Goal: Communication & Community: Answer question/provide support

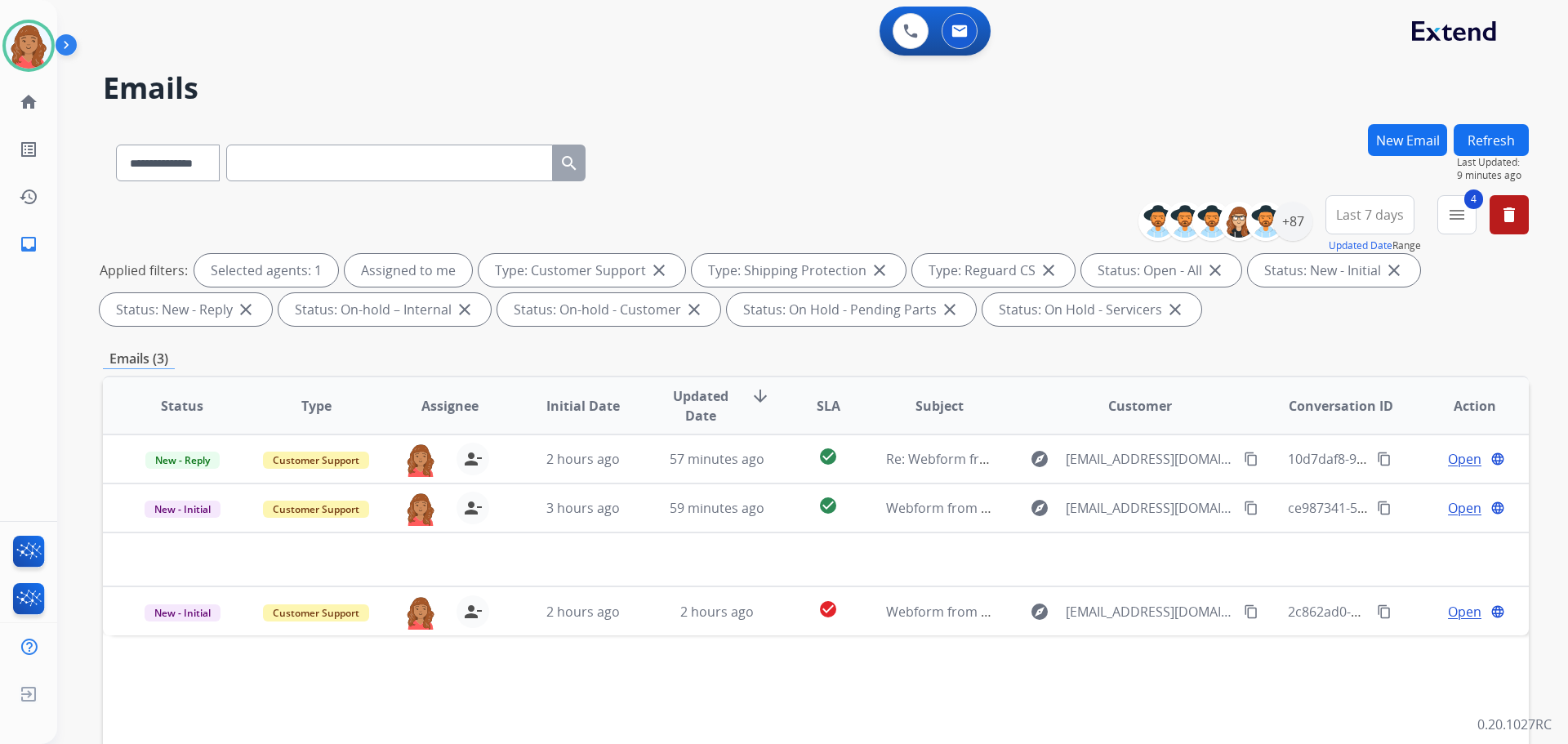
select select "**********"
click at [1464, 215] on mat-icon "menu" at bounding box center [1457, 214] width 20 height 20
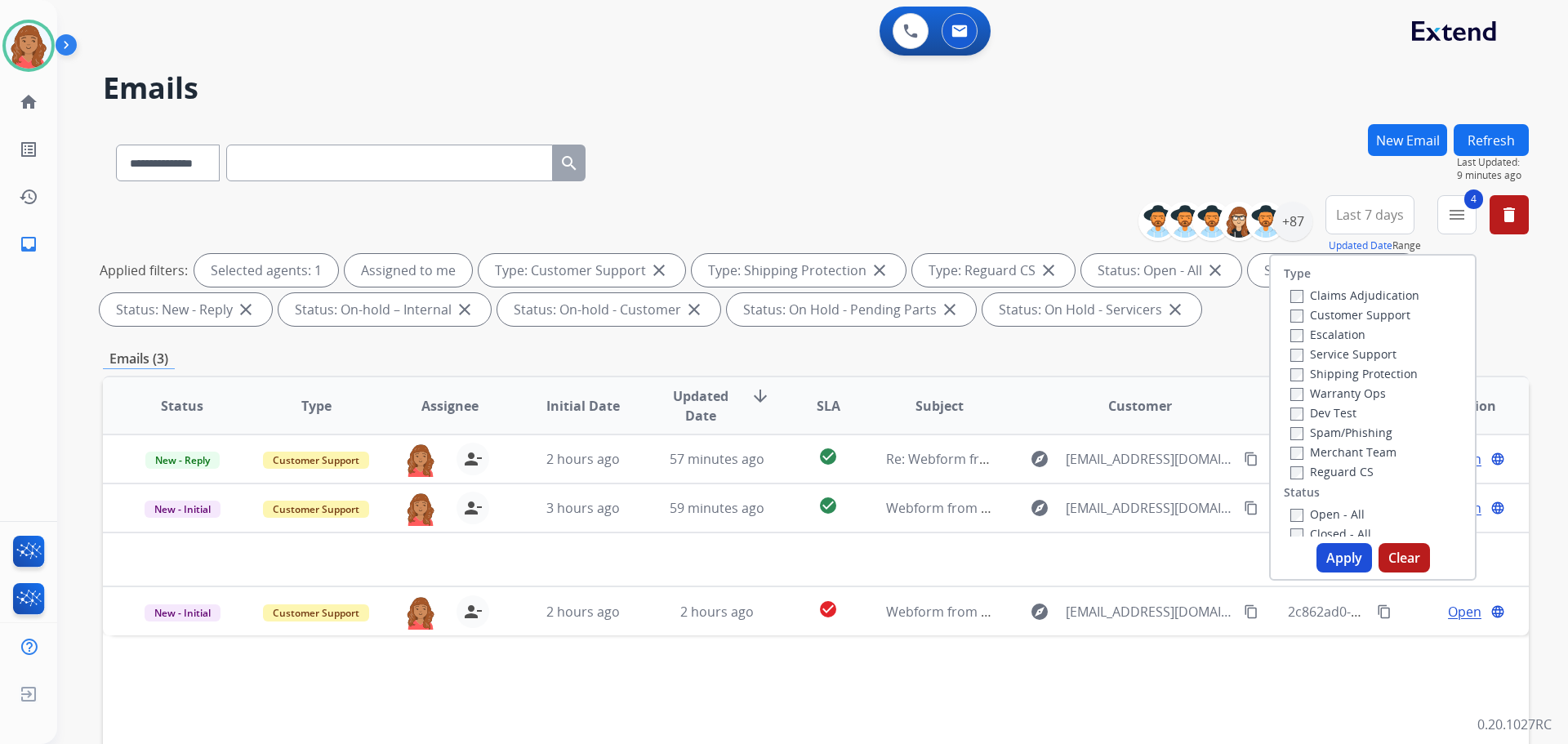
click at [1337, 556] on button "Apply" at bounding box center [1344, 557] width 55 height 29
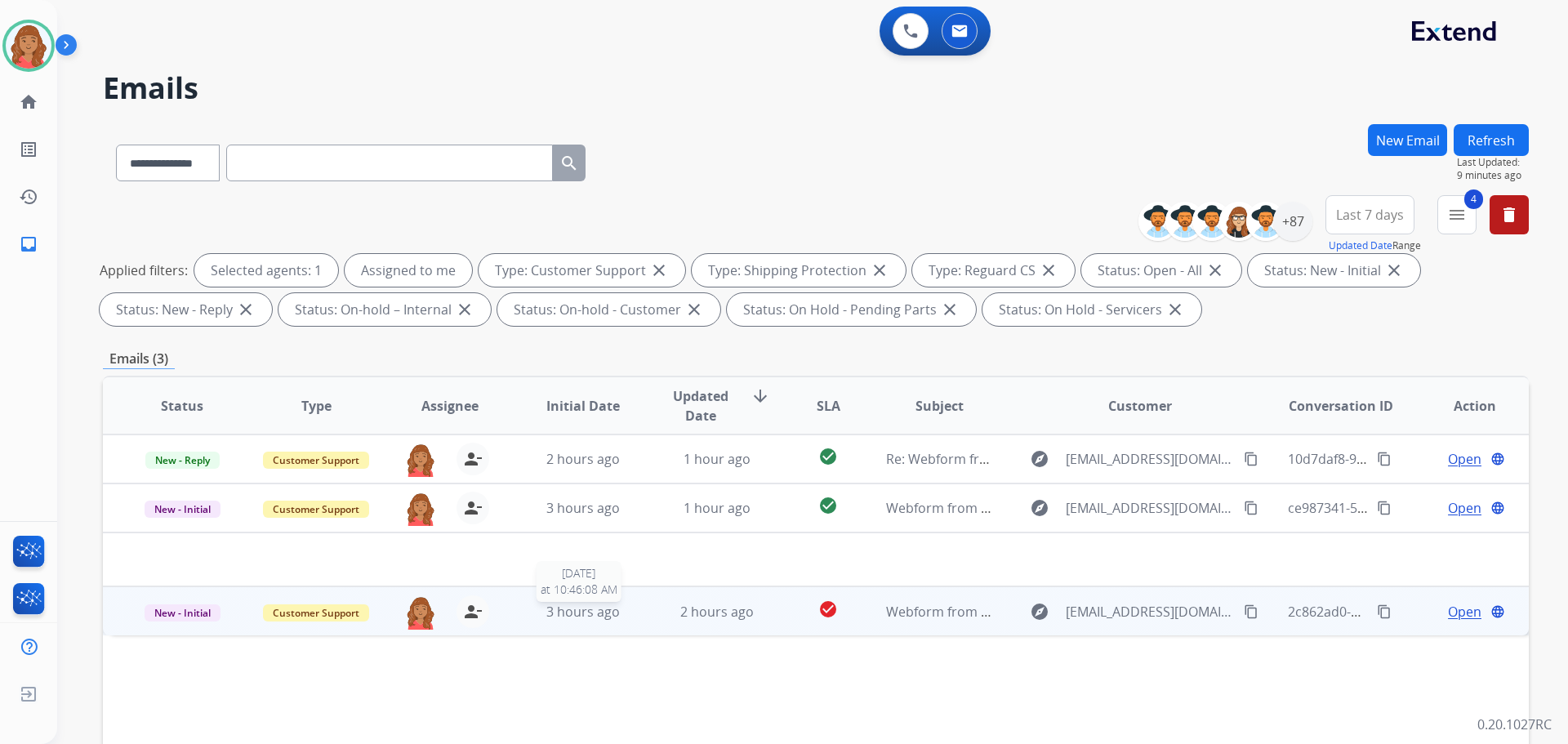
click at [575, 616] on span "3 hours ago" at bounding box center [582, 611] width 73 height 18
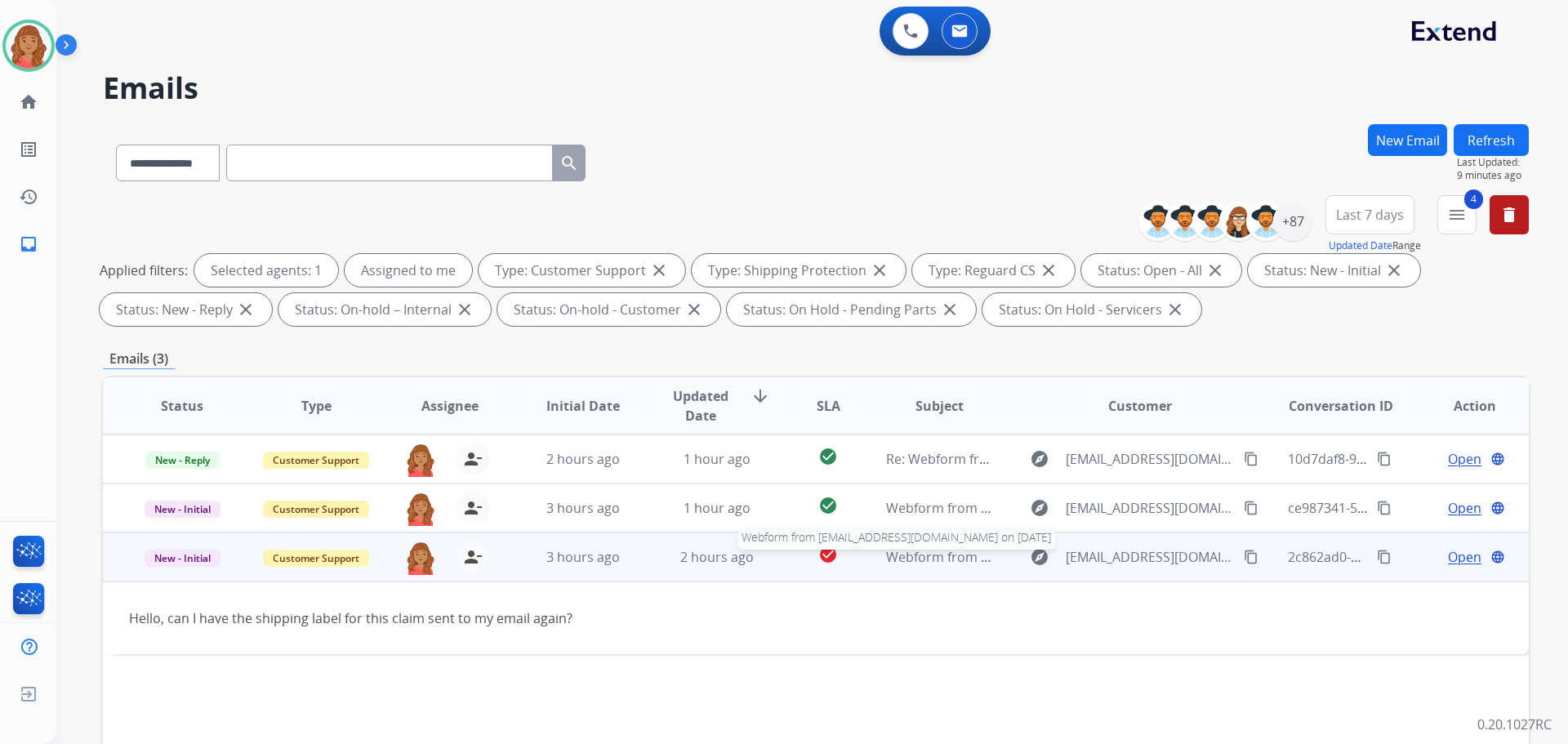
click at [922, 556] on span "Webform from [EMAIL_ADDRESS][DOMAIN_NAME] on [DATE]" at bounding box center [1071, 556] width 370 height 18
click at [1448, 559] on span "Open" at bounding box center [1465, 557] width 34 height 20
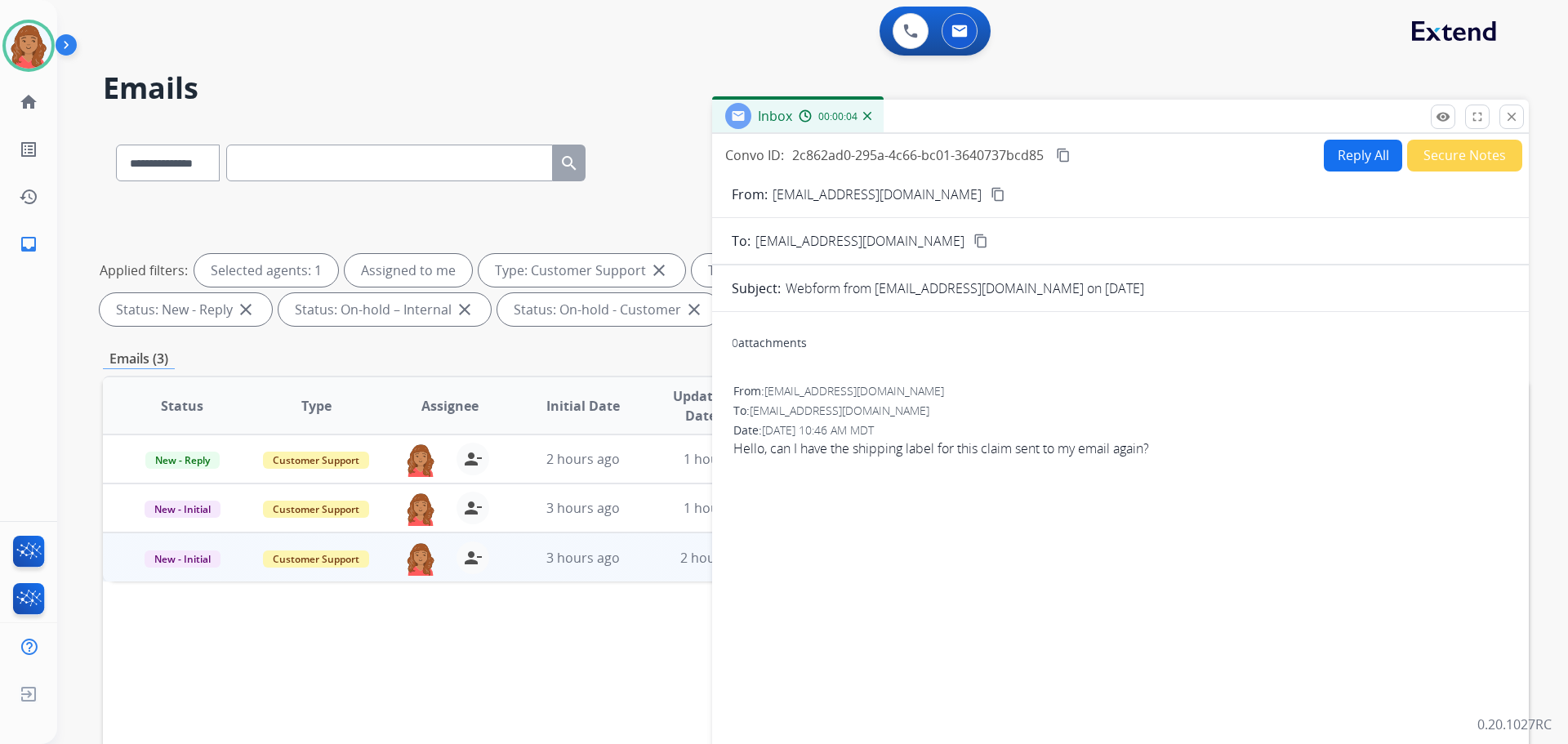
click at [1347, 167] on button "Reply All" at bounding box center [1363, 155] width 78 height 32
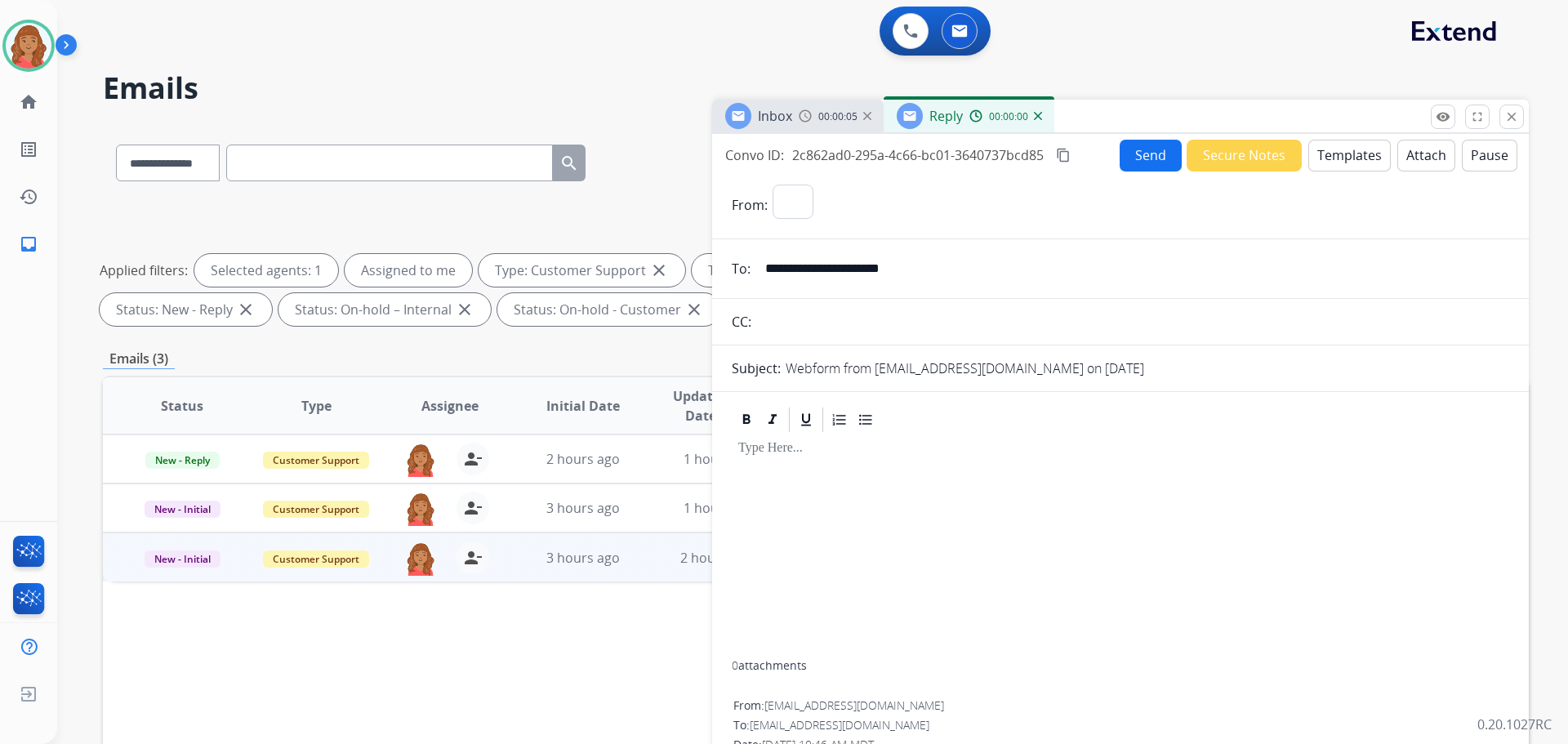
select select "**********"
click at [1341, 161] on button "Templates" at bounding box center [1350, 155] width 83 height 32
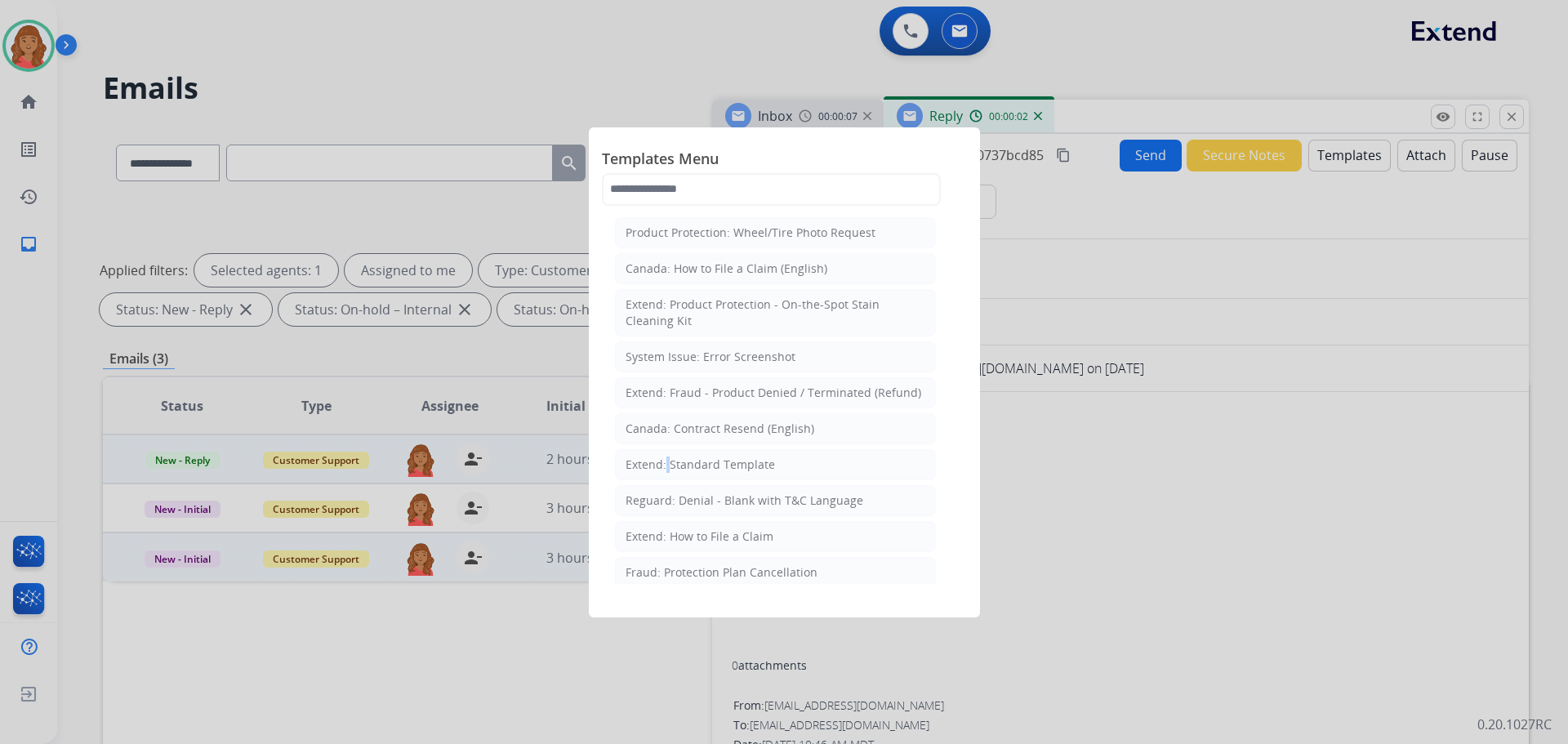
click at [665, 459] on div "Extend: Standard Template" at bounding box center [700, 464] width 150 height 16
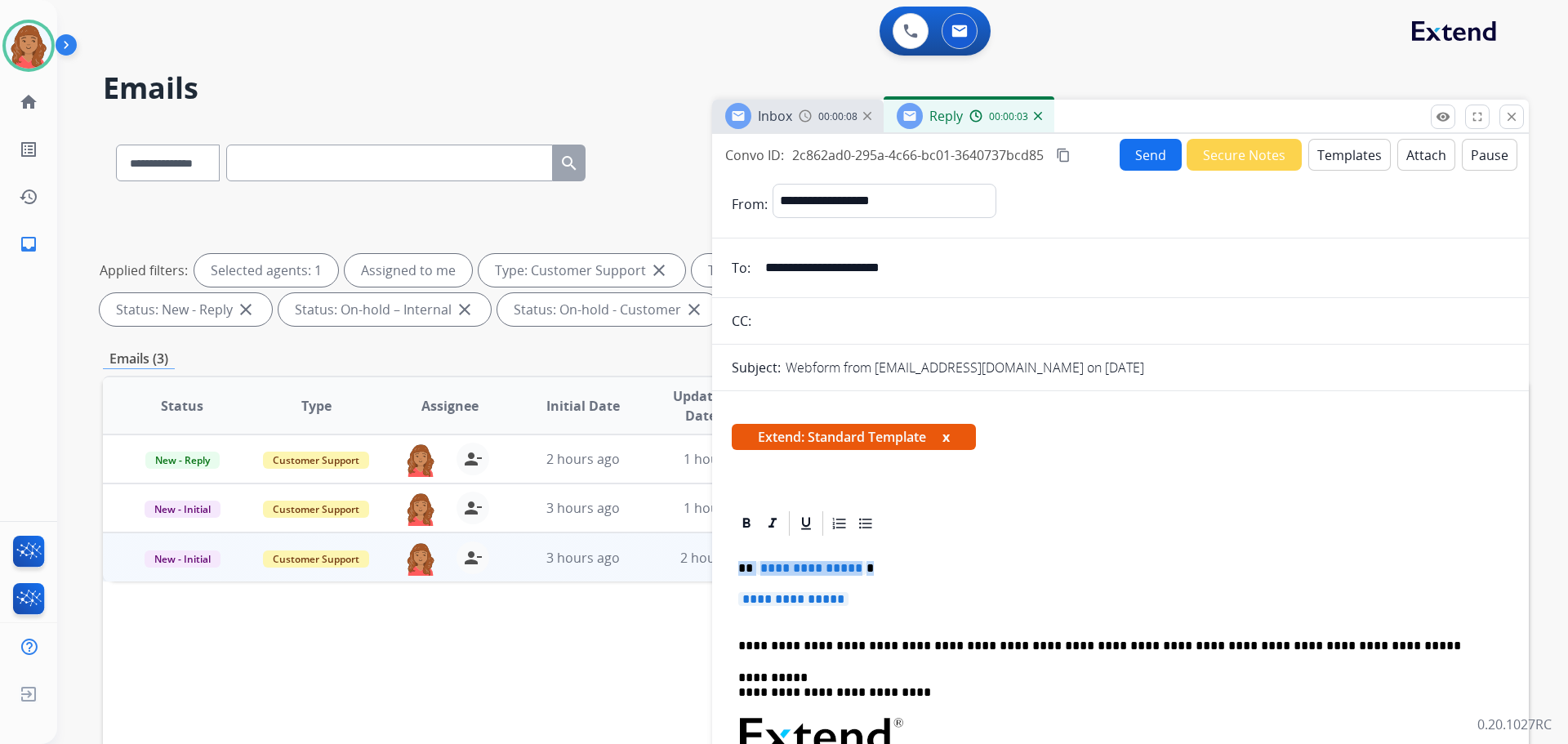
drag, startPoint x: 791, startPoint y: 590, endPoint x: 709, endPoint y: 574, distance: 83.5
click at [707, 574] on div "**********" at bounding box center [815, 566] width 1426 height 884
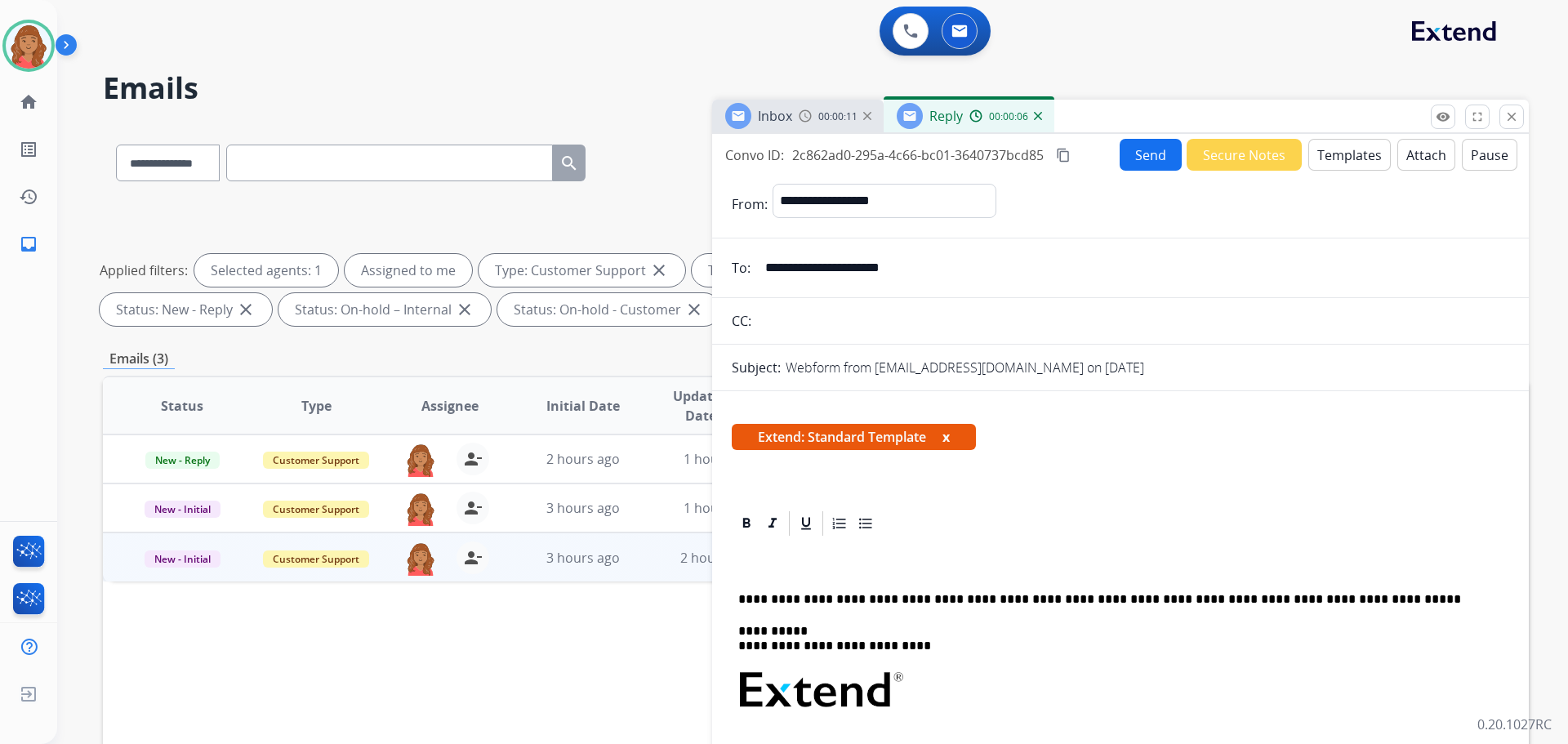
drag, startPoint x: 946, startPoint y: 272, endPoint x: 757, endPoint y: 270, distance: 189.0
click at [757, 270] on input "**********" at bounding box center [1132, 268] width 754 height 33
click at [762, 561] on p at bounding box center [1114, 567] width 751 height 15
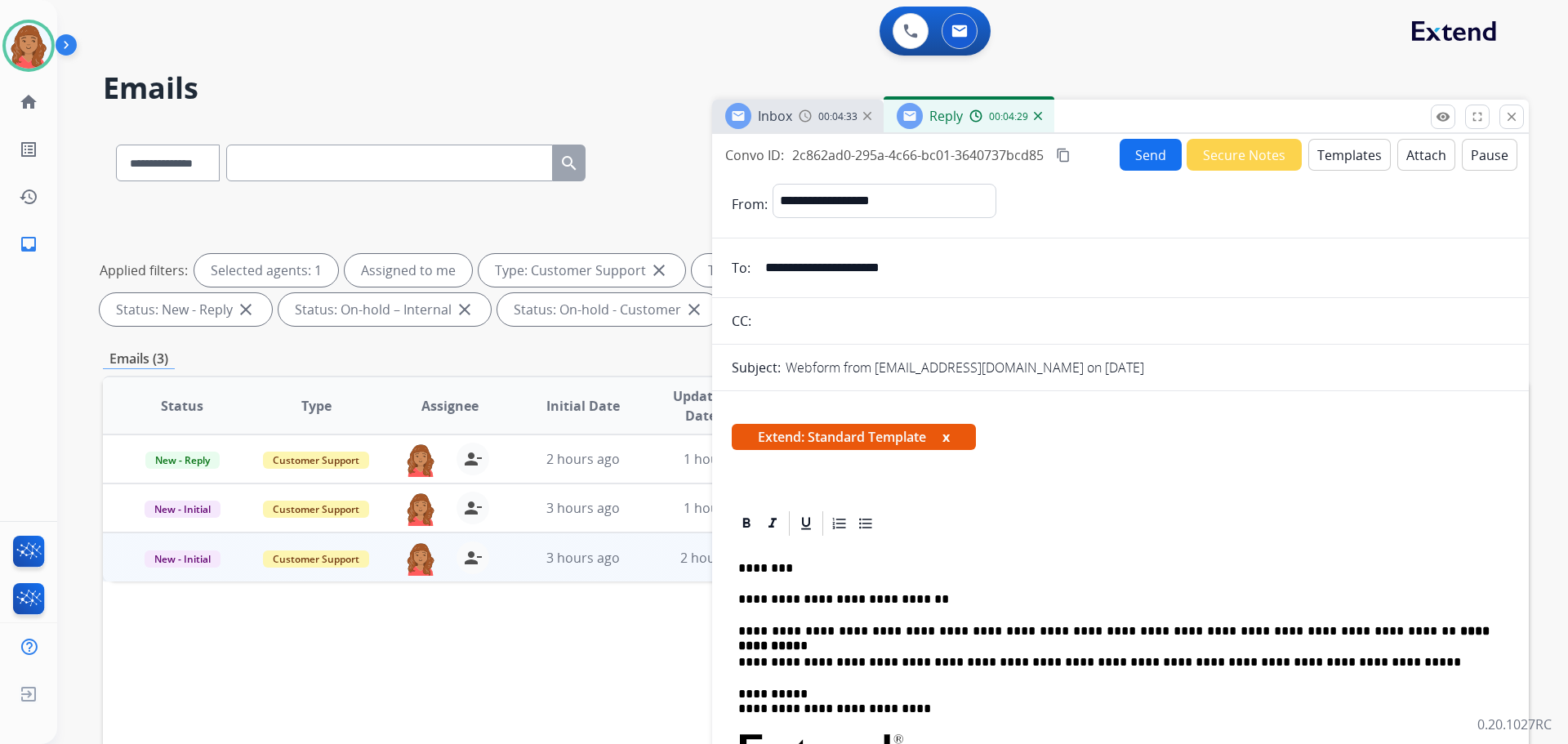
click at [1067, 154] on mat-icon "content_copy" at bounding box center [1063, 155] width 15 height 15
click at [1148, 164] on button "Send" at bounding box center [1151, 154] width 62 height 32
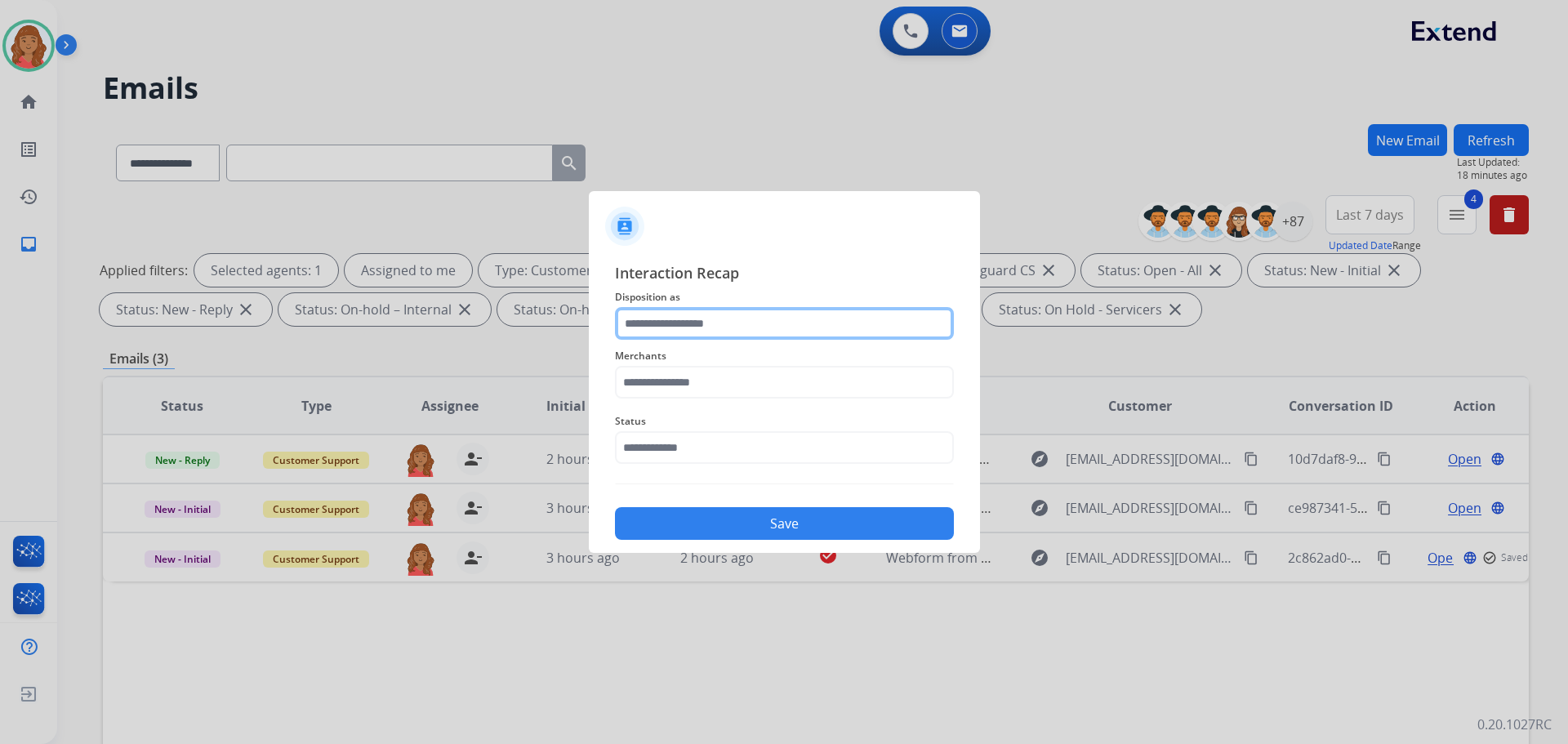
click at [678, 336] on input "text" at bounding box center [784, 323] width 339 height 33
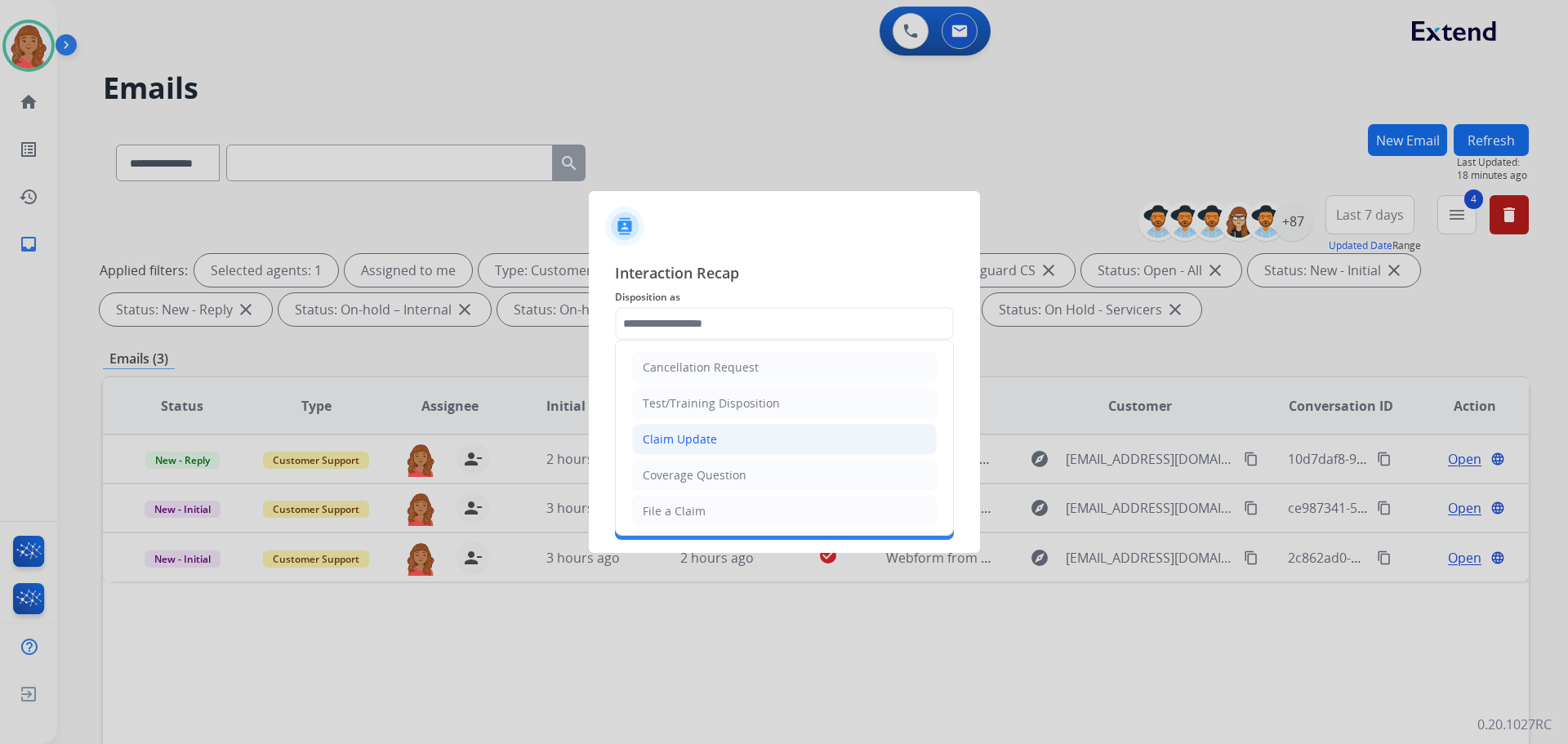
drag, startPoint x: 667, startPoint y: 442, endPoint x: 661, endPoint y: 377, distance: 65.3
click at [667, 440] on div "Claim Update" at bounding box center [680, 439] width 74 height 16
type input "**********"
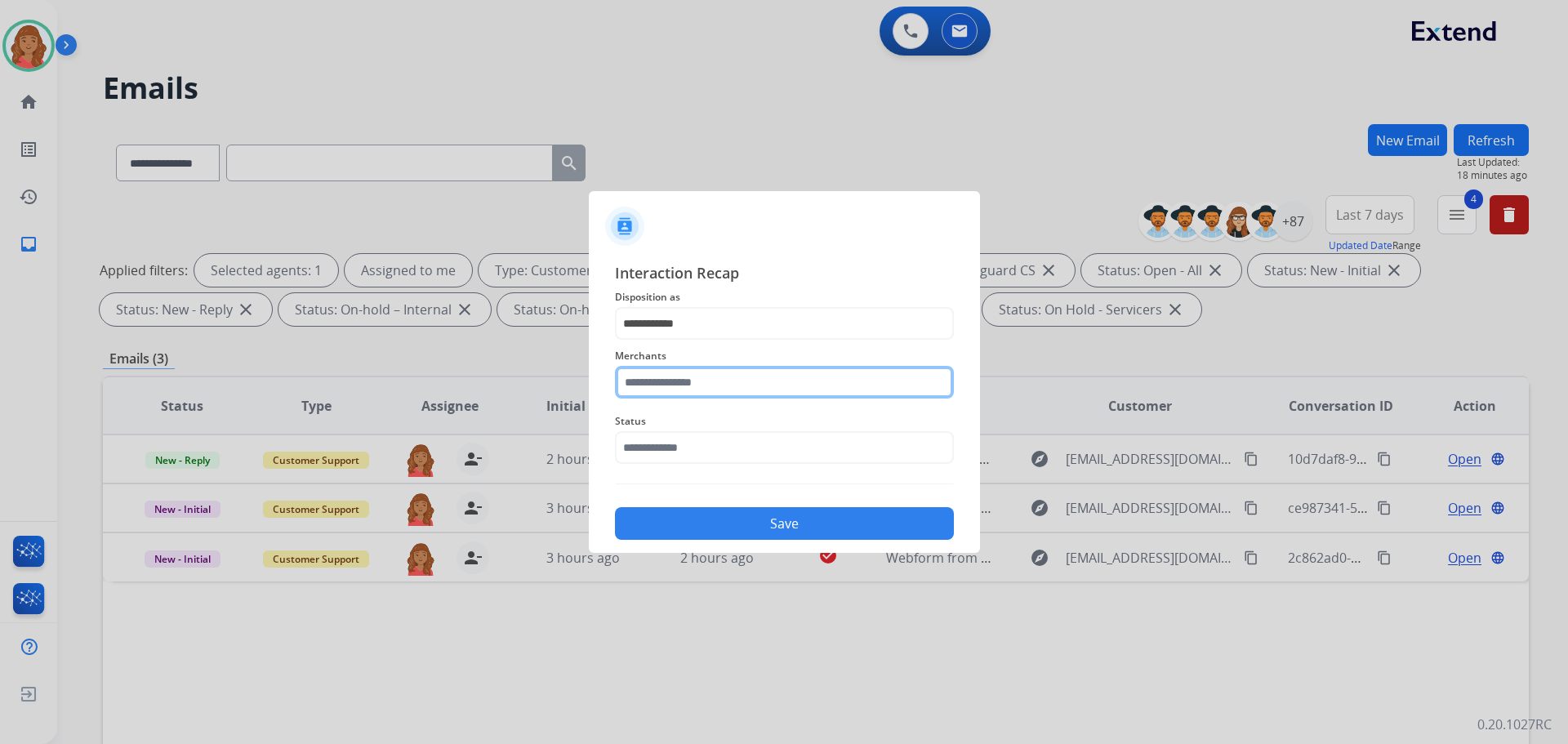
click at [667, 389] on input "text" at bounding box center [784, 382] width 339 height 33
click at [675, 430] on div "Brilliant earth" at bounding box center [681, 428] width 76 height 16
type input "**********"
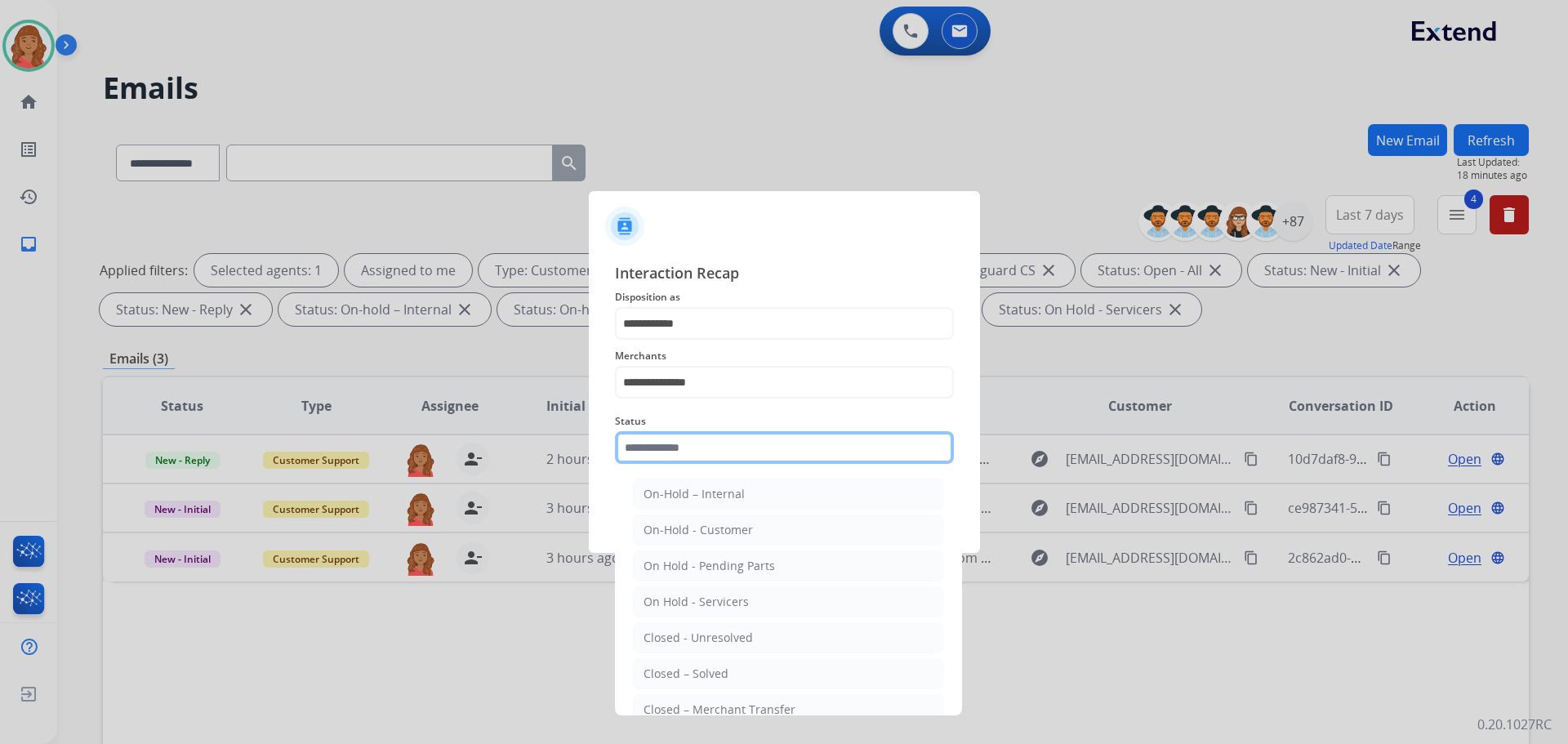
drag, startPoint x: 641, startPoint y: 451, endPoint x: 645, endPoint y: 462, distance: 11.7
click at [644, 453] on input "text" at bounding box center [784, 448] width 339 height 33
drag, startPoint x: 674, startPoint y: 670, endPoint x: 670, endPoint y: 648, distance: 22.4
click at [673, 669] on div "Closed – Solved" at bounding box center [686, 673] width 85 height 16
type input "**********"
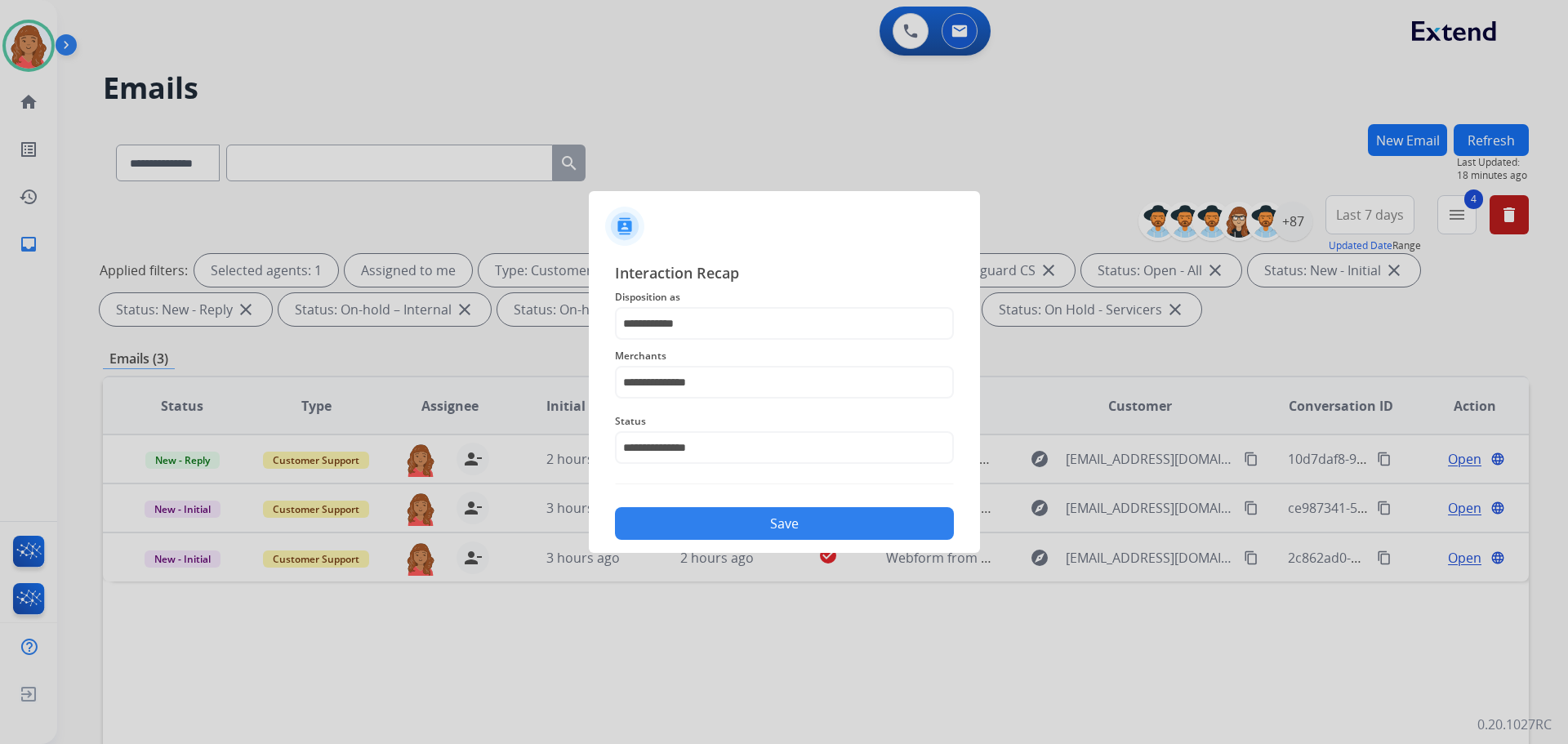
click at [675, 518] on button "Save" at bounding box center [784, 524] width 339 height 33
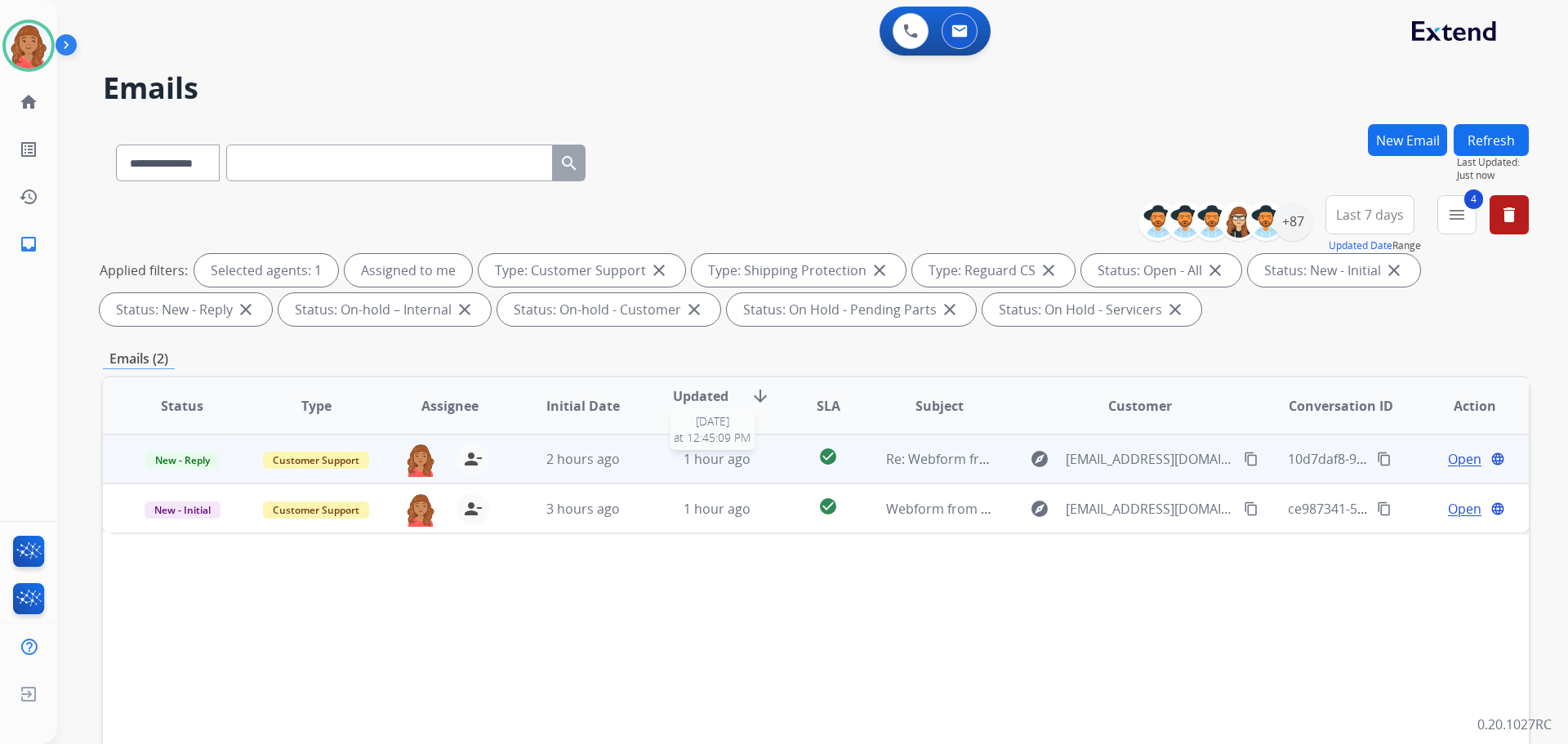
drag, startPoint x: 687, startPoint y: 466, endPoint x: 685, endPoint y: 479, distance: 13.2
click at [685, 479] on td "1 hour ago [DATE] 12:45:09 PM" at bounding box center [704, 458] width 134 height 49
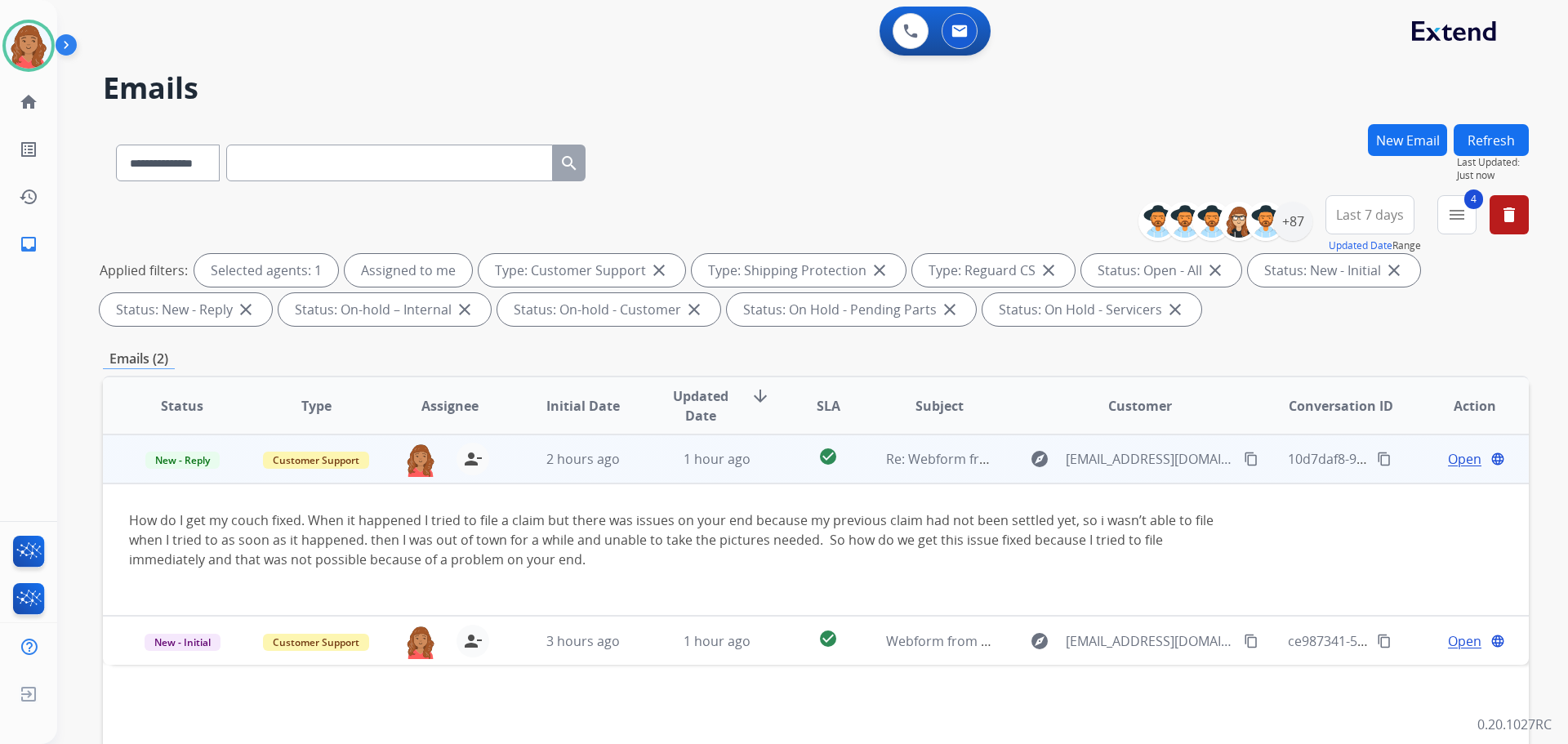
click at [1448, 460] on span "Open" at bounding box center [1465, 458] width 34 height 20
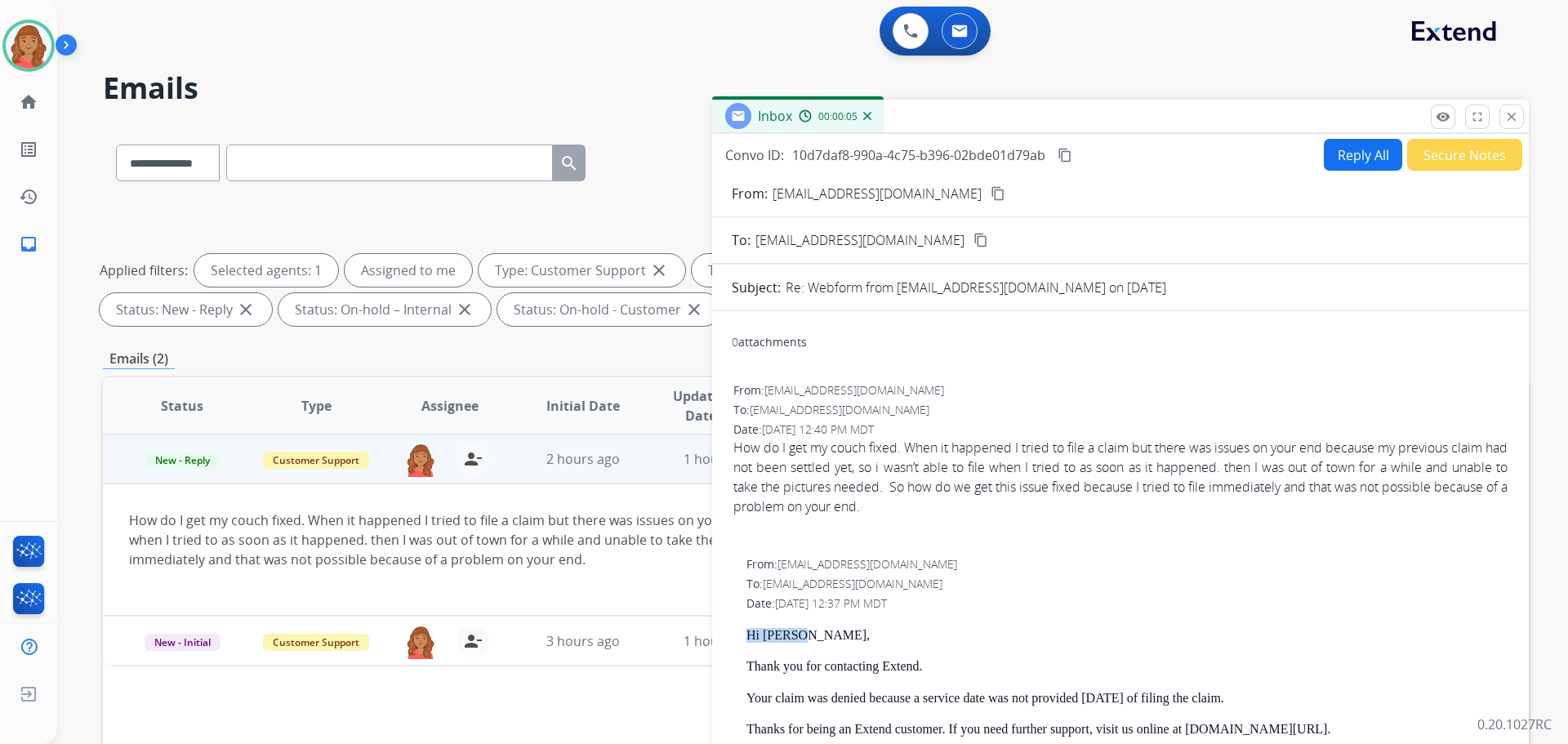
drag, startPoint x: 795, startPoint y: 634, endPoint x: 737, endPoint y: 629, distance: 58.2
copy p "Hi [PERSON_NAME],"
click at [1355, 154] on button "Reply All" at bounding box center [1363, 154] width 78 height 32
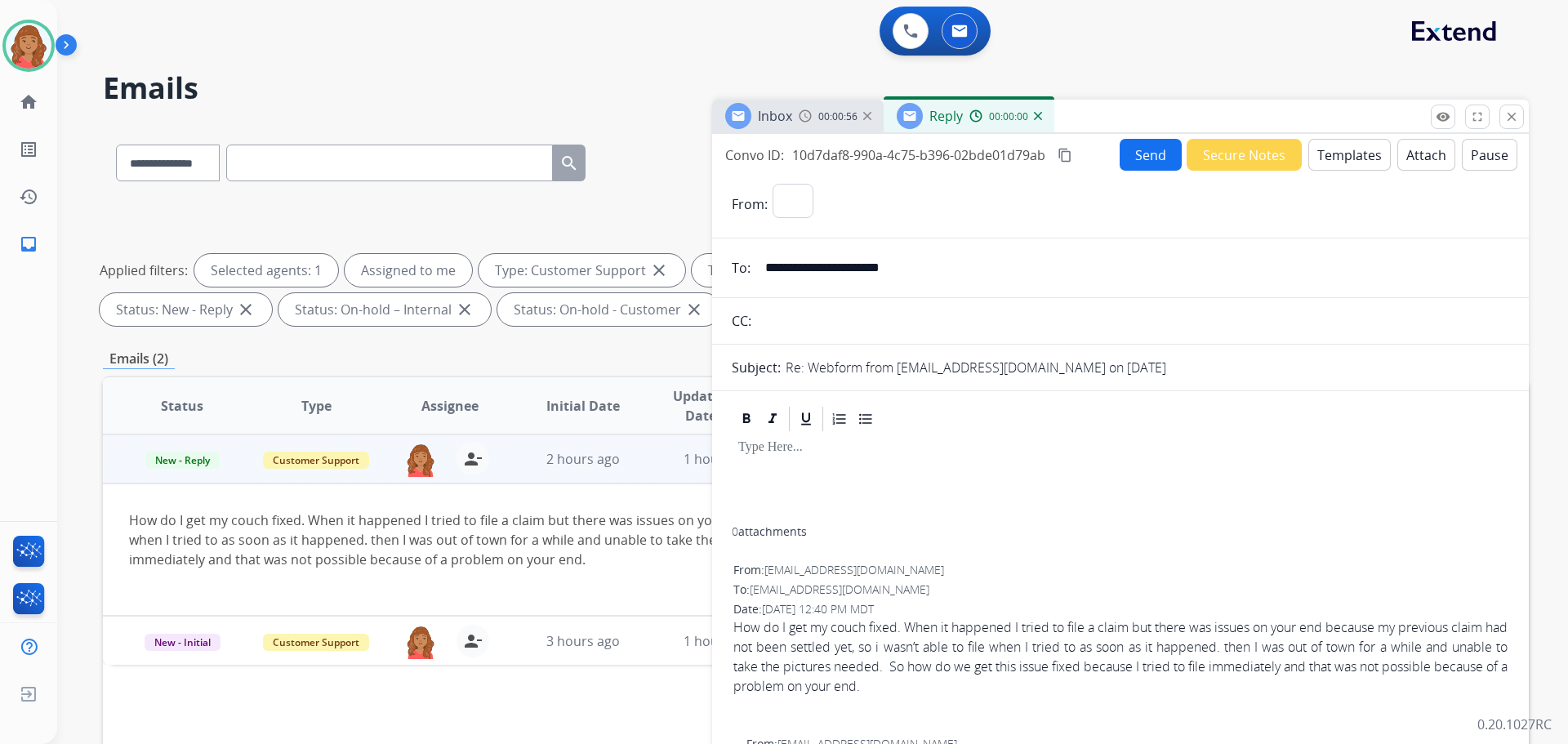
select select "**********"
click at [1337, 164] on button "Templates" at bounding box center [1350, 154] width 83 height 32
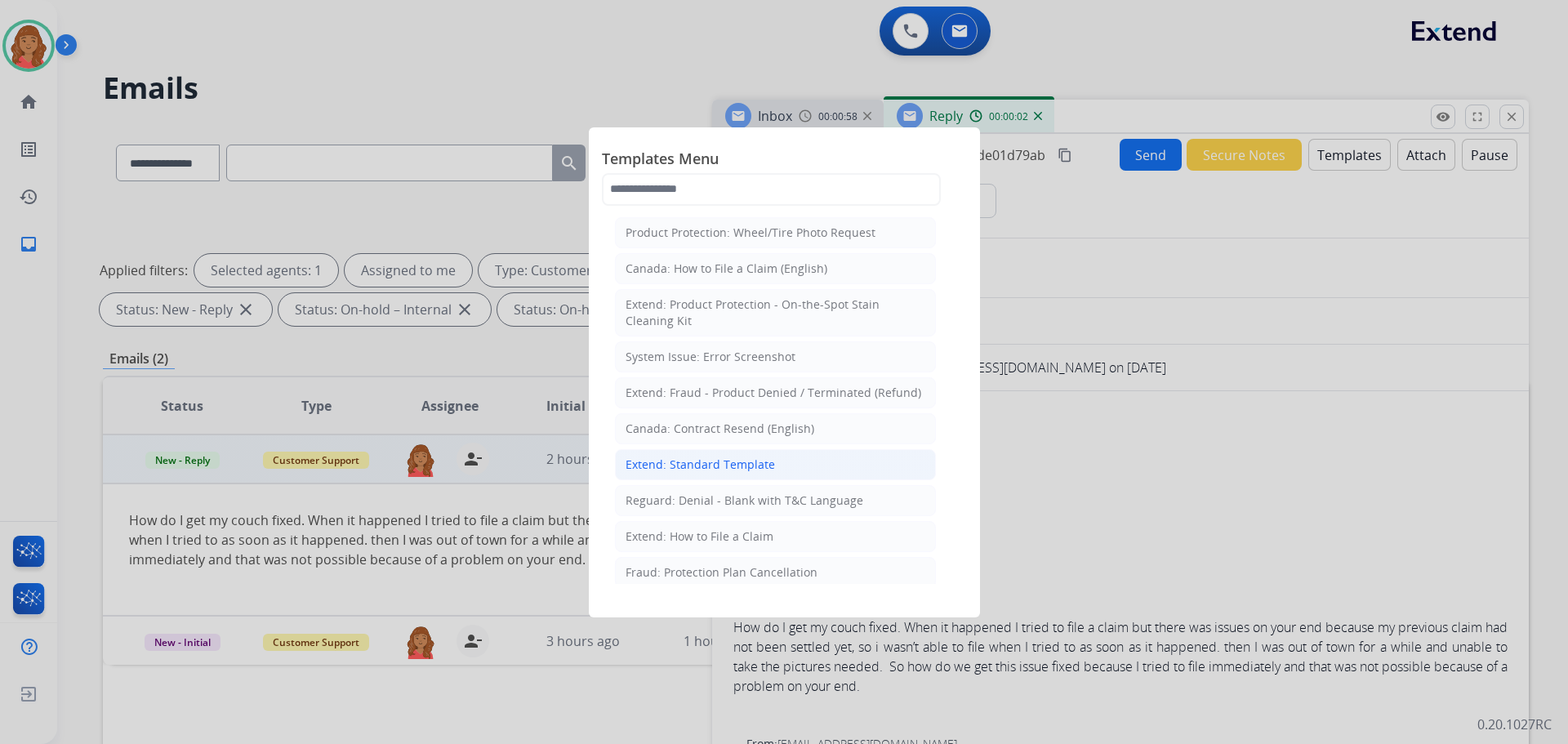
click at [744, 467] on div "Extend: Standard Template" at bounding box center [700, 464] width 150 height 16
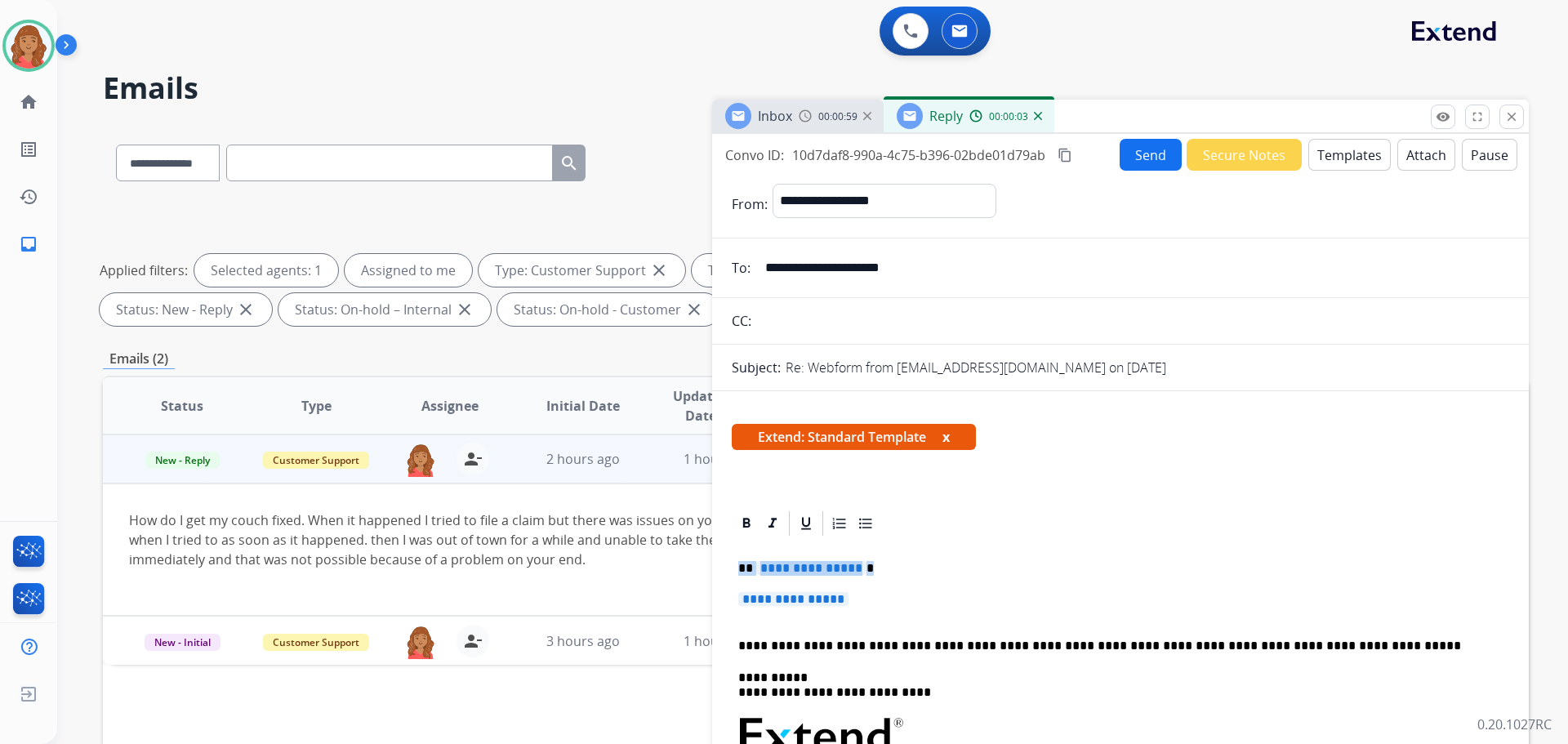
drag, startPoint x: 865, startPoint y: 604, endPoint x: 716, endPoint y: 562, distance: 154.8
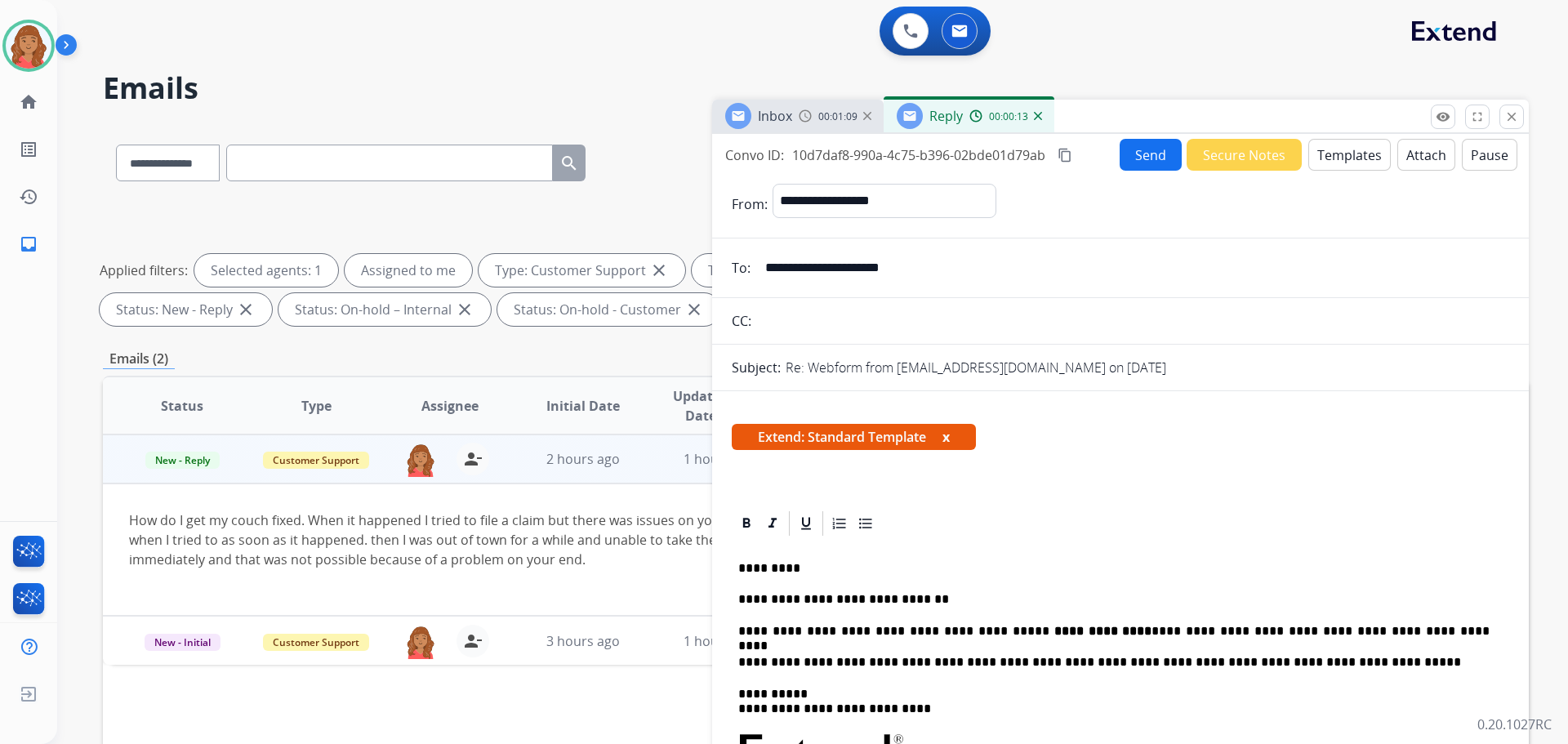
click at [1129, 155] on button "Send" at bounding box center [1151, 154] width 62 height 32
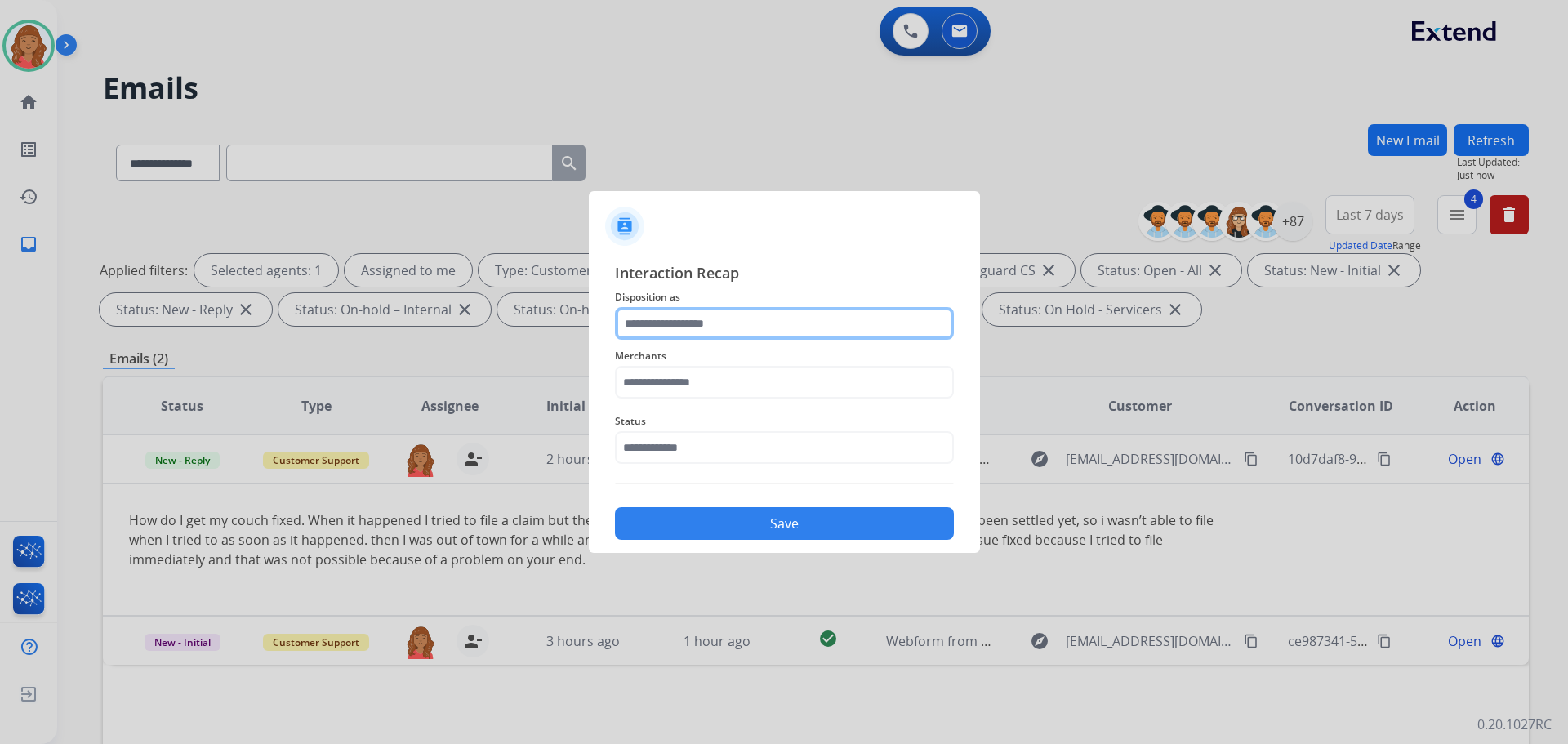
click at [720, 327] on input "text" at bounding box center [784, 323] width 339 height 33
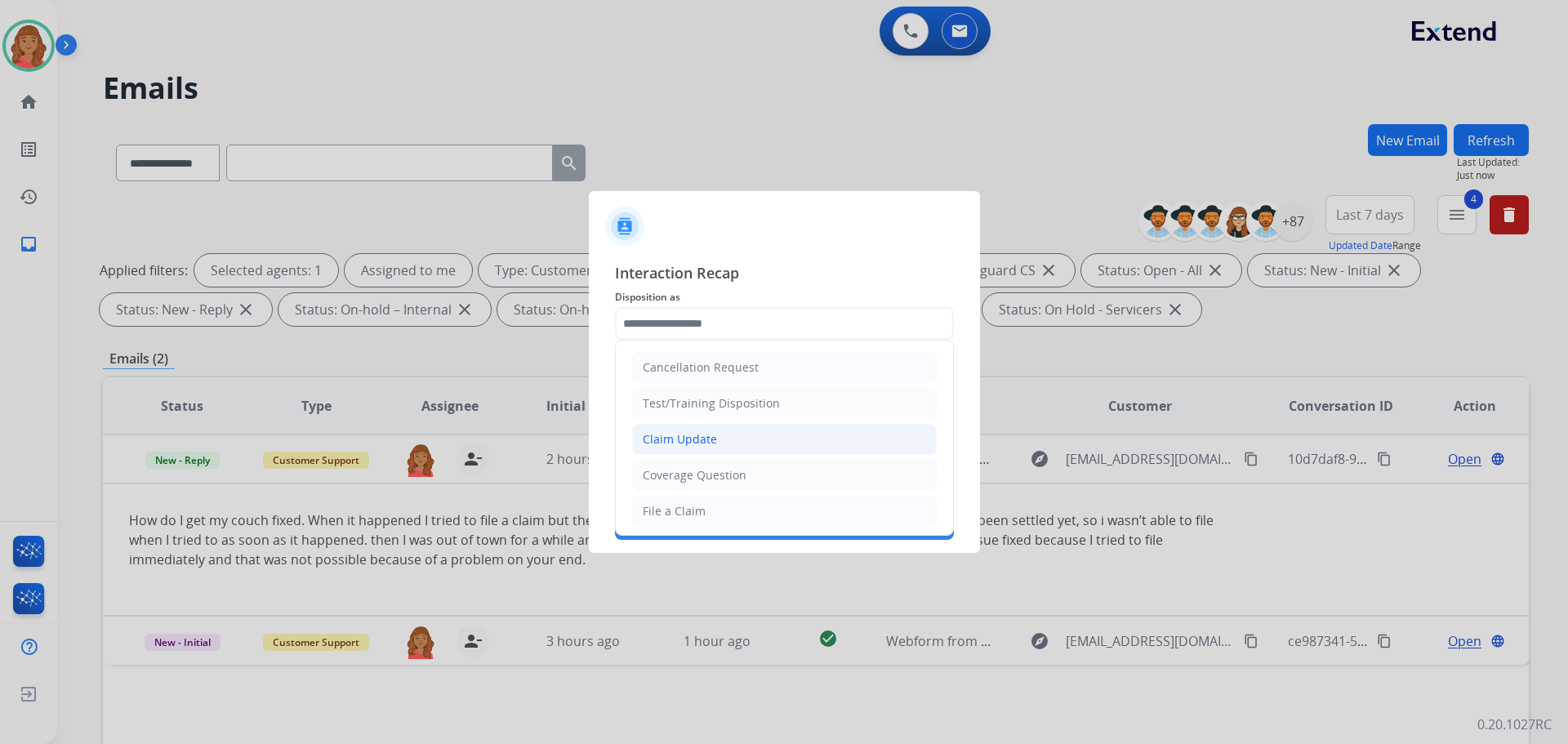
click at [681, 444] on div "Claim Update" at bounding box center [680, 439] width 74 height 16
type input "**********"
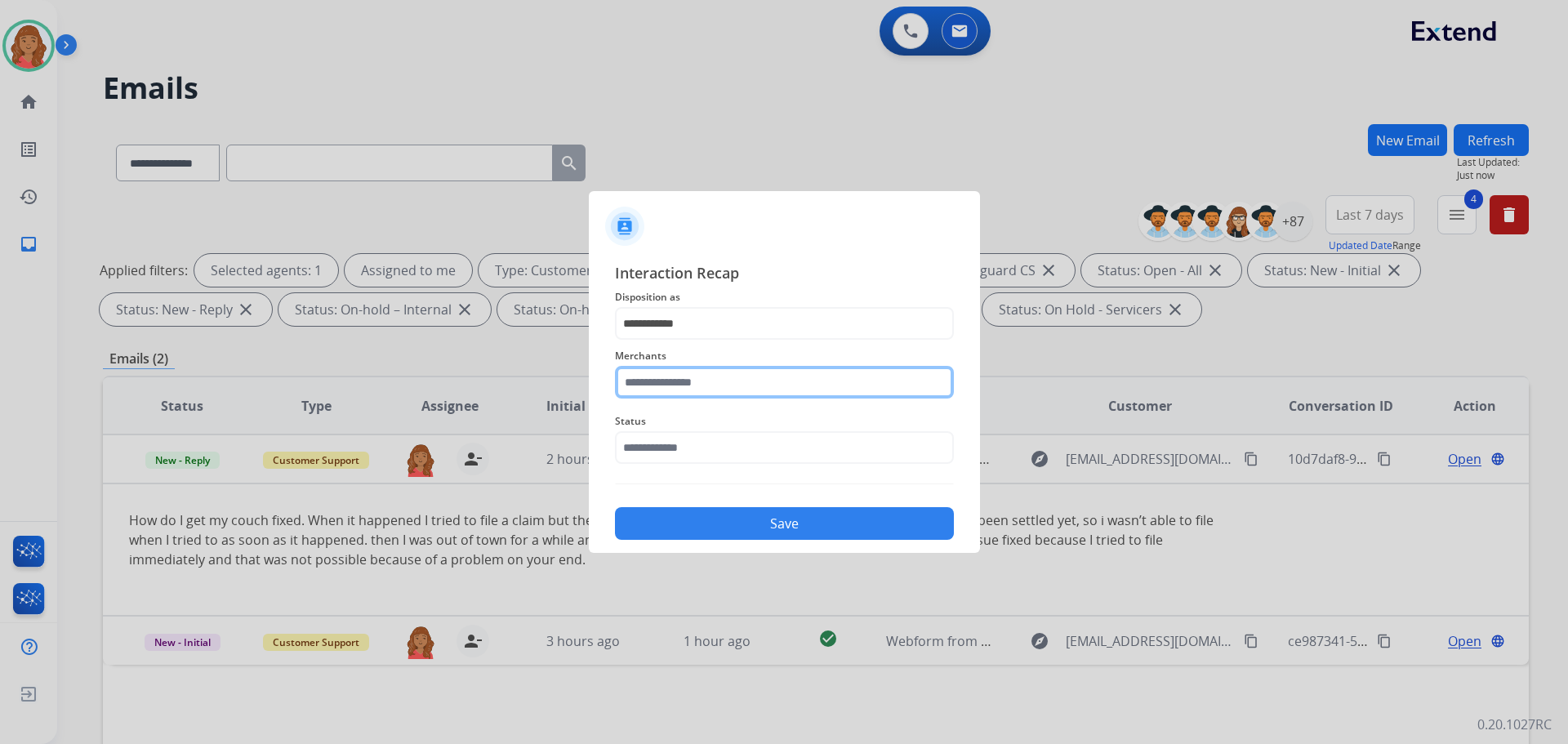
drag, startPoint x: 660, startPoint y: 393, endPoint x: 666, endPoint y: 401, distance: 10.0
click at [661, 393] on input "text" at bounding box center [784, 382] width 339 height 33
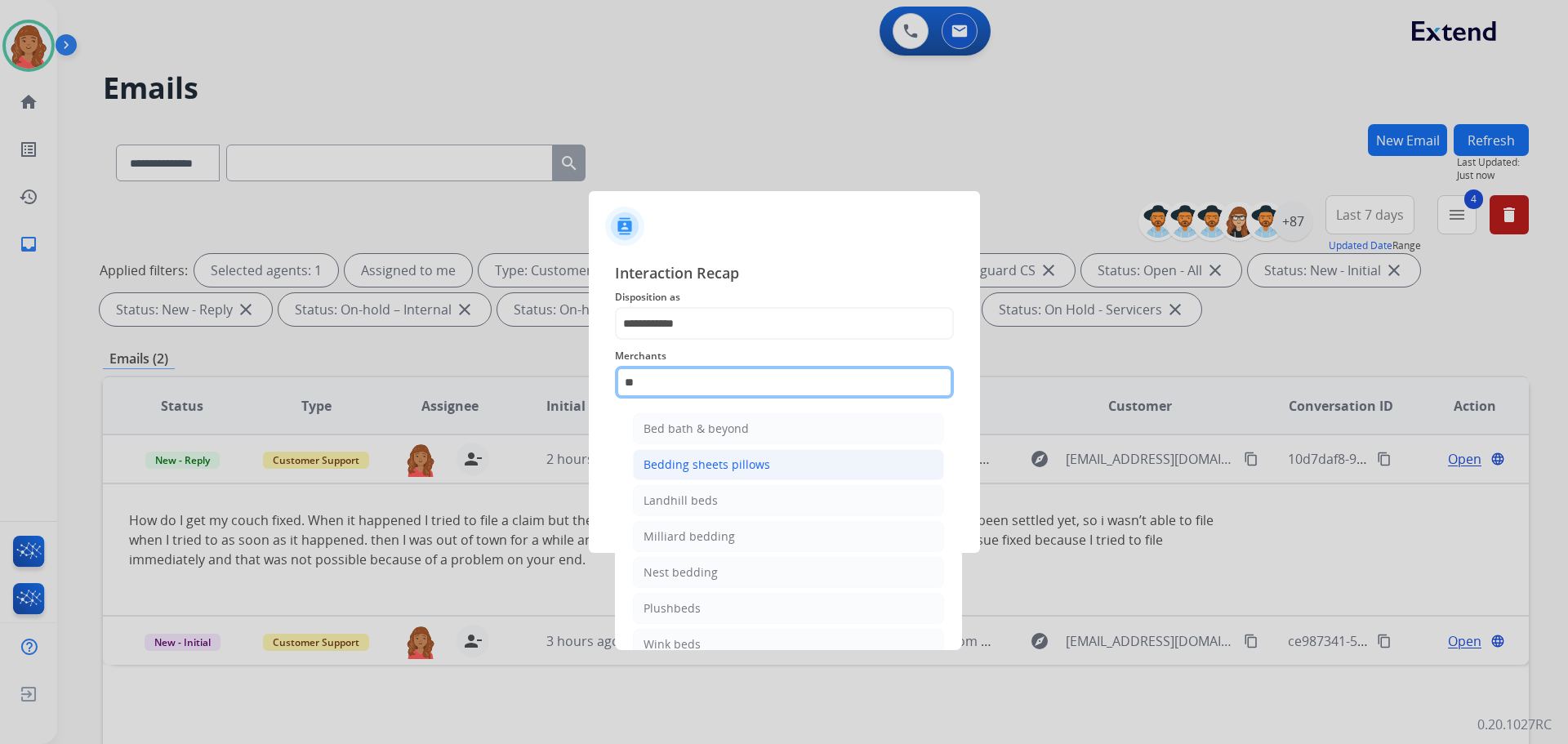
type input "*"
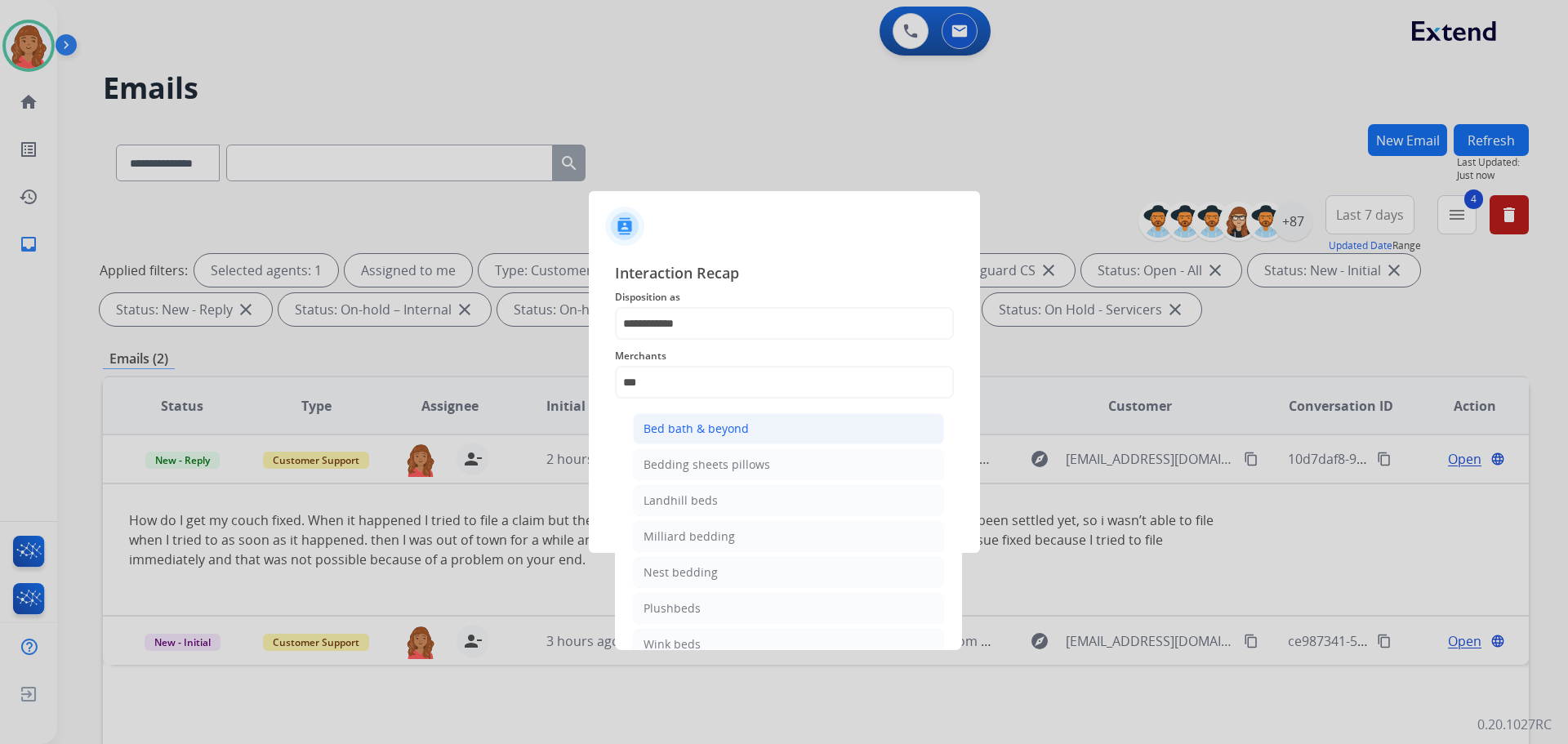
click at [674, 432] on div "Bed bath & beyond" at bounding box center [696, 428] width 105 height 16
type input "**********"
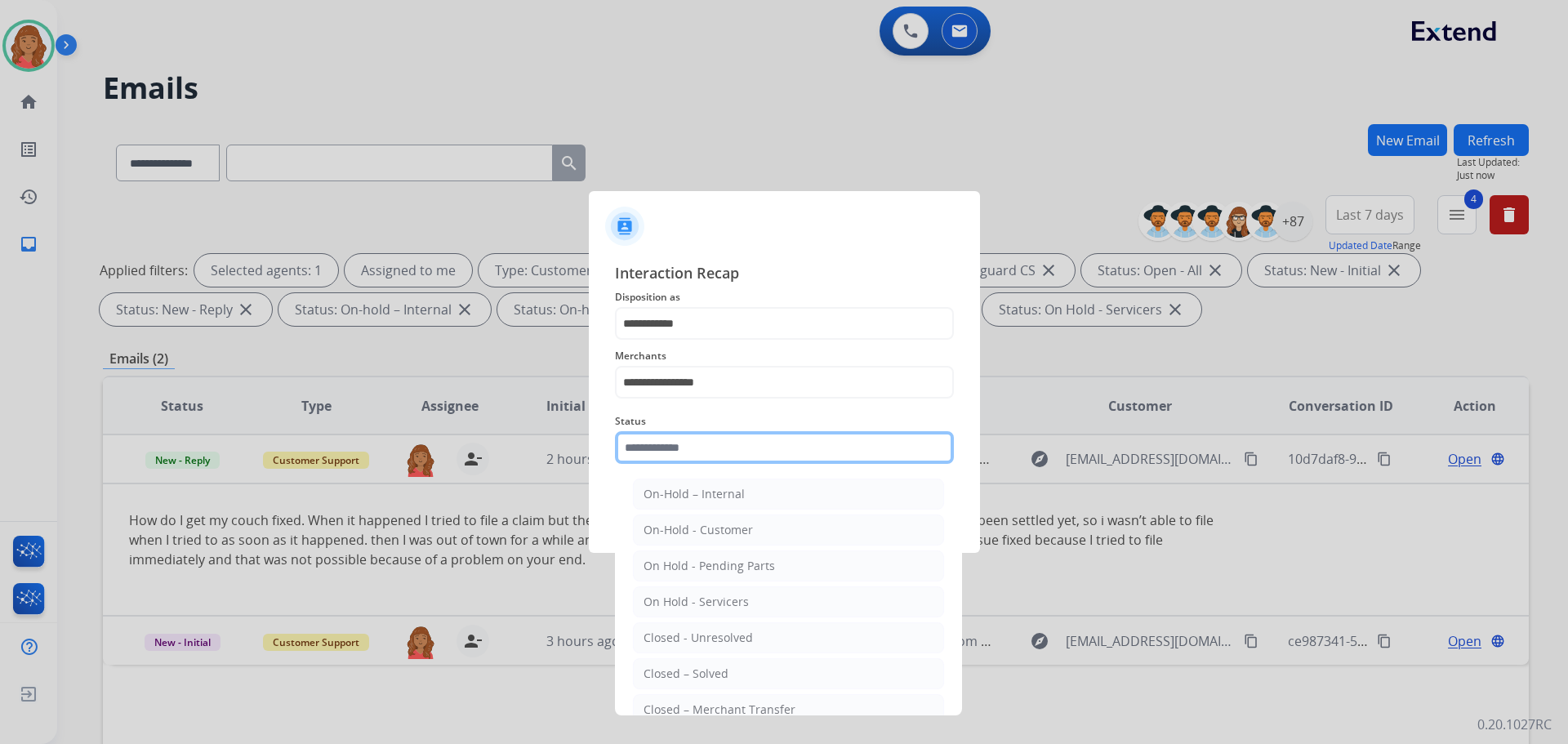
click at [674, 460] on input "text" at bounding box center [784, 448] width 339 height 33
click at [675, 666] on div "Closed – Solved" at bounding box center [686, 673] width 85 height 16
type input "**********"
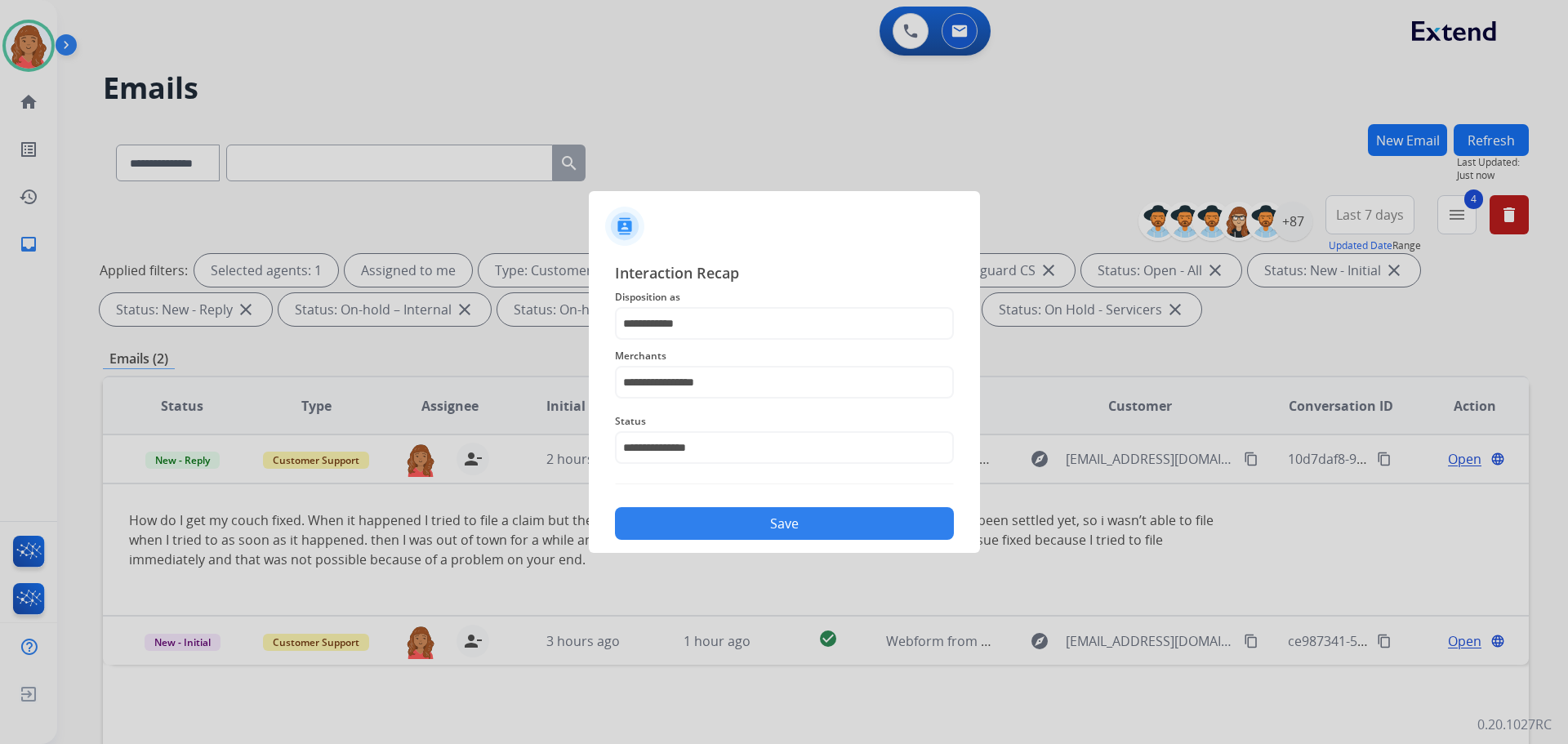
click at [688, 528] on button "Save" at bounding box center [784, 524] width 339 height 33
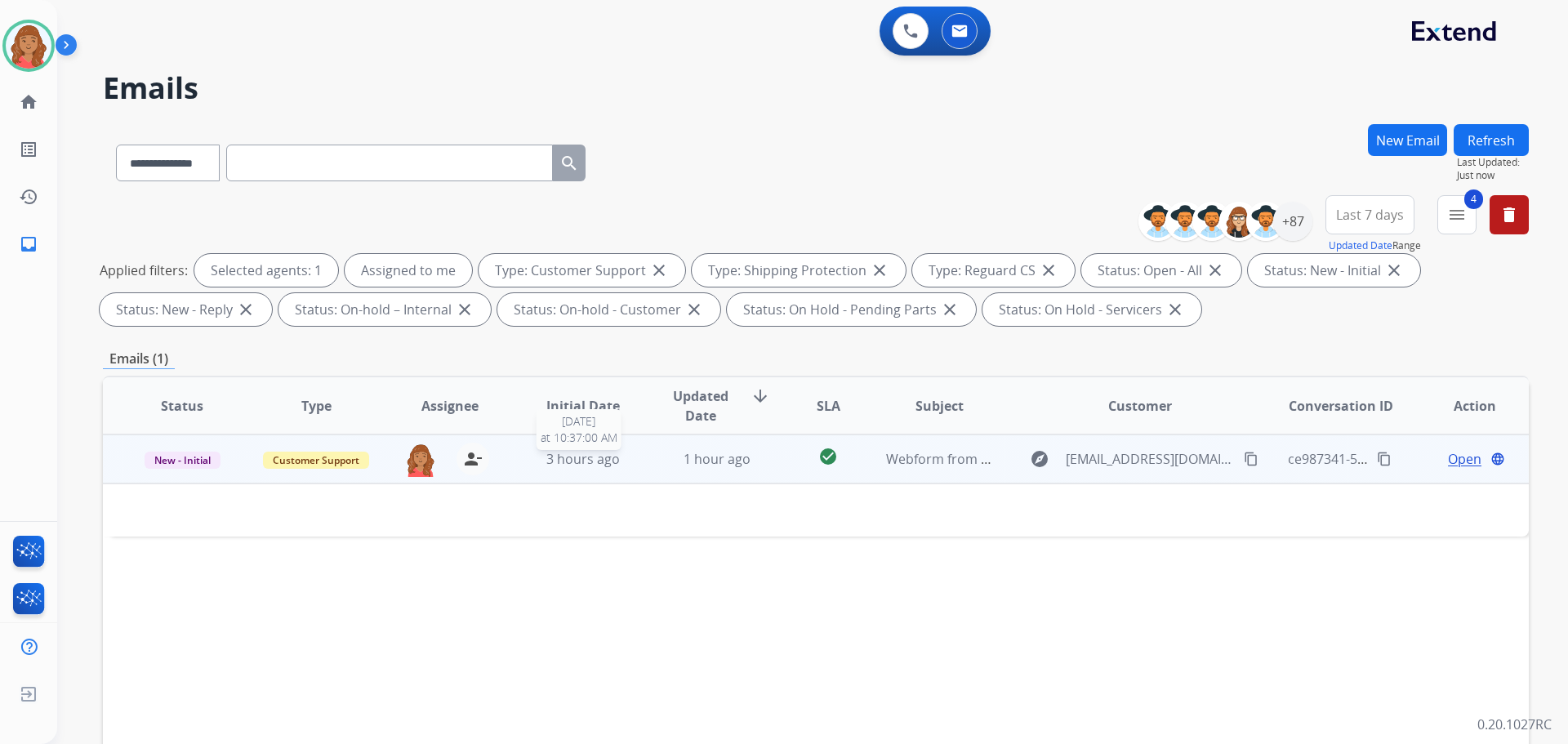
click at [613, 464] on span "3 hours ago" at bounding box center [582, 458] width 73 height 18
click at [826, 468] on div "check_circle" at bounding box center [828, 460] width 62 height 24
click at [1244, 464] on mat-icon "content_copy" at bounding box center [1251, 458] width 15 height 15
click at [1453, 460] on span "Open" at bounding box center [1465, 458] width 34 height 20
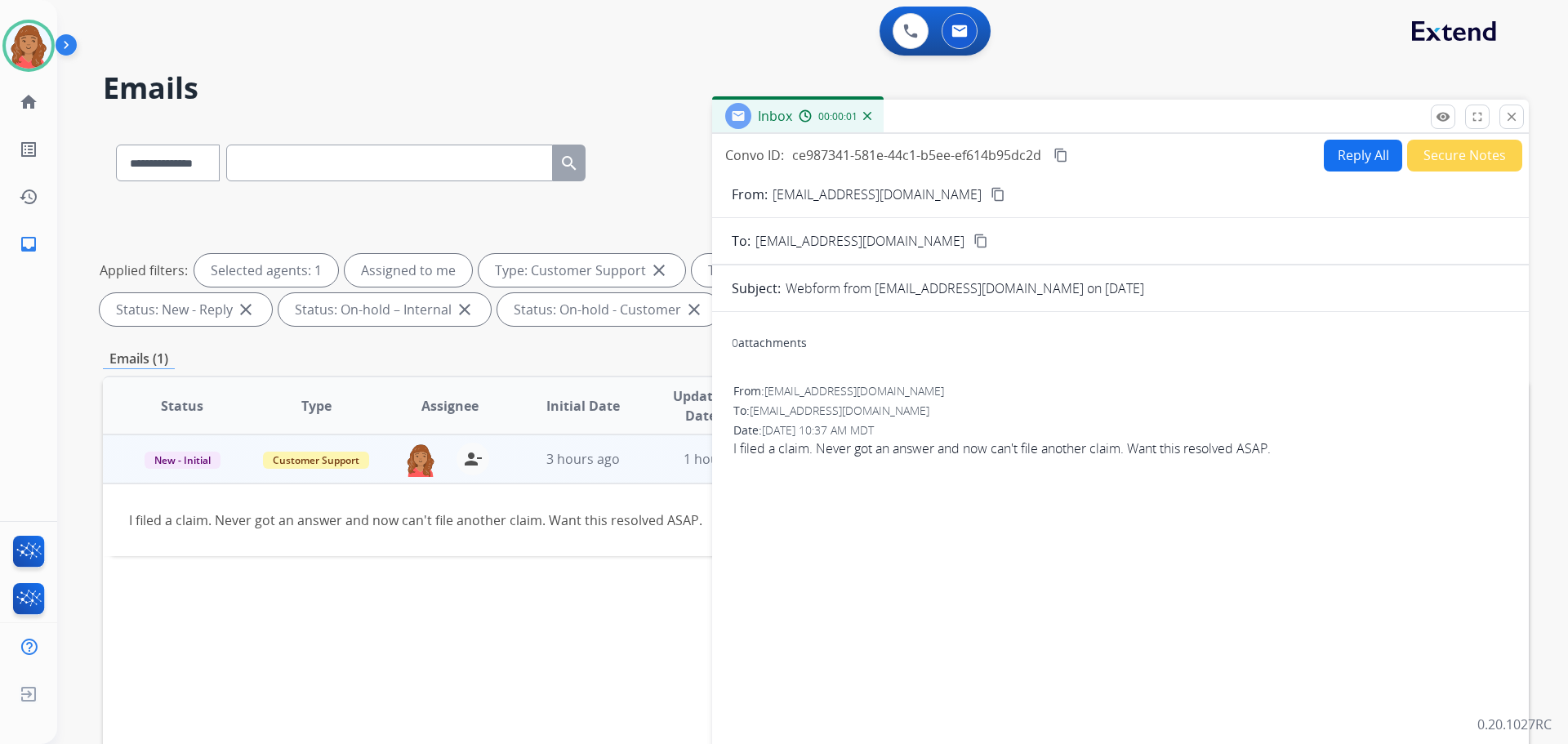
click at [1340, 172] on form "From: [EMAIL_ADDRESS][DOMAIN_NAME] content_copy To: [EMAIL_ADDRESS][DOMAIN_NAME…" at bounding box center [1121, 486] width 817 height 629
click at [1341, 148] on button "Reply All" at bounding box center [1363, 155] width 78 height 32
select select "**********"
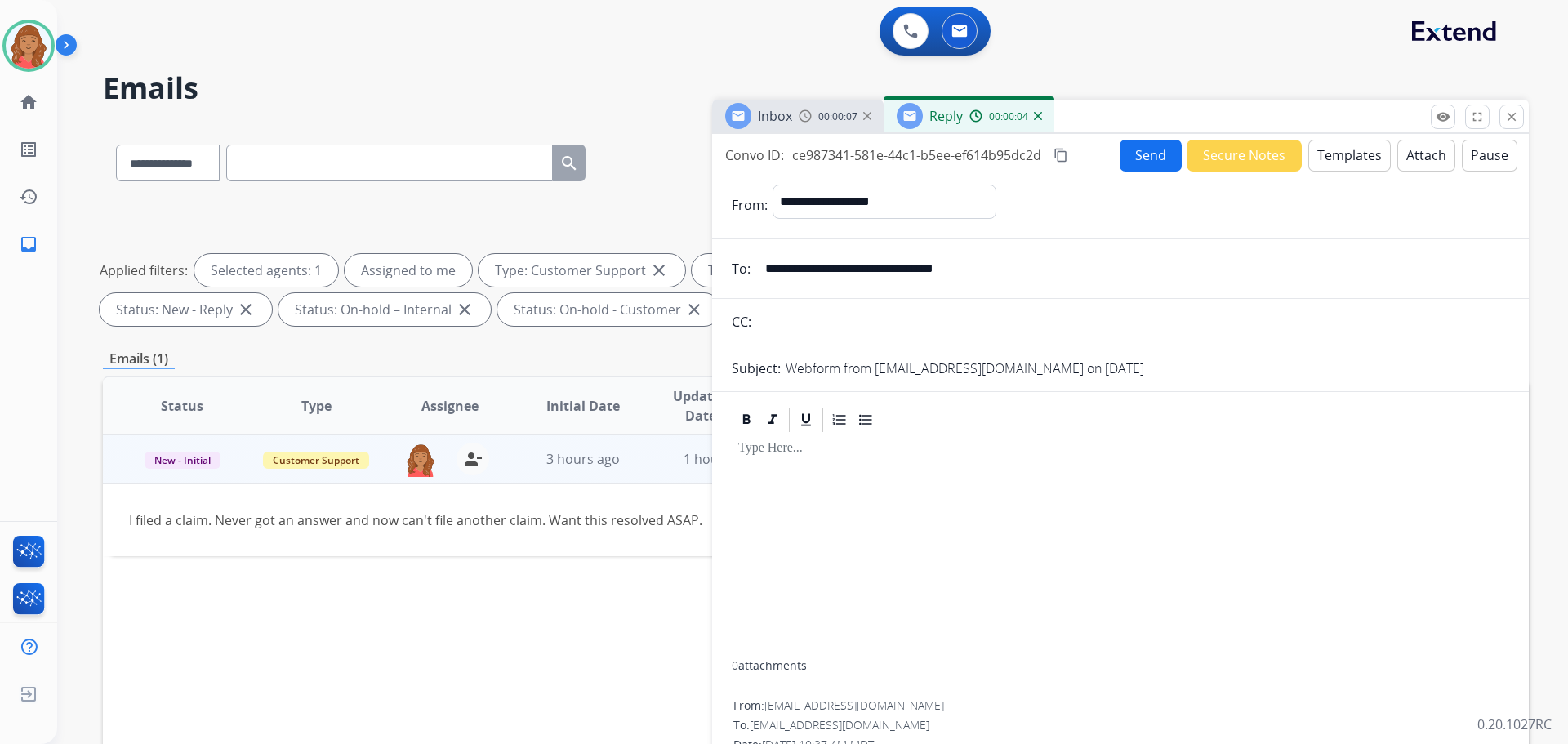
click at [1353, 158] on button "Templates" at bounding box center [1350, 155] width 83 height 32
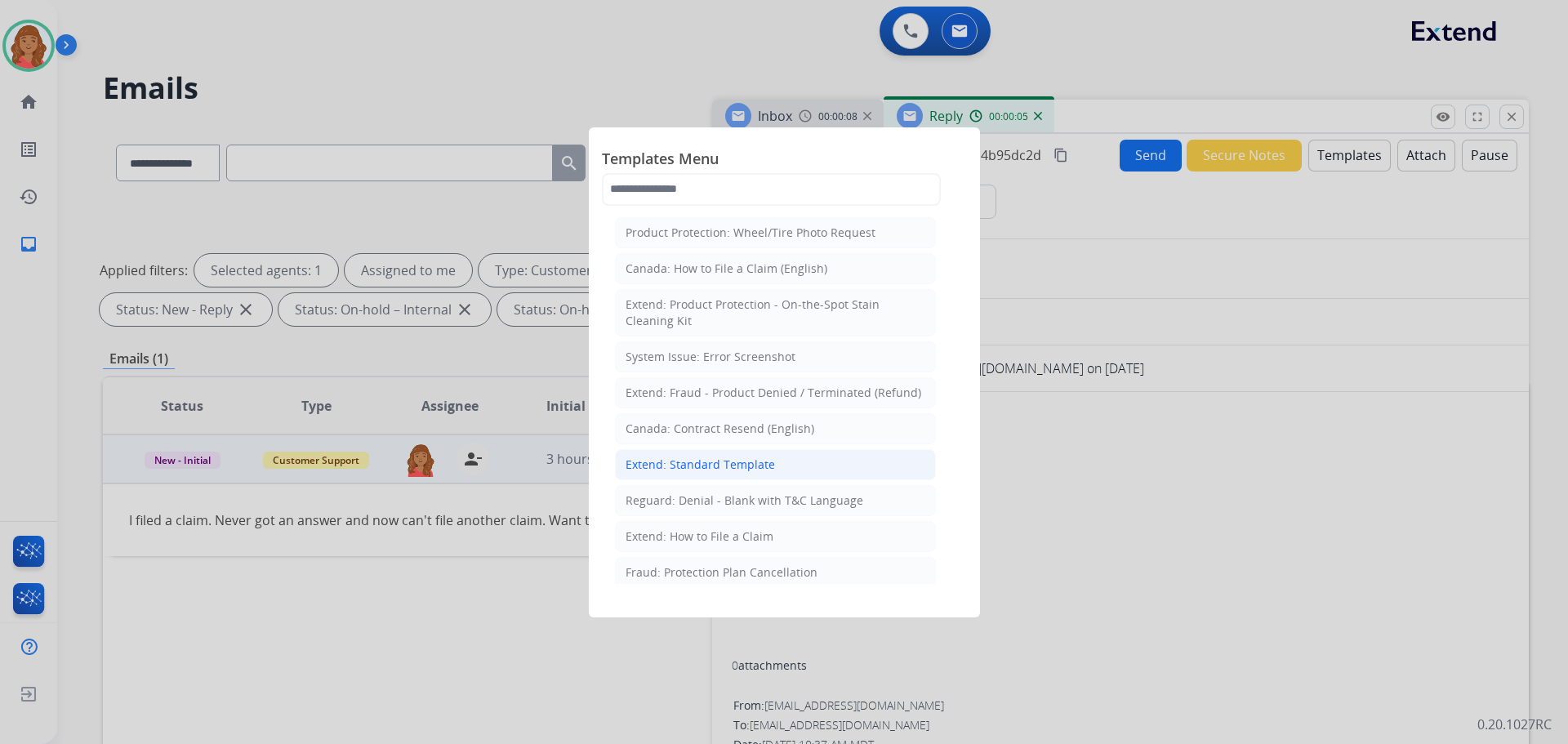
click at [725, 459] on div "Extend: Standard Template" at bounding box center [700, 464] width 150 height 16
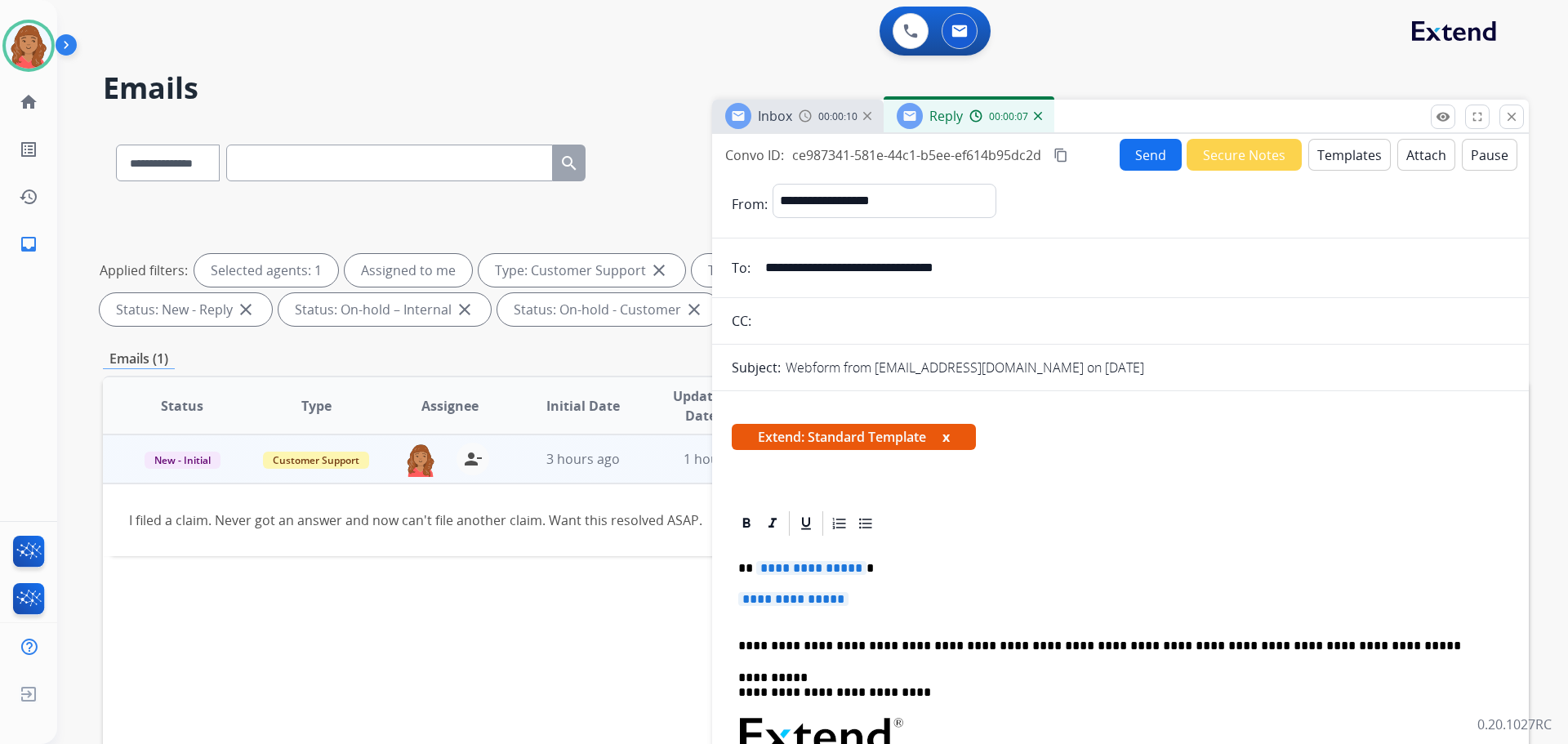
drag, startPoint x: 761, startPoint y: 596, endPoint x: 703, endPoint y: 579, distance: 60.4
click at [703, 579] on div "**********" at bounding box center [815, 566] width 1426 height 884
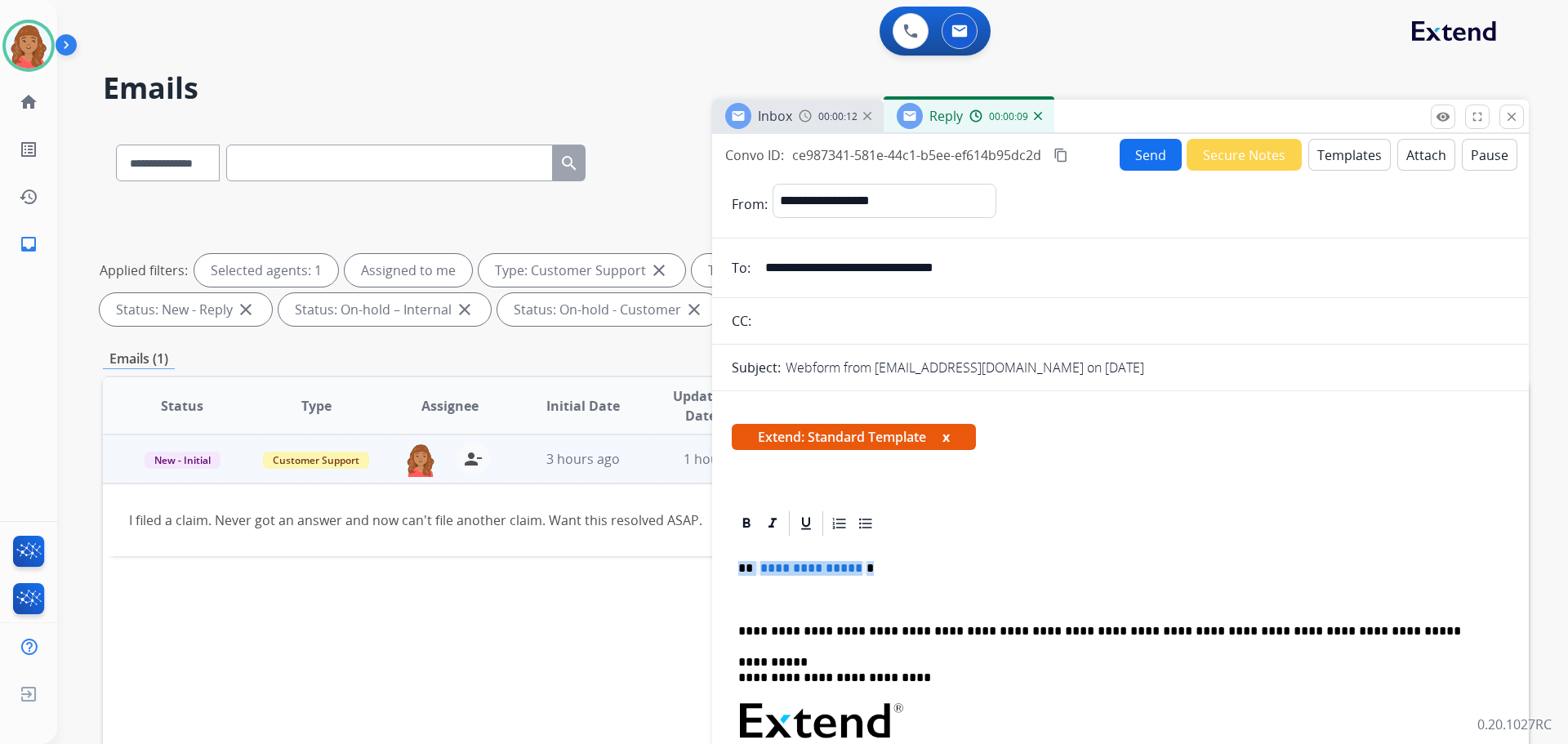
drag, startPoint x: 863, startPoint y: 573, endPoint x: 728, endPoint y: 574, distance: 135.0
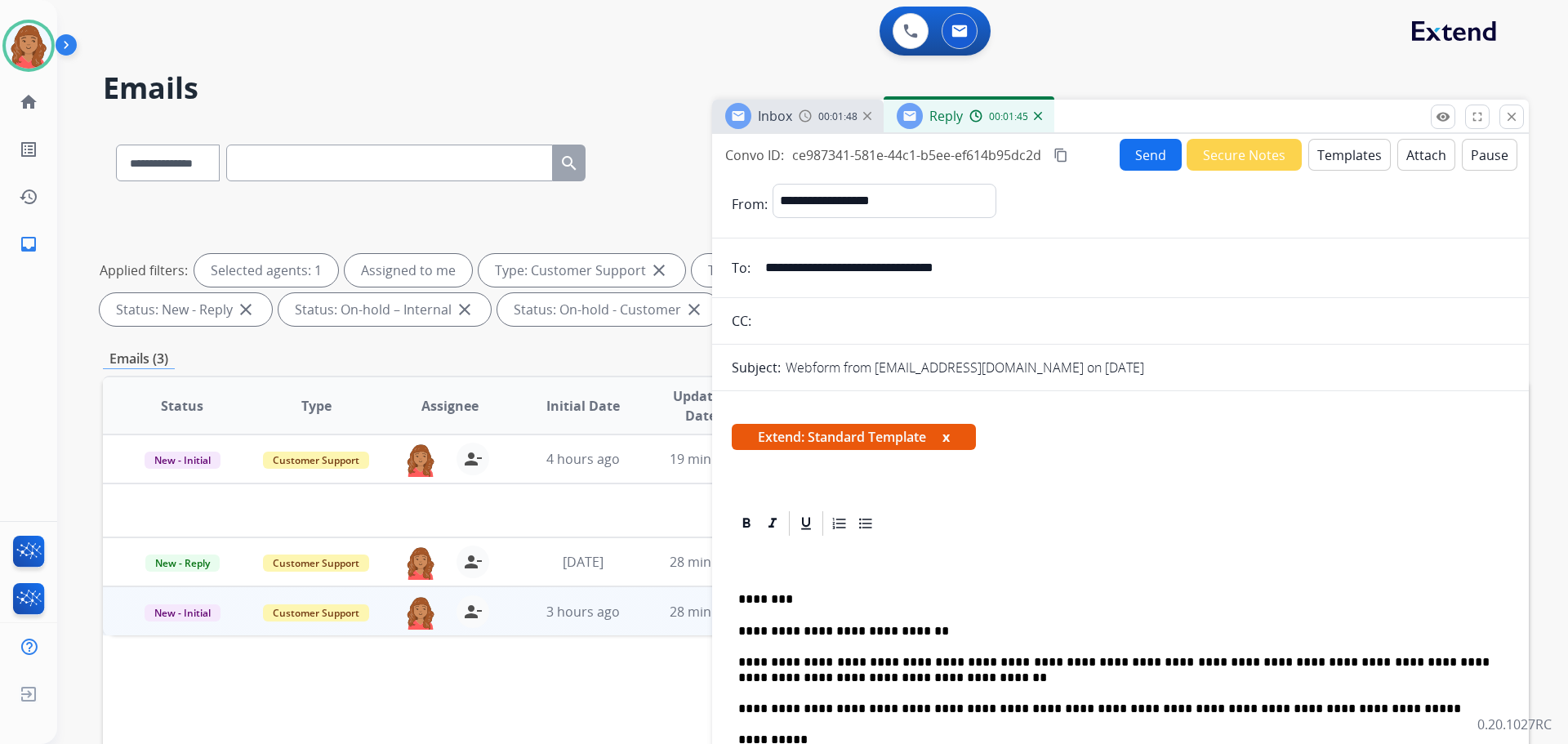
click at [1057, 149] on mat-icon "content_copy" at bounding box center [1061, 155] width 15 height 15
click at [1153, 156] on button "Send" at bounding box center [1151, 154] width 62 height 32
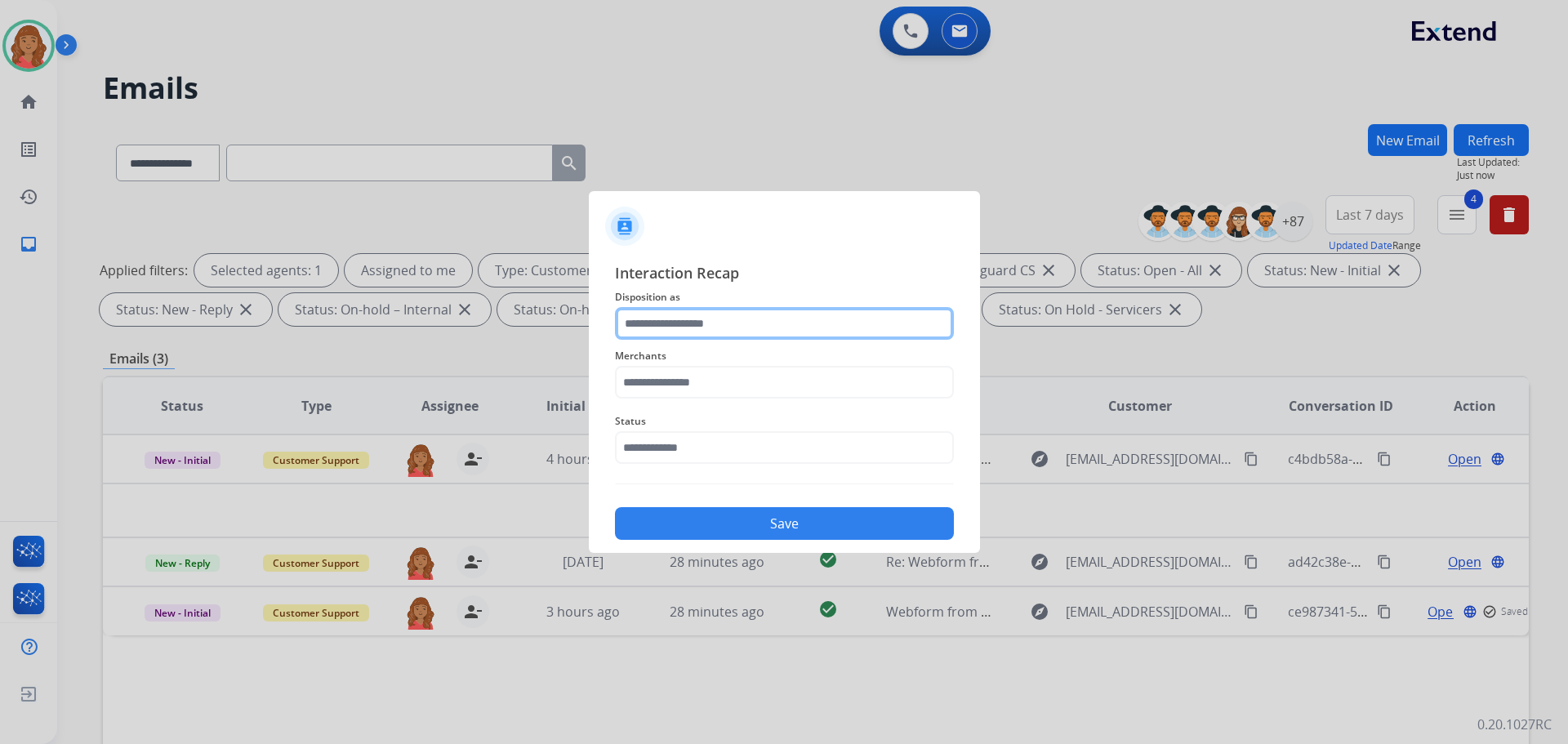
click at [693, 323] on input "text" at bounding box center [784, 323] width 339 height 33
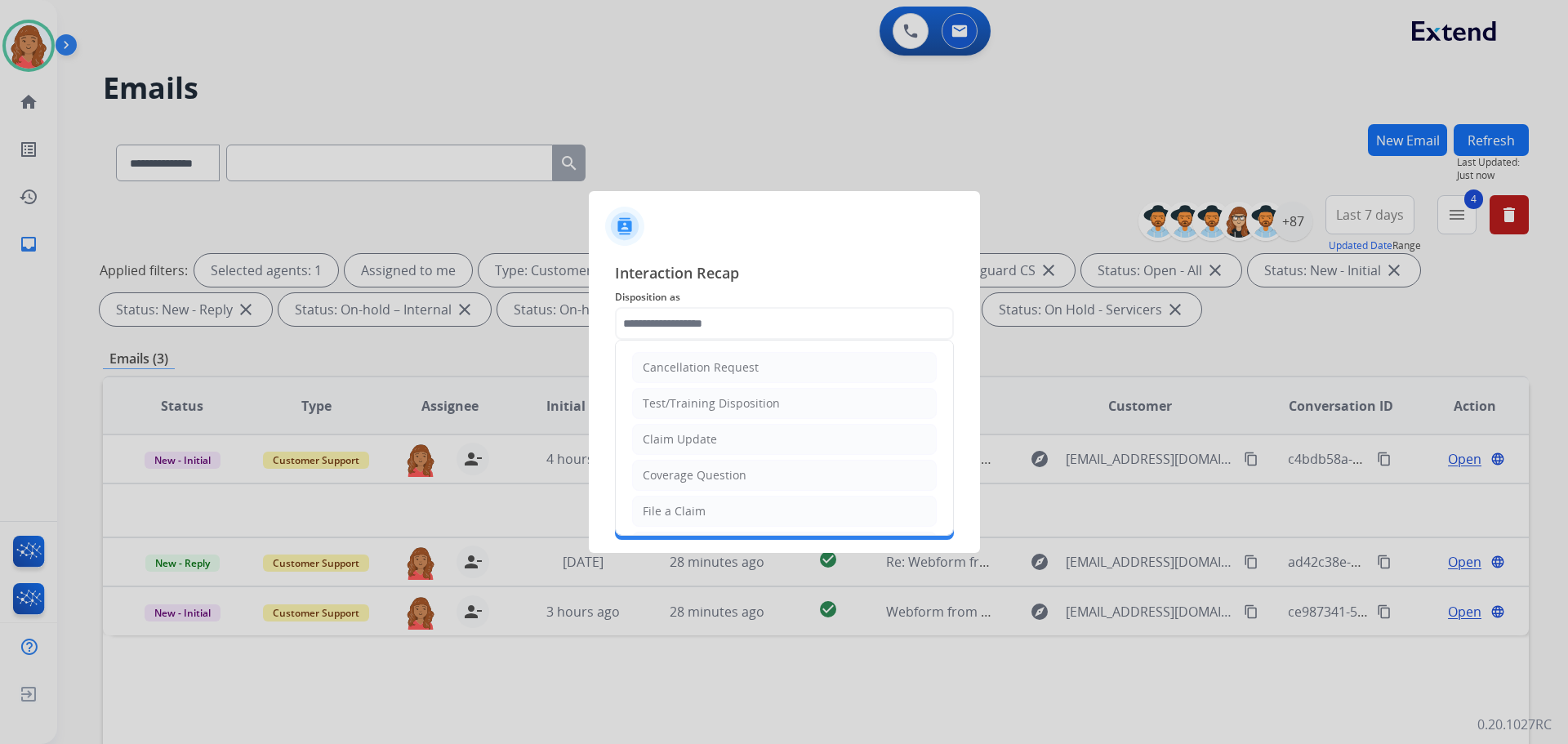
drag, startPoint x: 681, startPoint y: 433, endPoint x: 678, endPoint y: 415, distance: 18.2
click at [682, 433] on div "Claim Update" at bounding box center [680, 439] width 74 height 16
type input "**********"
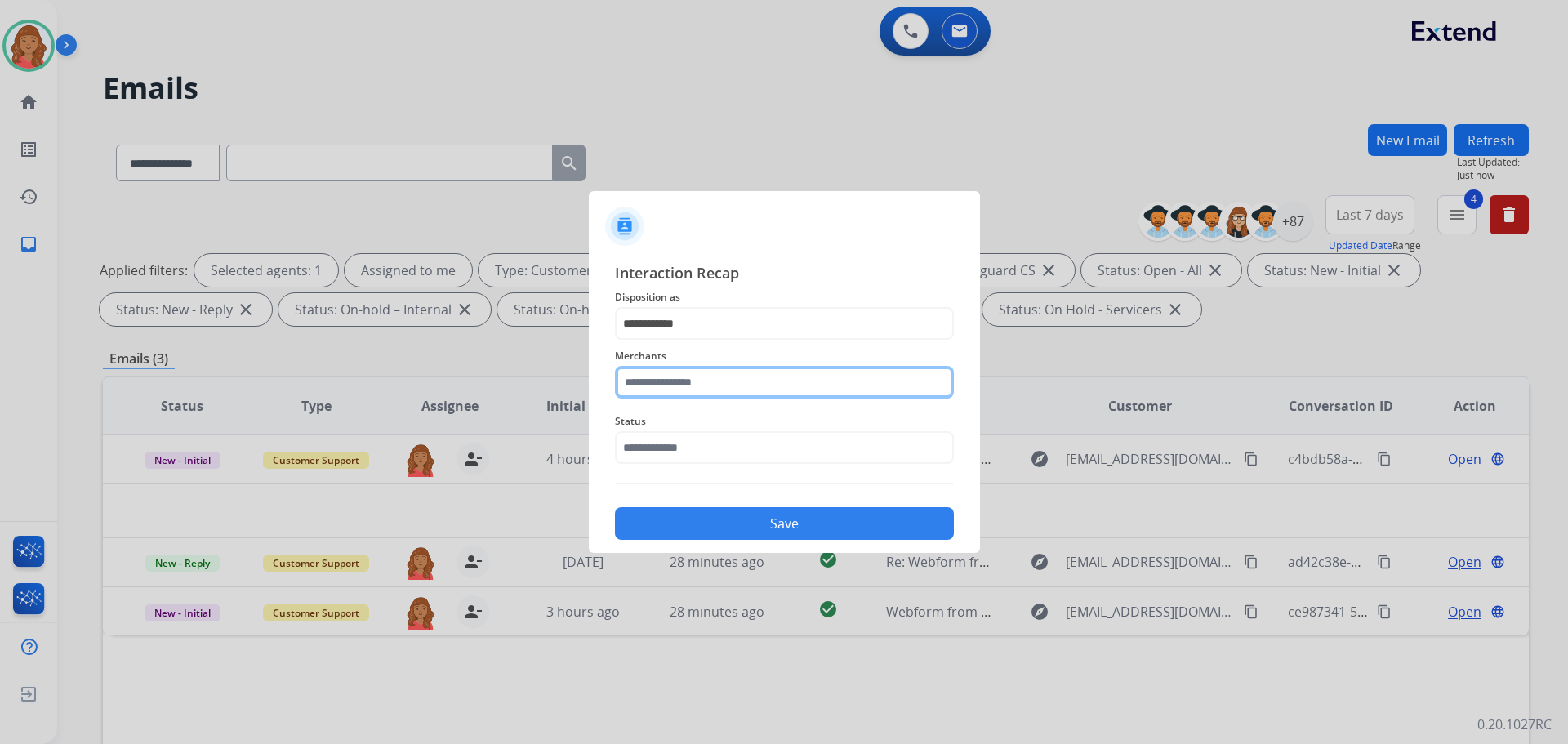
click at [669, 368] on input "text" at bounding box center [784, 382] width 339 height 33
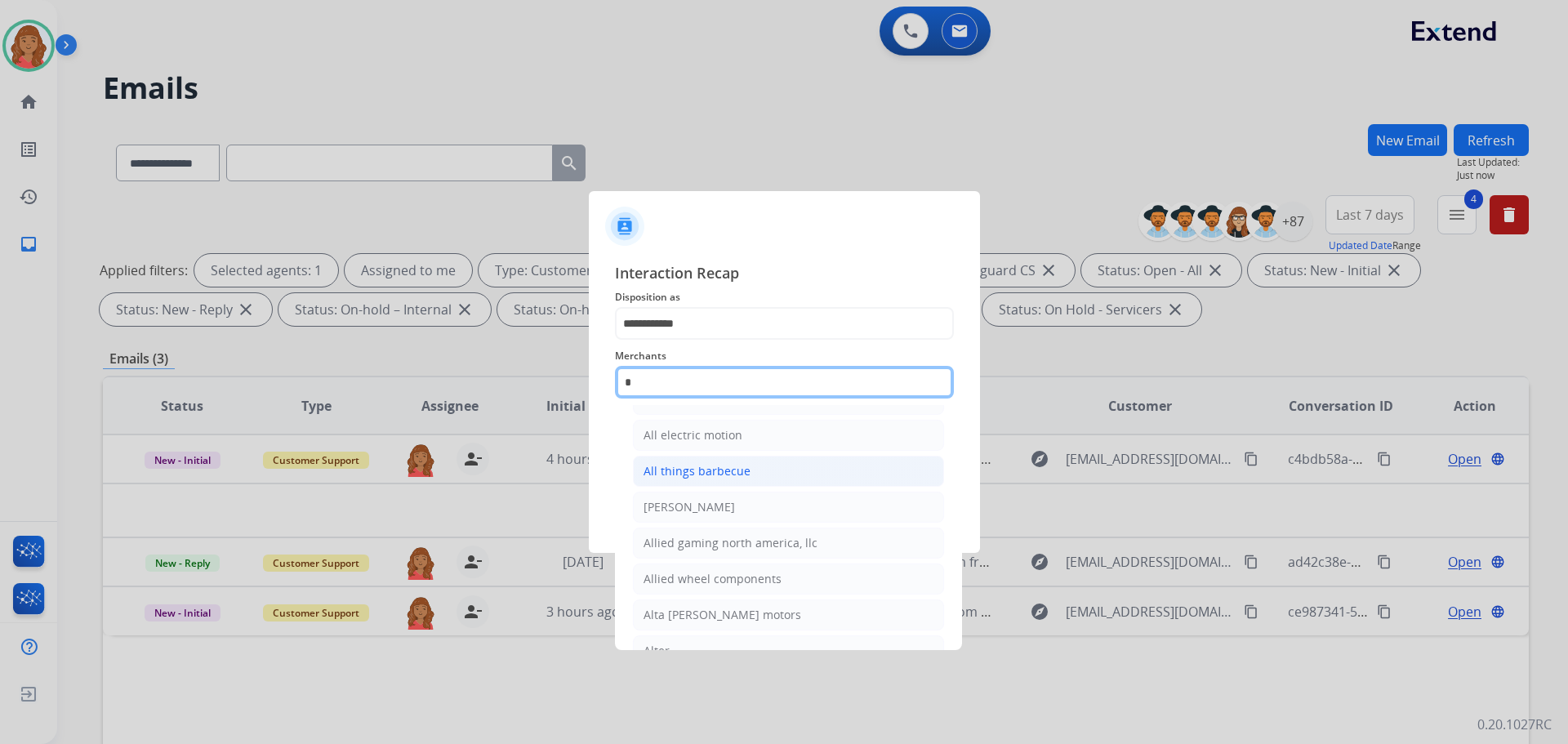
scroll to position [133, 0]
type input "*"
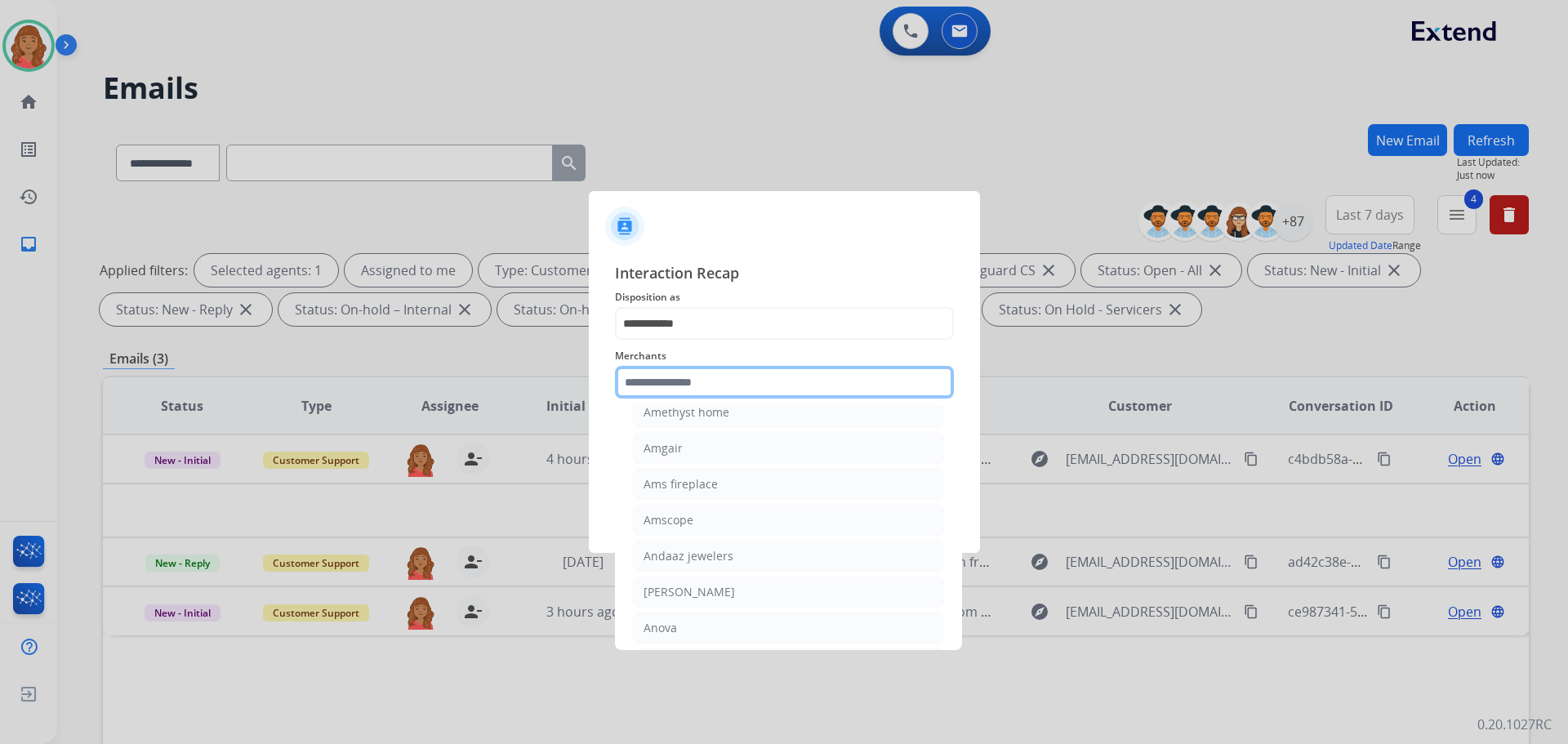
type input "*"
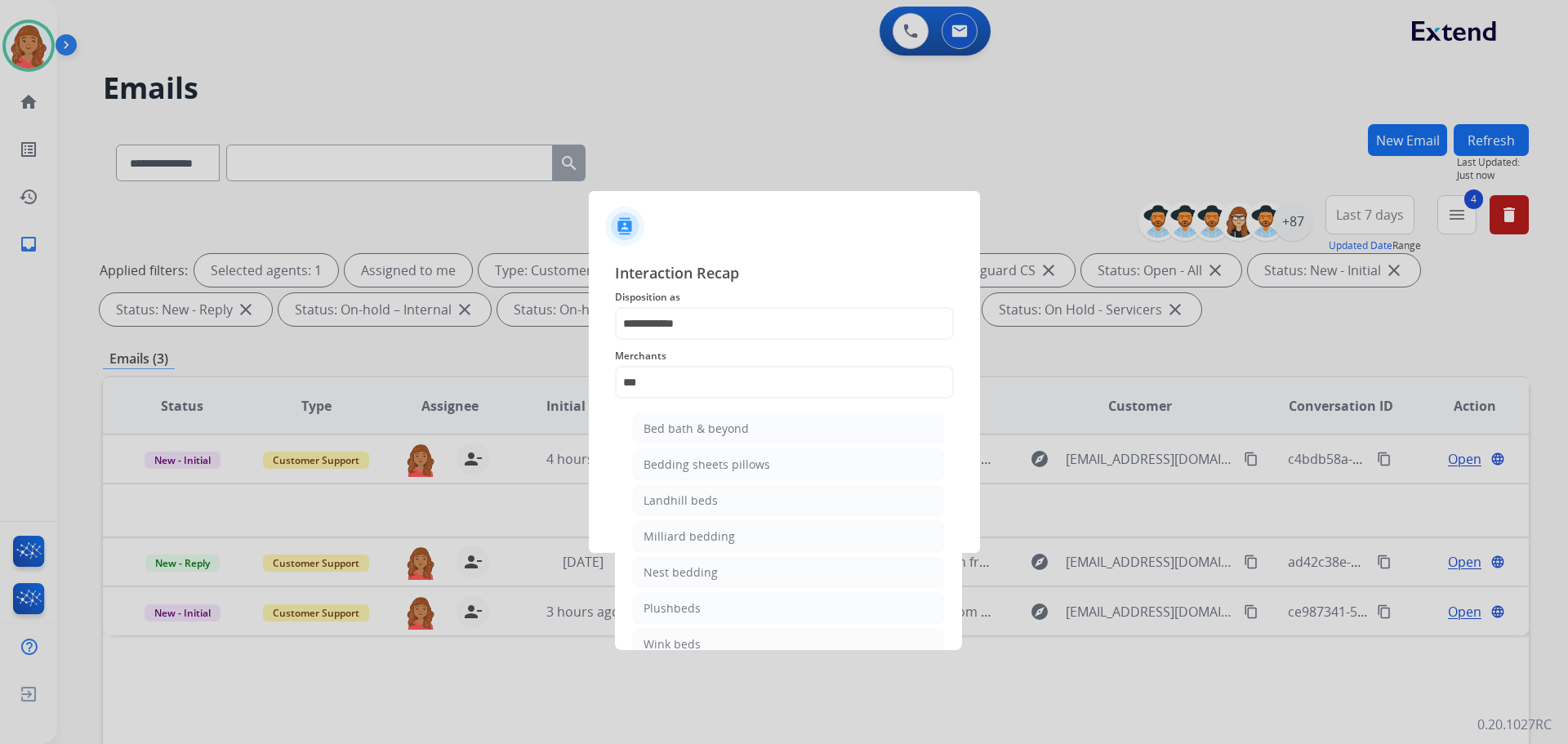
click at [677, 431] on div "Bed bath & beyond" at bounding box center [696, 428] width 105 height 16
type input "**********"
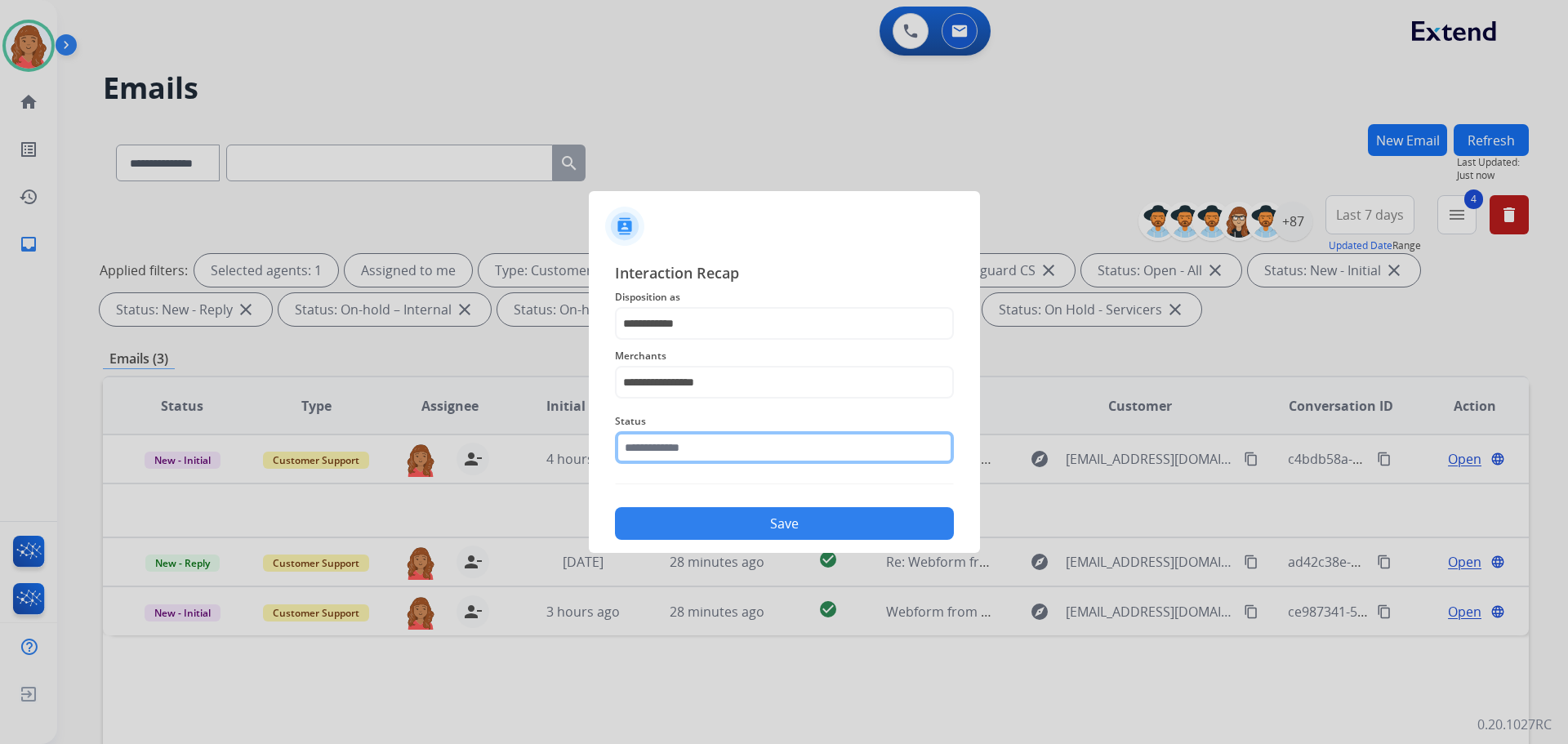
click at [684, 448] on input "text" at bounding box center [784, 448] width 339 height 33
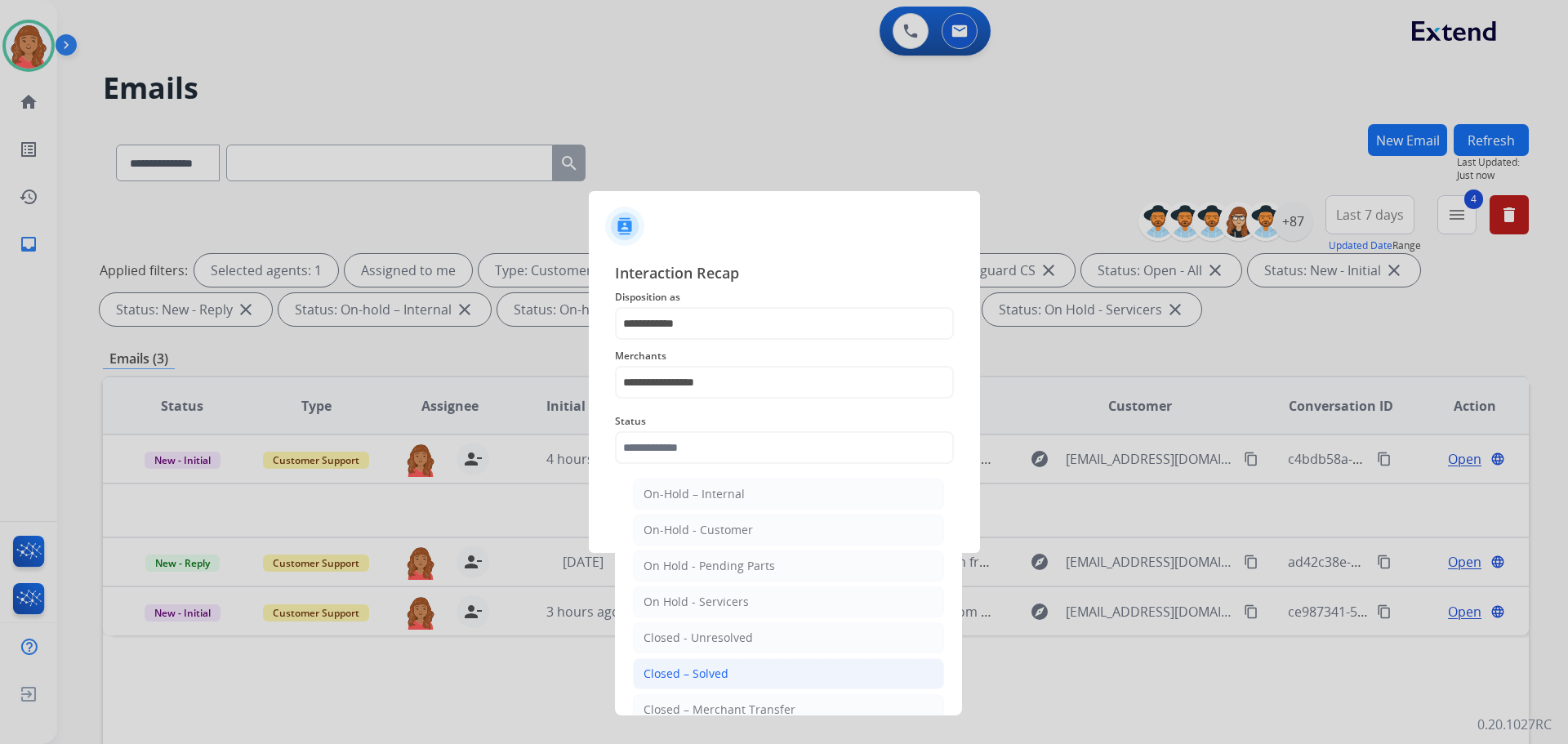
click at [715, 659] on ul "On-Hold – Internal On-Hold - Customer On Hold - Pending Parts On Hold - Service…" at bounding box center [788, 642] width 321 height 343
click at [712, 660] on li "Closed – Solved" at bounding box center [788, 673] width 311 height 31
type input "**********"
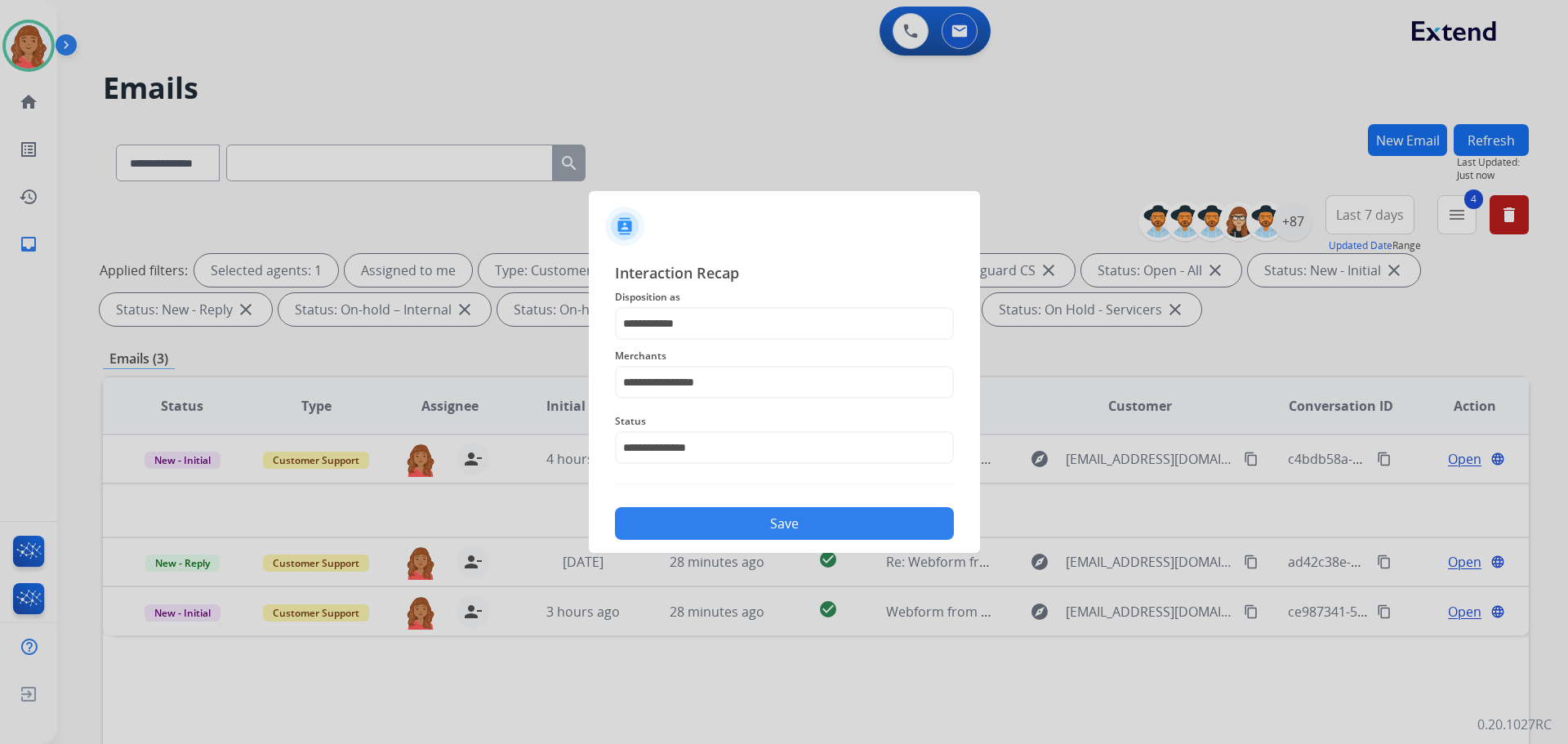
click at [715, 515] on button "Save" at bounding box center [784, 524] width 339 height 33
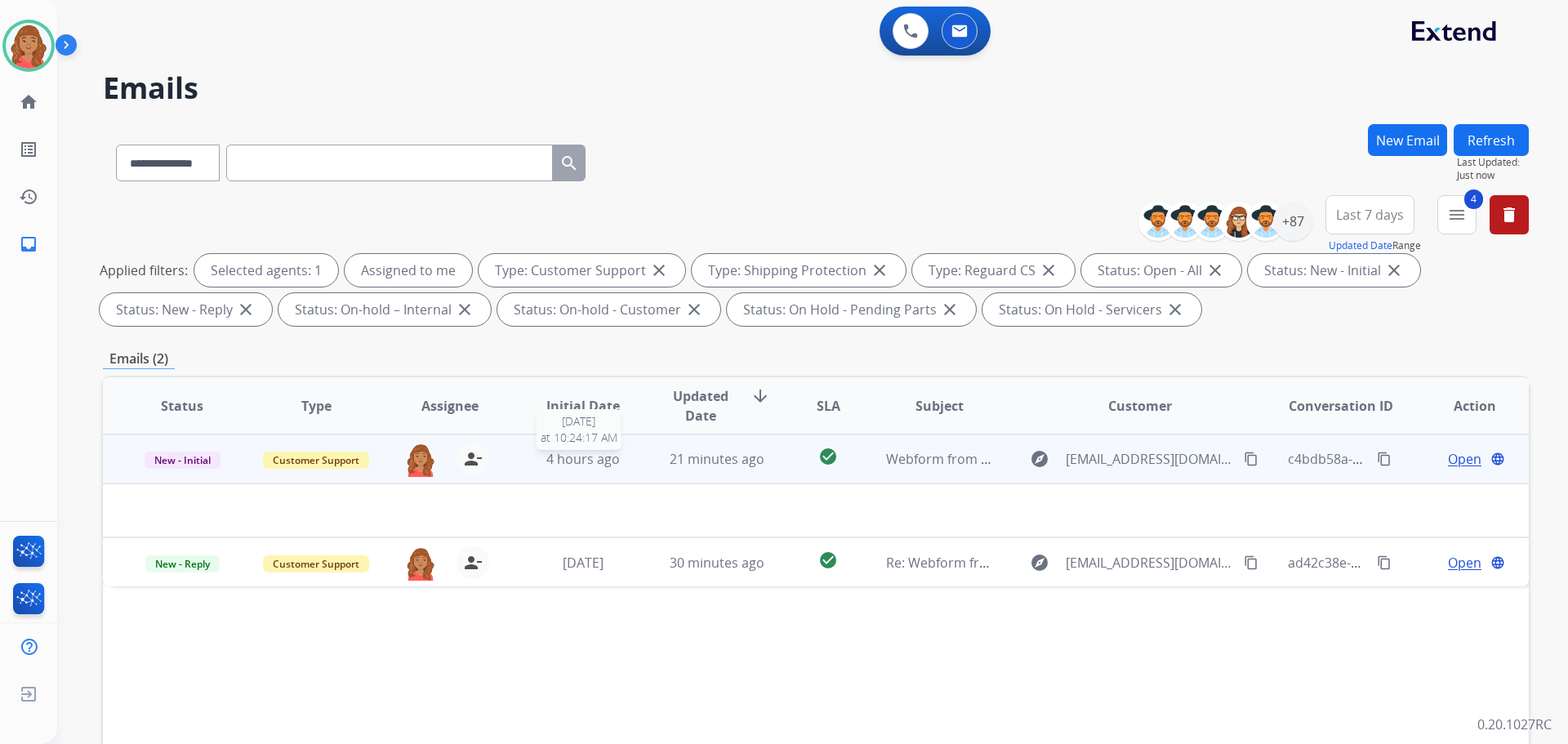
click at [615, 462] on span "4 hours ago" at bounding box center [582, 458] width 73 height 18
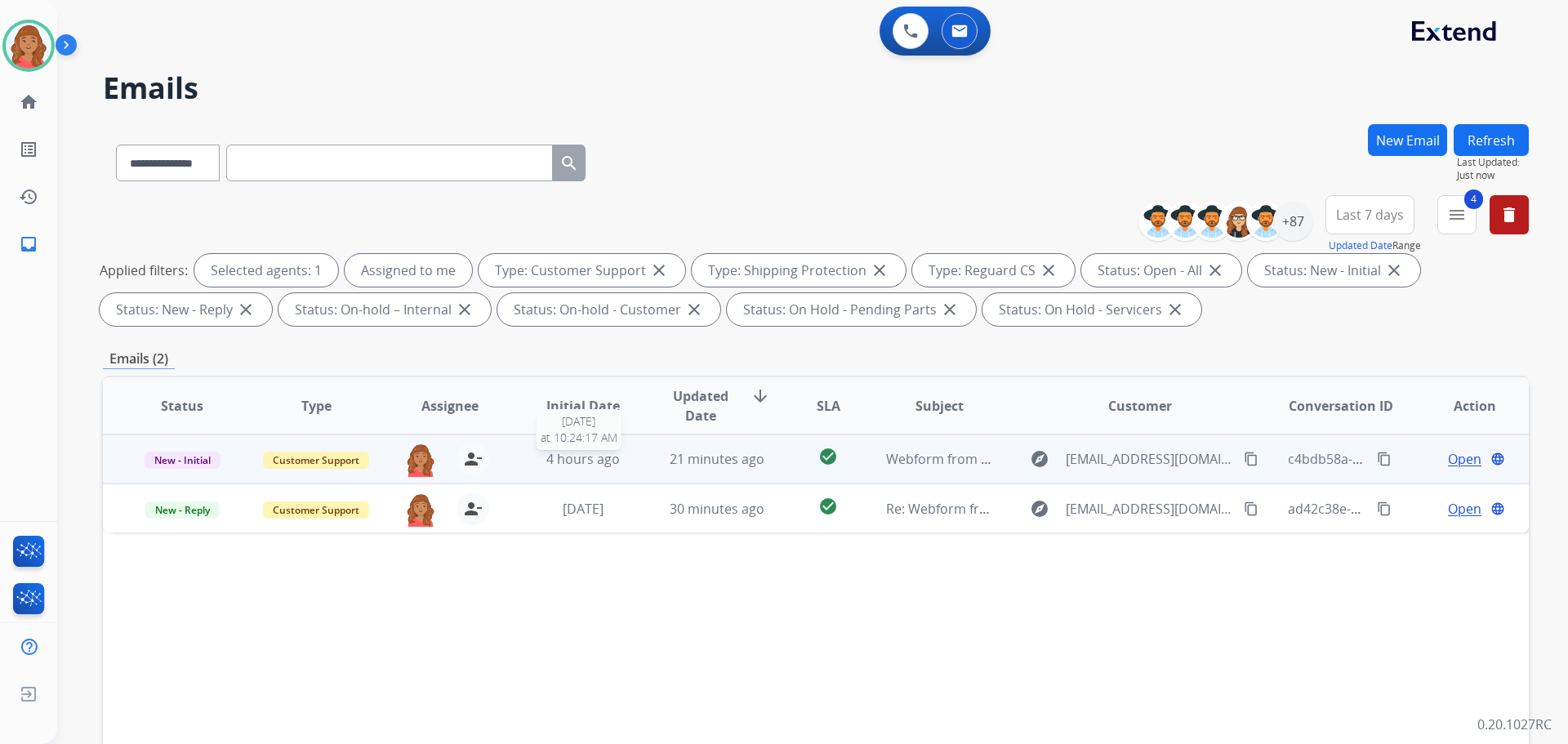
click at [615, 462] on span "4 hours ago" at bounding box center [582, 458] width 73 height 18
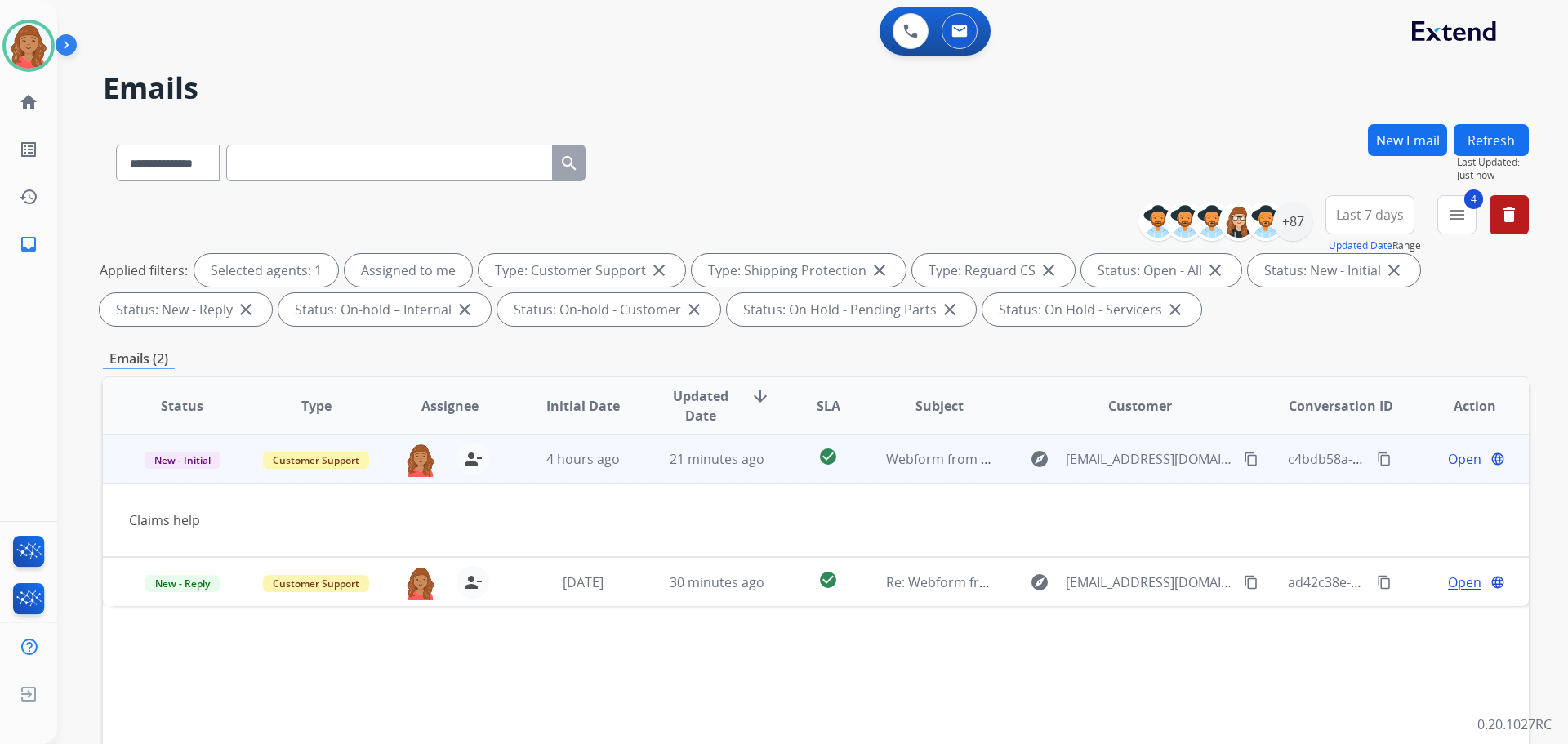
click at [1448, 453] on span "Open" at bounding box center [1465, 458] width 34 height 20
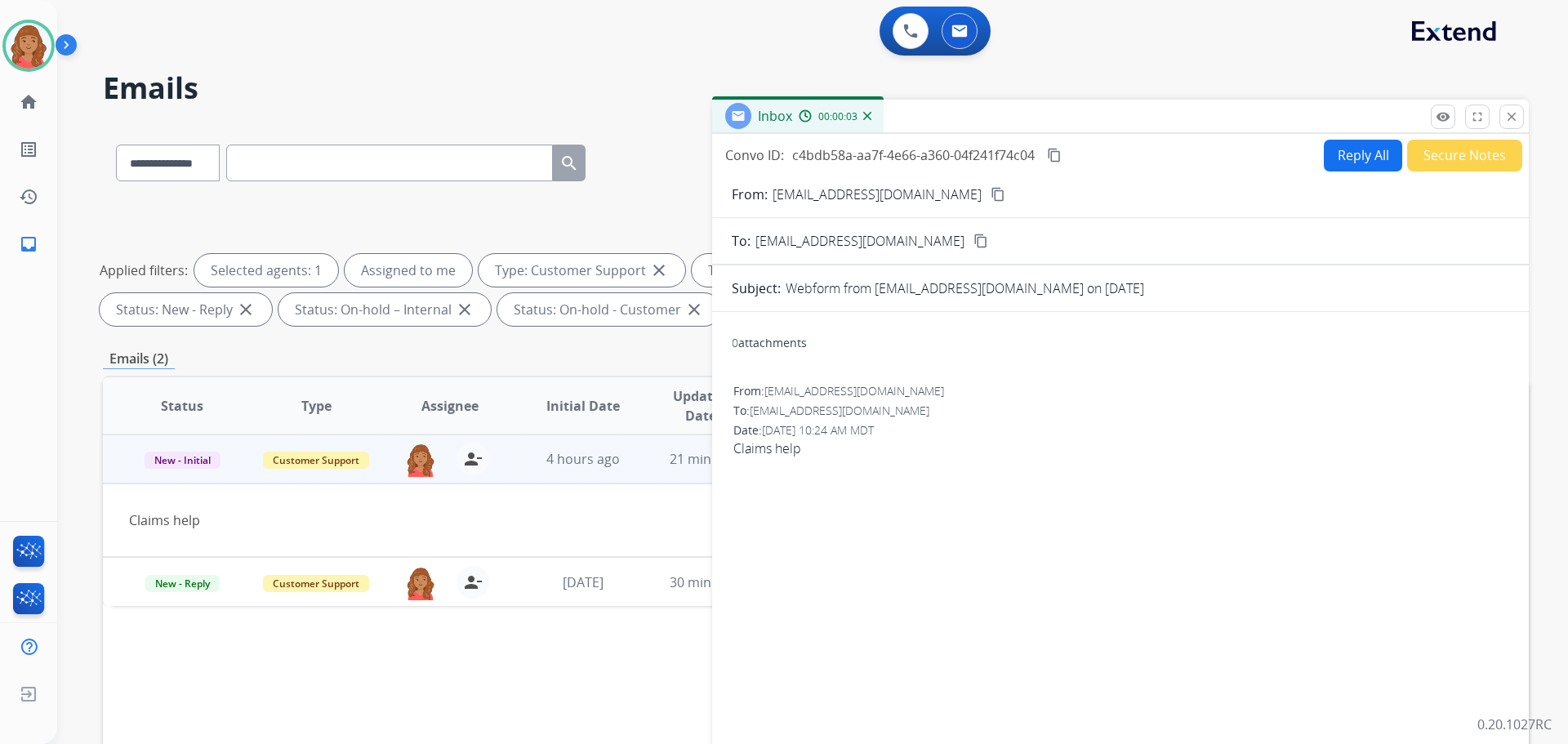
click at [991, 191] on mat-icon "content_copy" at bounding box center [998, 194] width 15 height 15
drag, startPoint x: 935, startPoint y: 195, endPoint x: 926, endPoint y: 200, distance: 10.3
click at [991, 195] on mat-icon "content_copy" at bounding box center [998, 194] width 15 height 15
click at [1339, 161] on button "Reply All" at bounding box center [1363, 155] width 78 height 32
select select "**********"
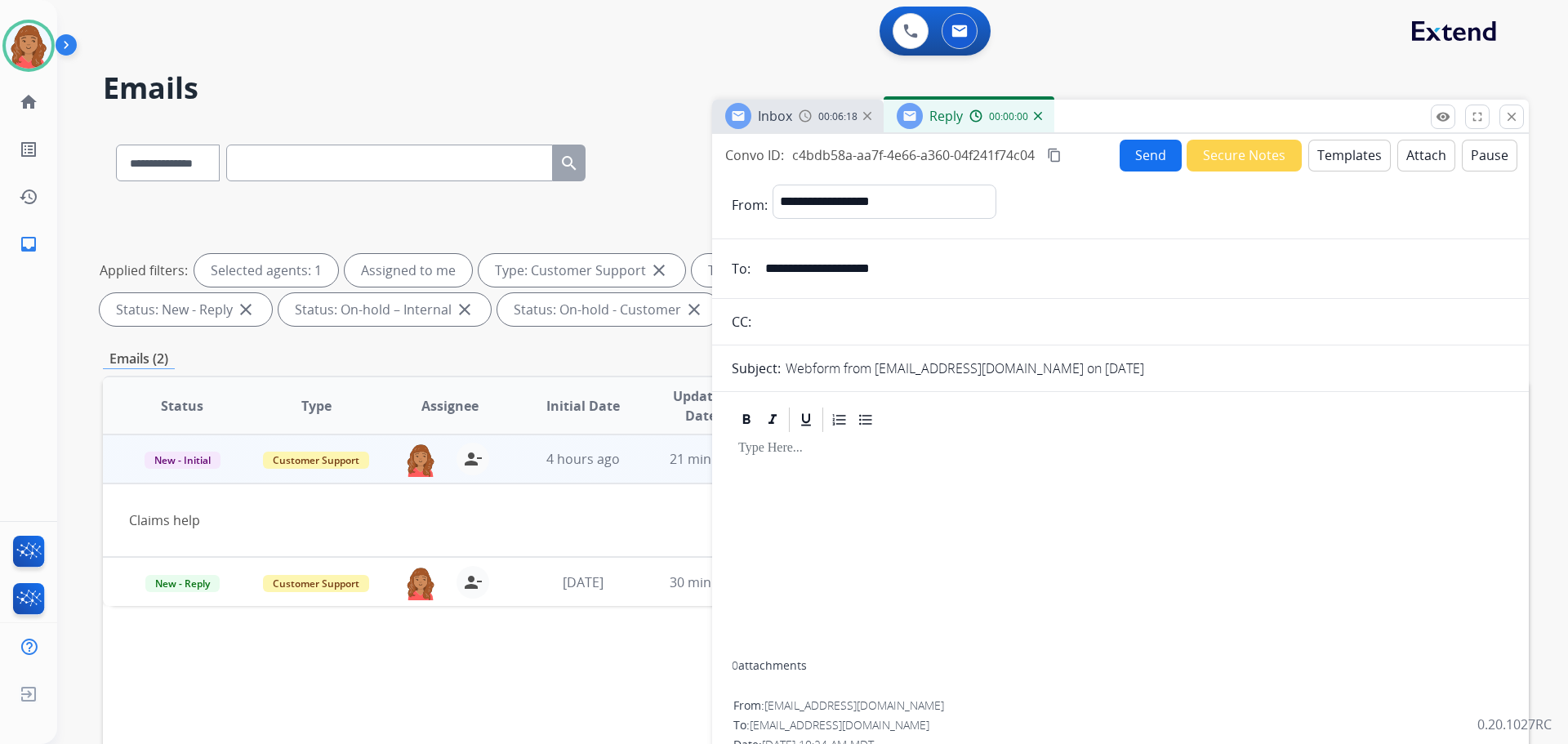
drag, startPoint x: 1323, startPoint y: 170, endPoint x: 1294, endPoint y: 182, distance: 31.4
click at [1324, 171] on div "**********" at bounding box center [1121, 467] width 817 height 666
click at [1314, 164] on button "Templates" at bounding box center [1350, 155] width 83 height 32
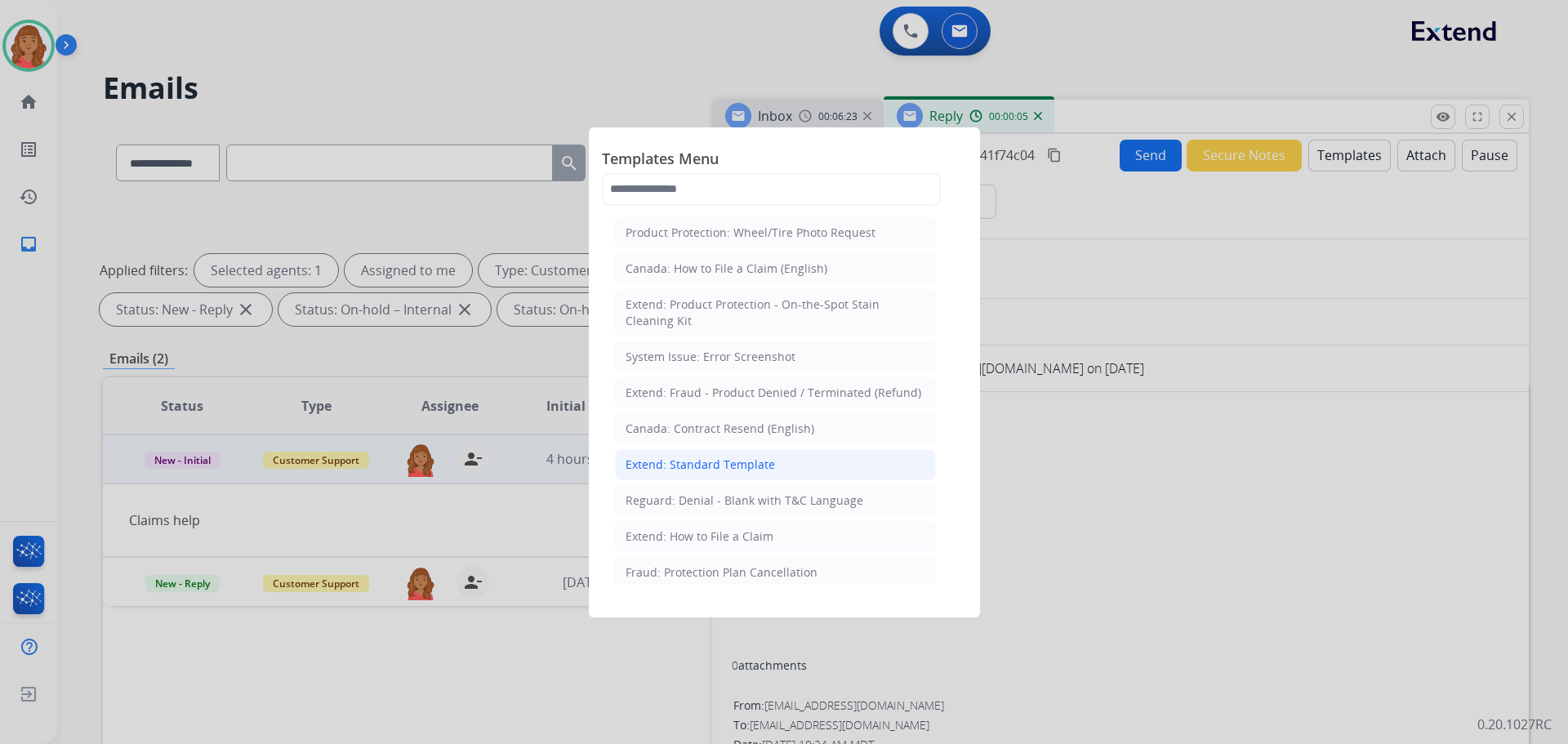
click at [712, 462] on div "Extend: Standard Template" at bounding box center [700, 464] width 150 height 16
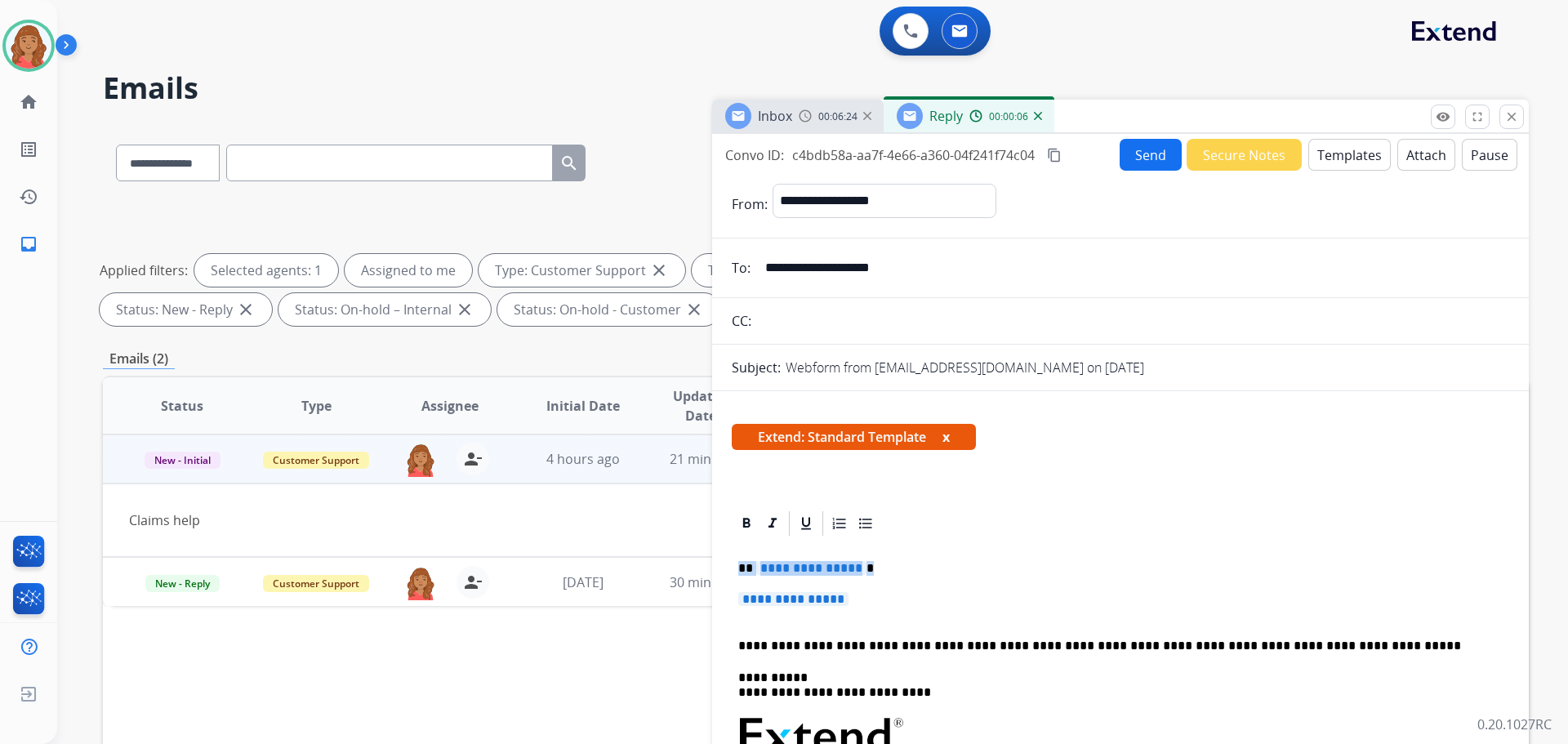
drag, startPoint x: 854, startPoint y: 605, endPoint x: 711, endPoint y: 542, distance: 156.3
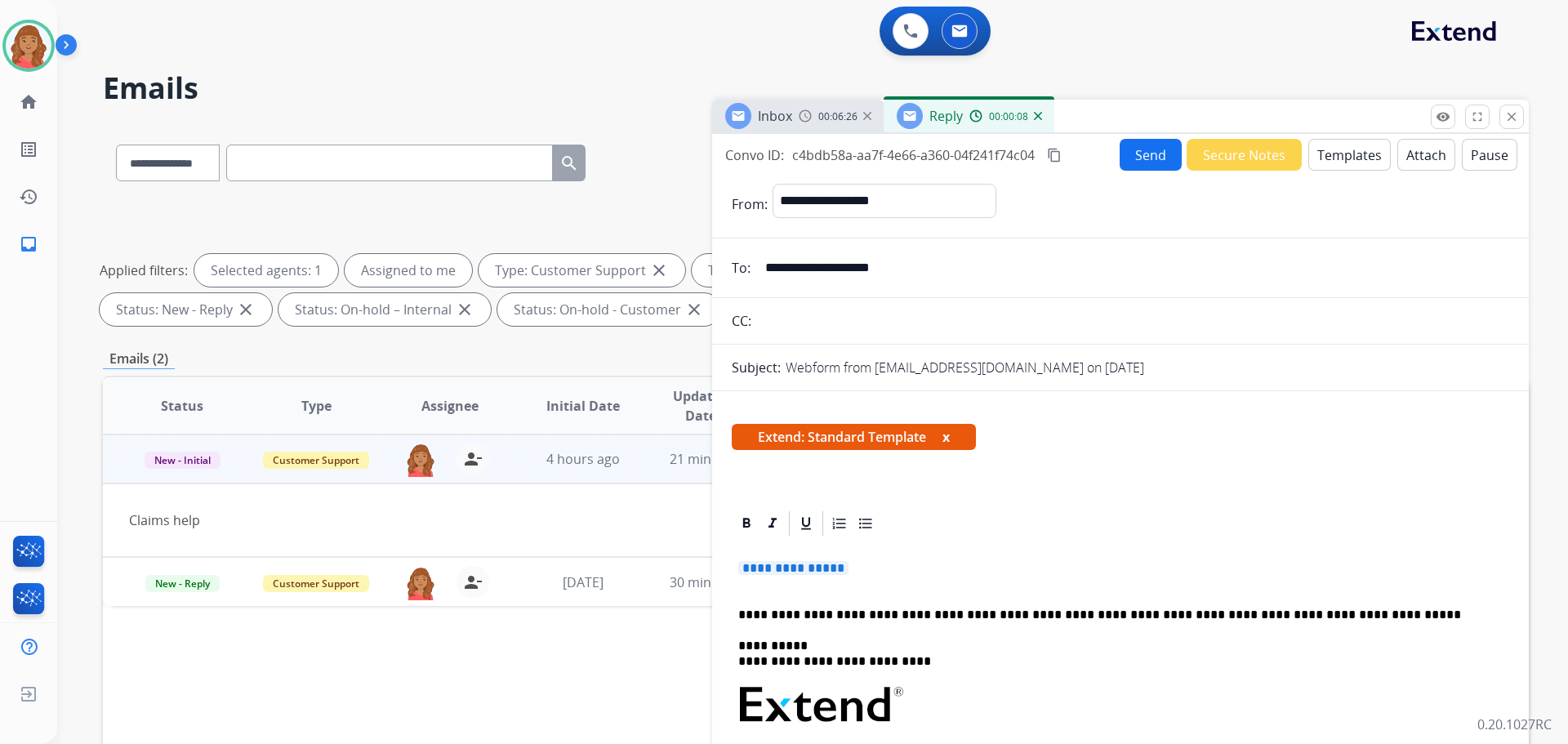
drag, startPoint x: 871, startPoint y: 574, endPoint x: 716, endPoint y: 559, distance: 155.7
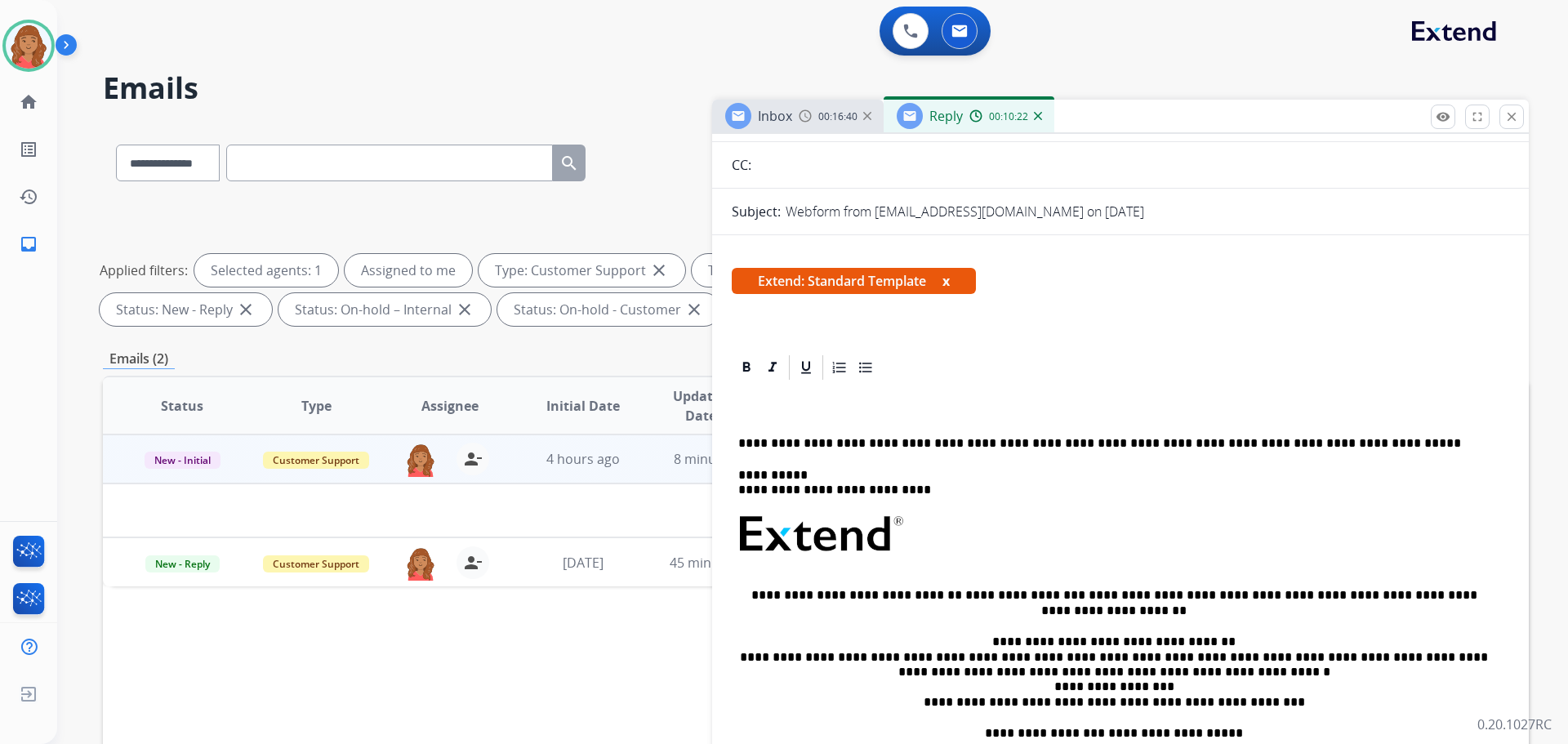
scroll to position [314, 0]
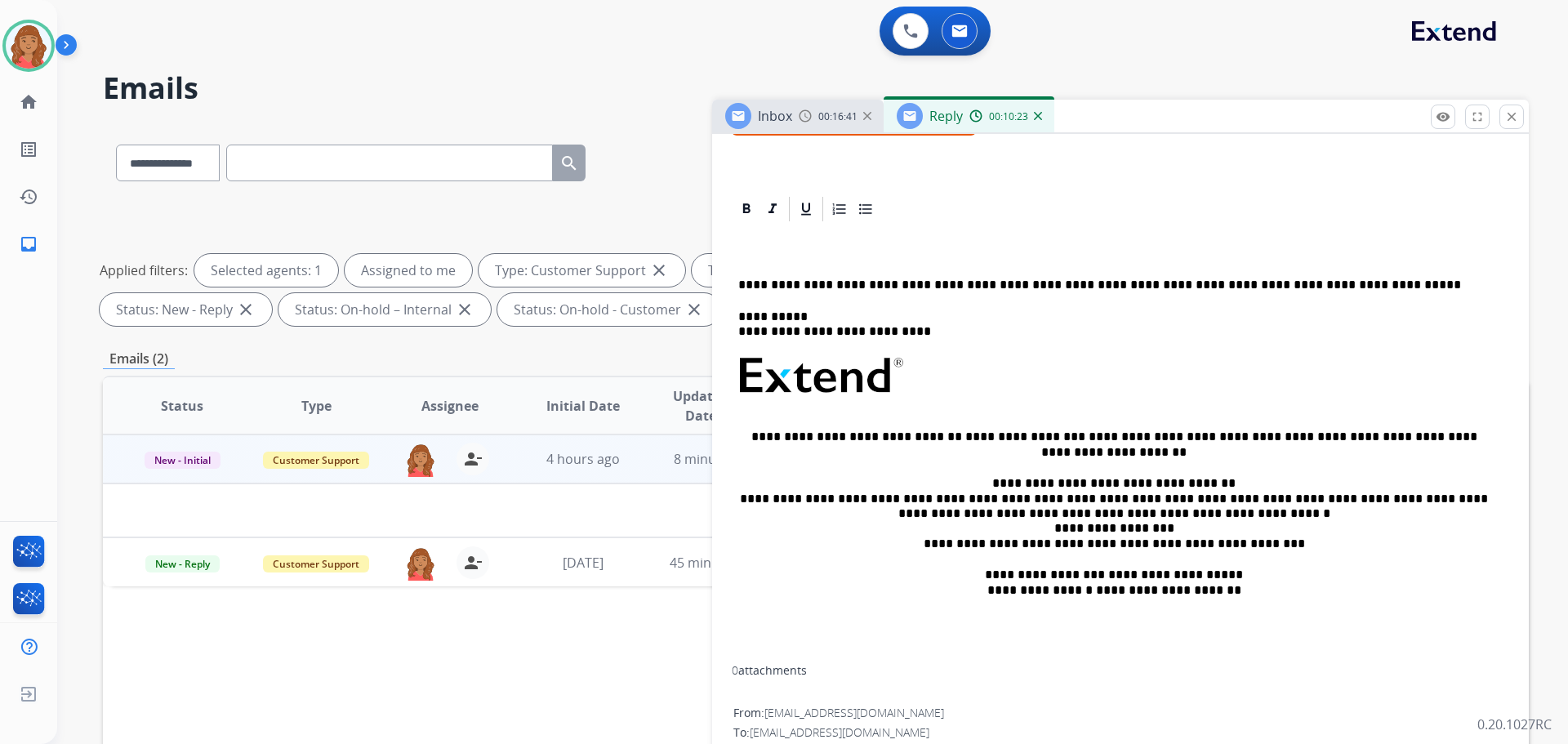
click at [832, 116] on span "00:16:41" at bounding box center [838, 116] width 40 height 13
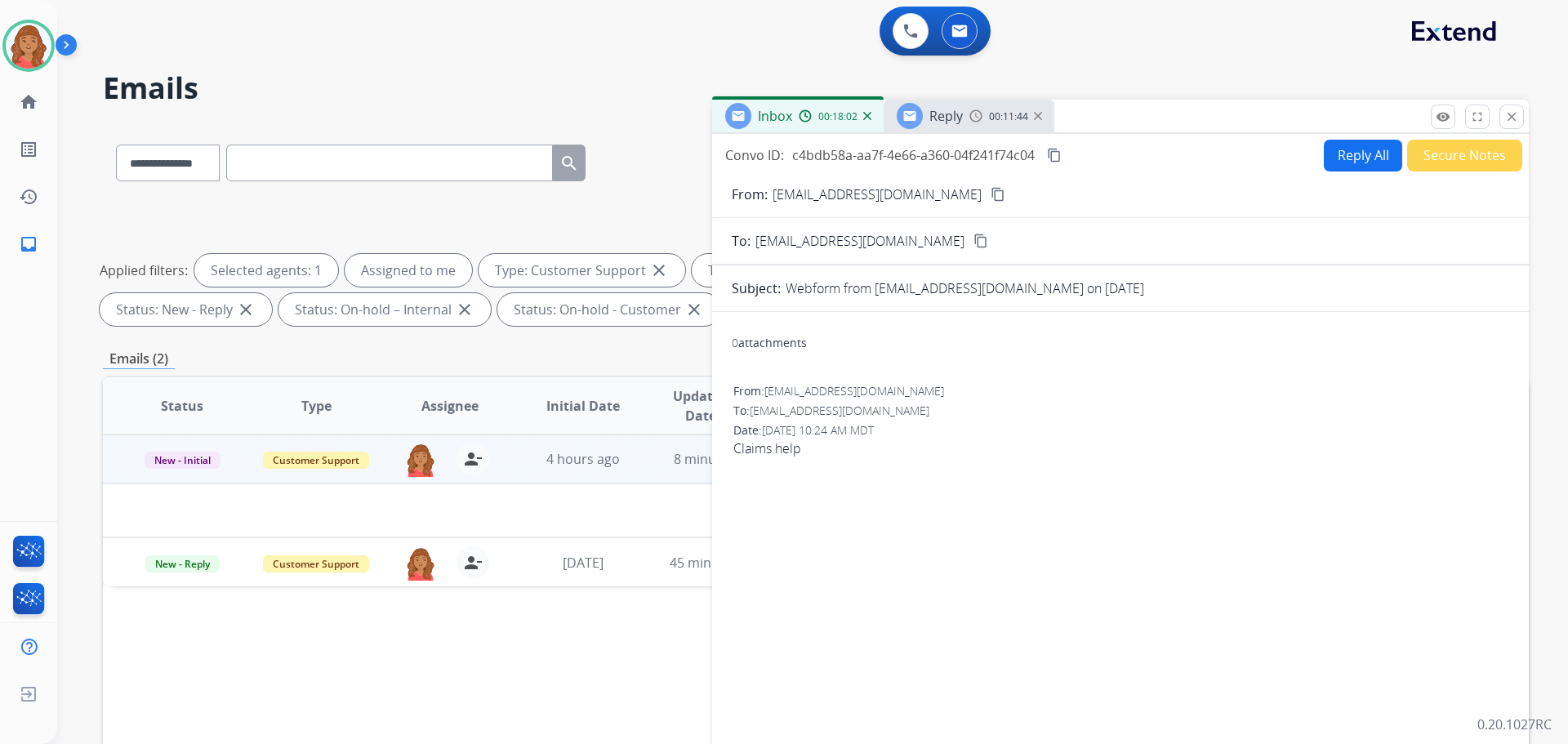
click at [1361, 163] on button "Reply All" at bounding box center [1363, 155] width 78 height 32
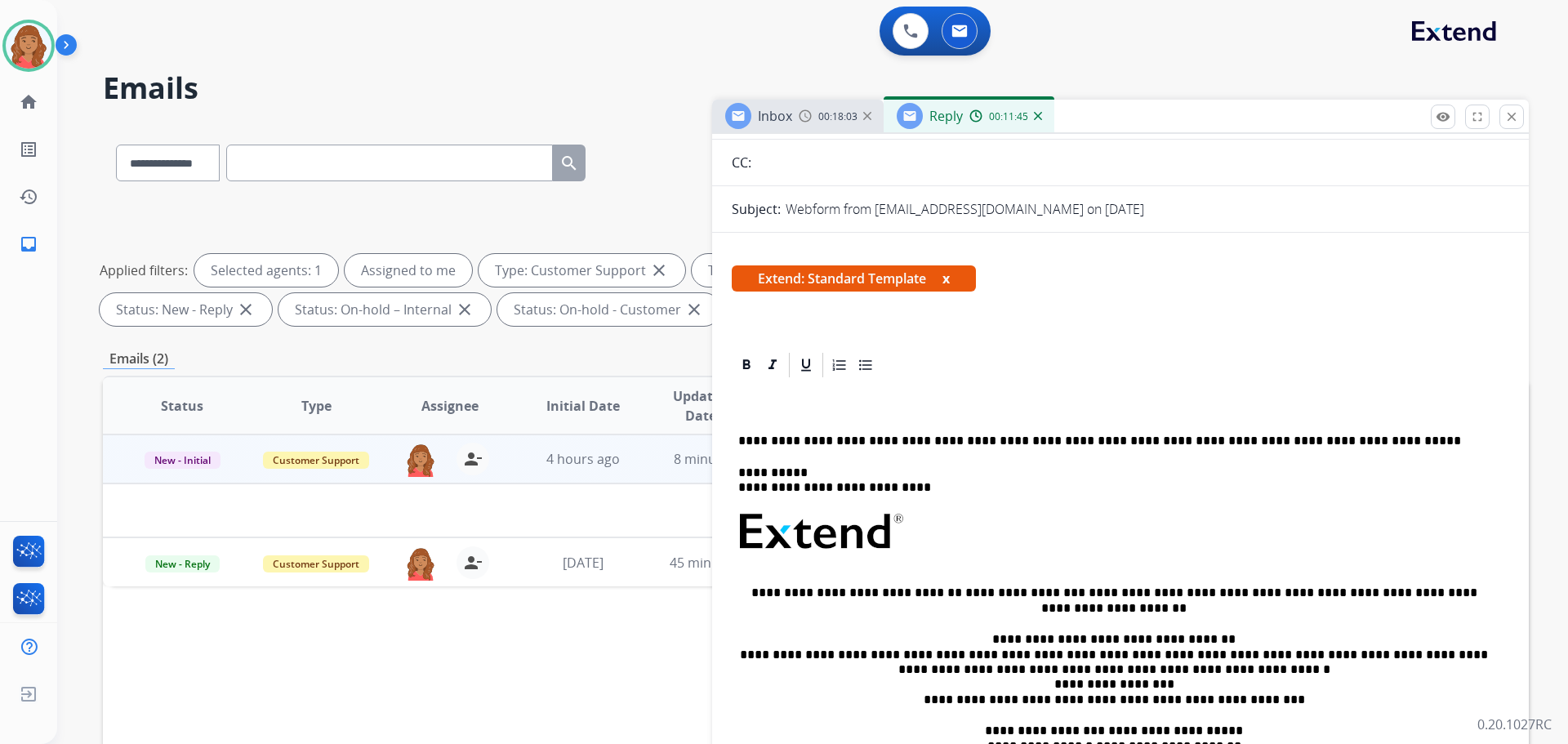
scroll to position [0, 0]
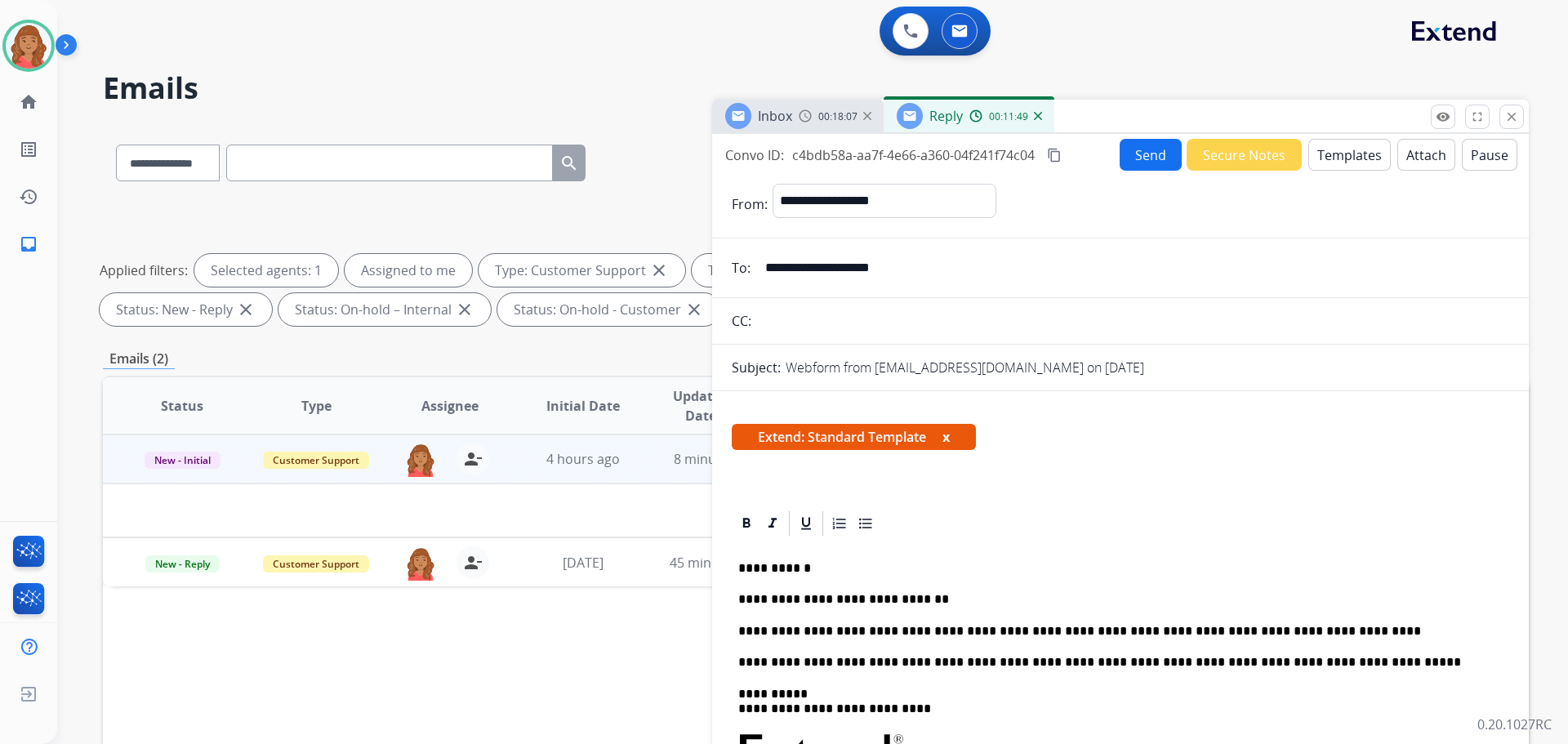
click at [1056, 154] on mat-icon "content_copy" at bounding box center [1054, 155] width 15 height 15
click at [1142, 152] on button "Send" at bounding box center [1151, 154] width 62 height 32
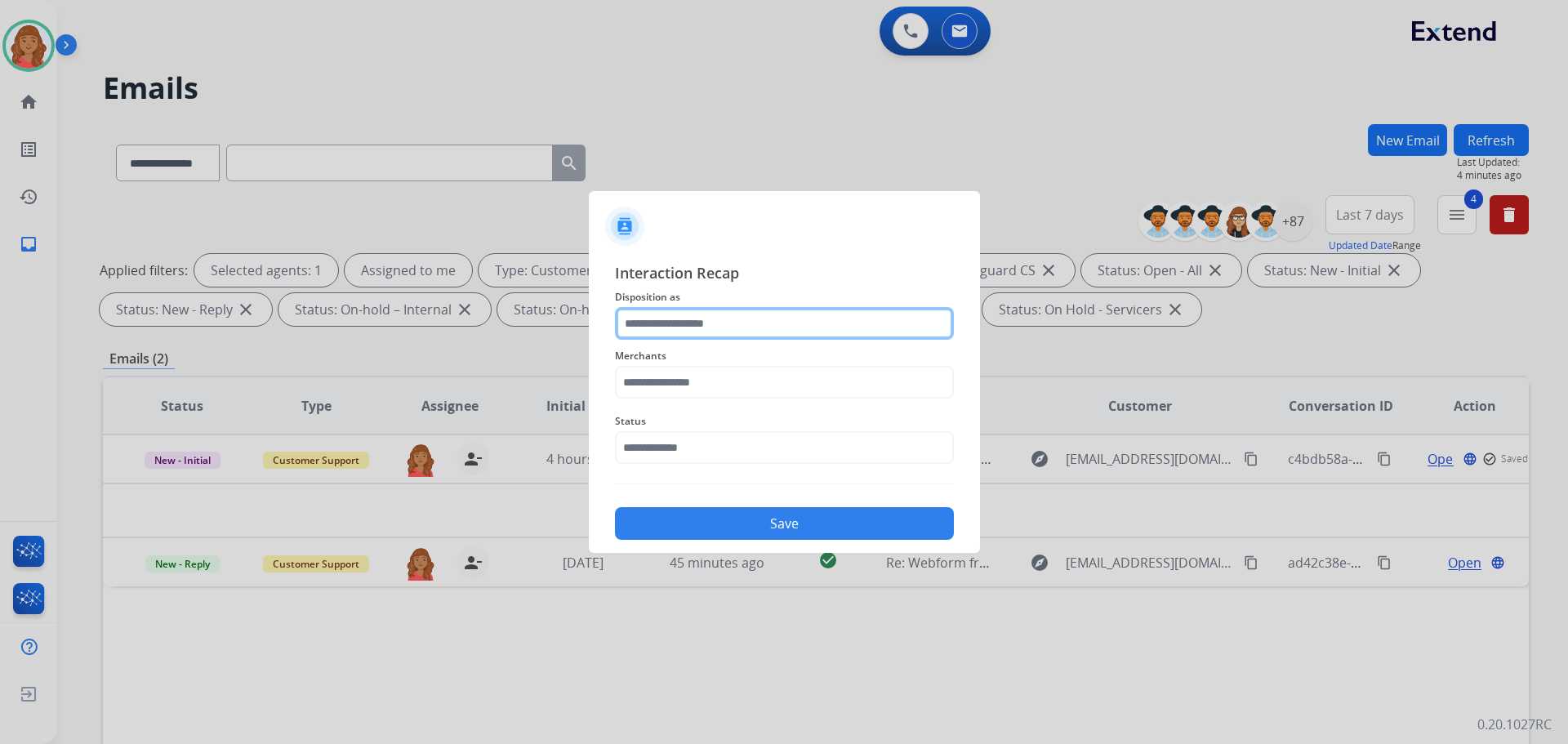
click at [731, 326] on input "text" at bounding box center [784, 323] width 339 height 33
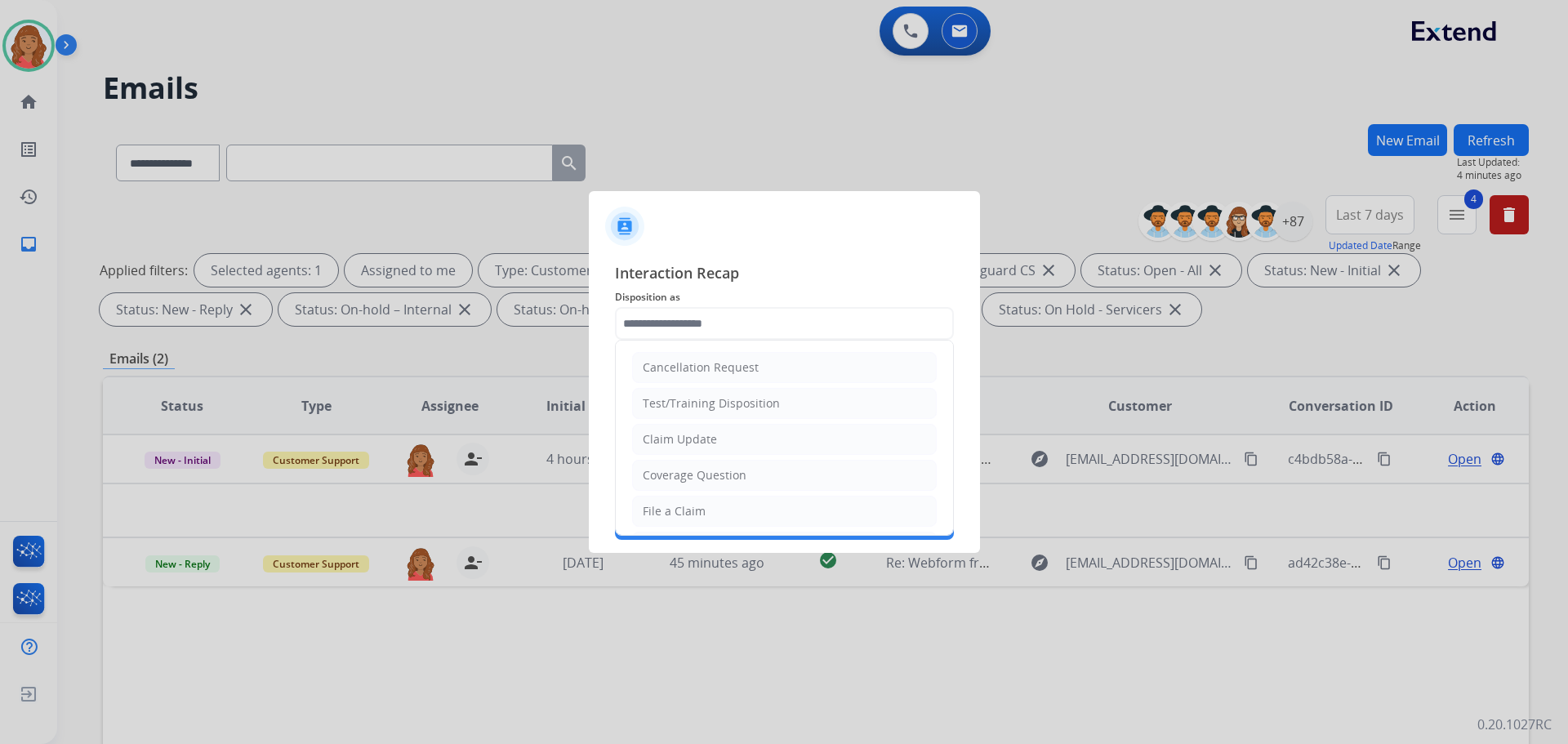
drag, startPoint x: 714, startPoint y: 444, endPoint x: 715, endPoint y: 432, distance: 12.0
click at [714, 443] on div "Claim Update" at bounding box center [680, 439] width 74 height 16
type input "**********"
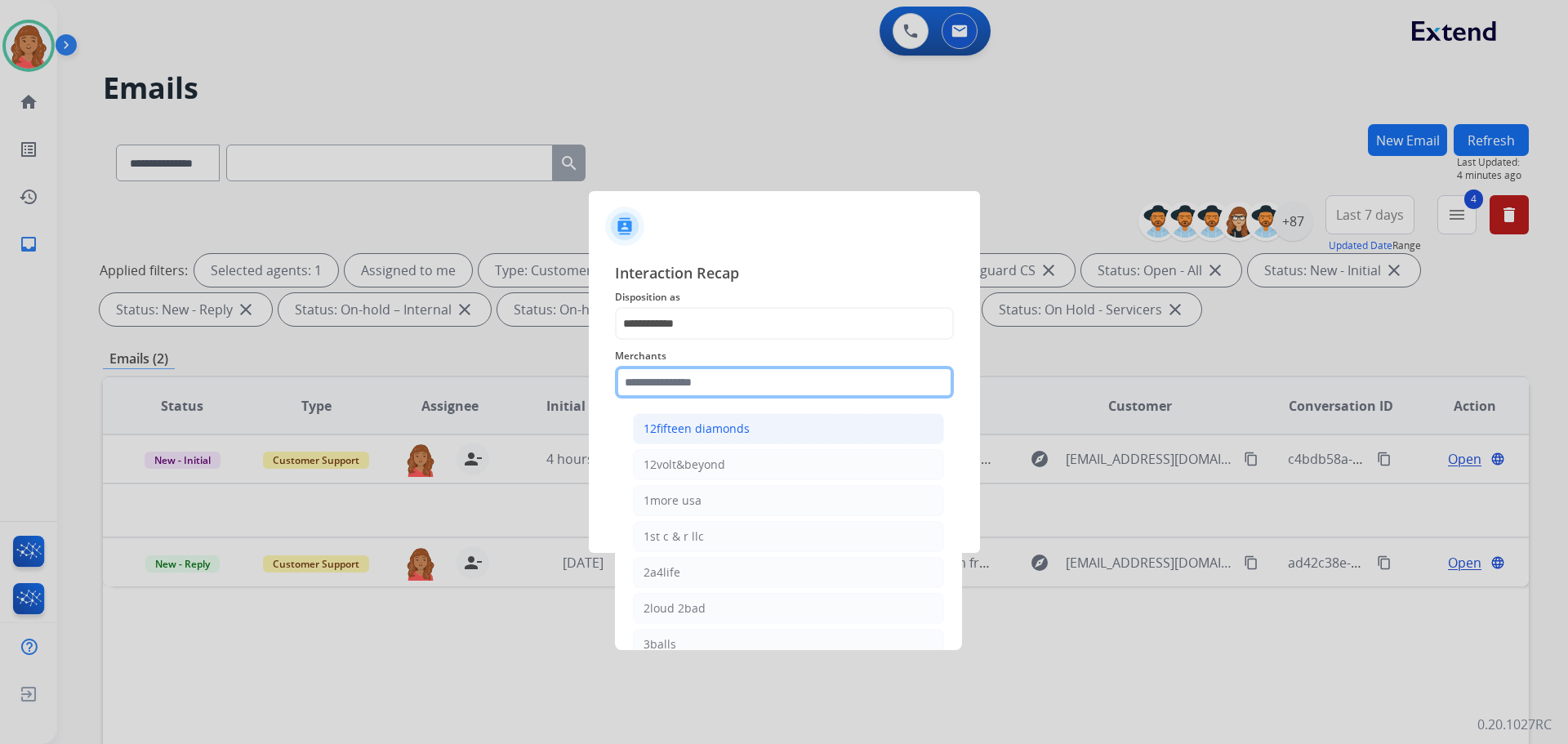
drag, startPoint x: 702, startPoint y: 391, endPoint x: 704, endPoint y: 427, distance: 36.1
click at [703, 393] on input "text" at bounding box center [784, 382] width 339 height 33
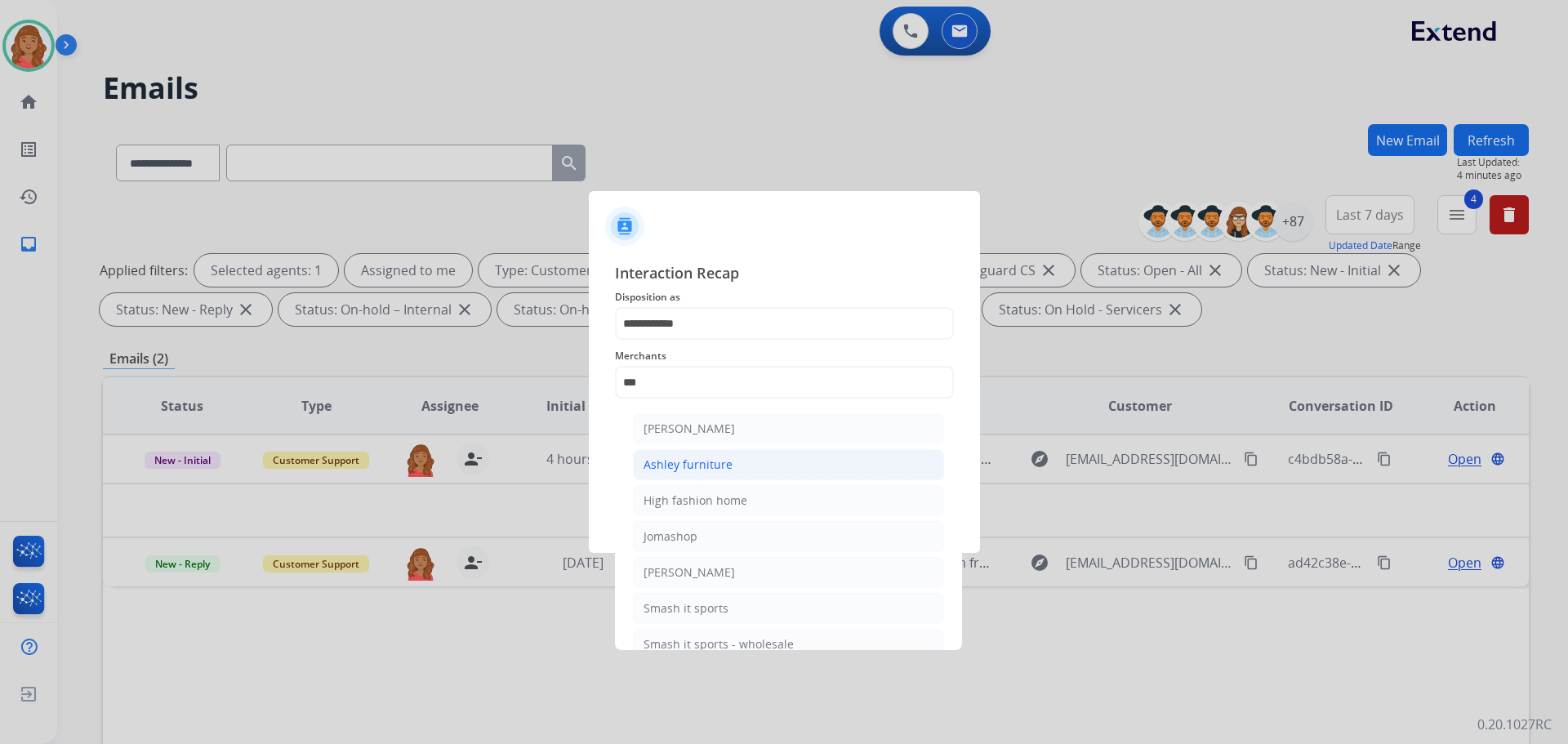
click at [692, 466] on div "Ashley furniture" at bounding box center [688, 464] width 89 height 16
type input "**********"
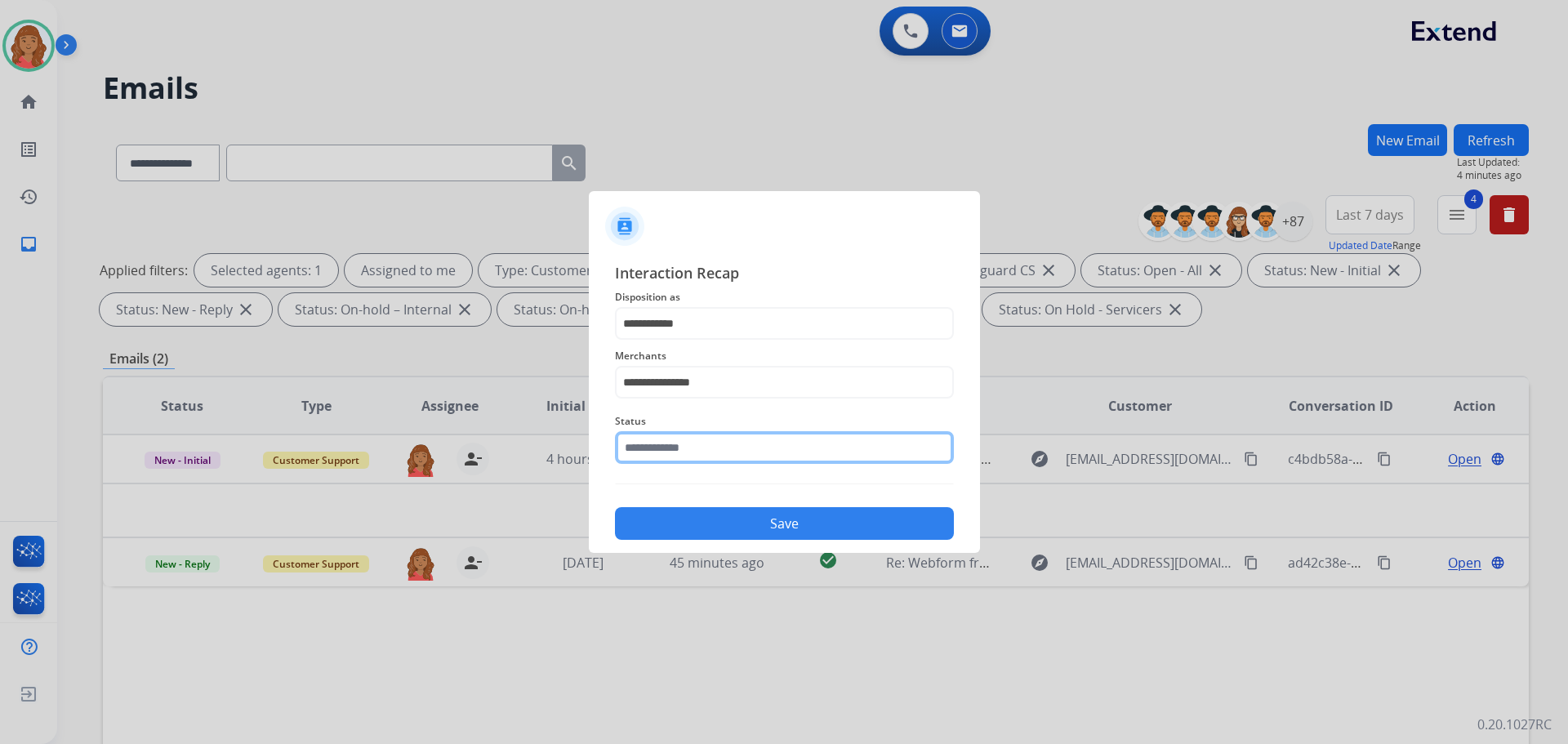
click at [662, 452] on input "text" at bounding box center [784, 448] width 339 height 33
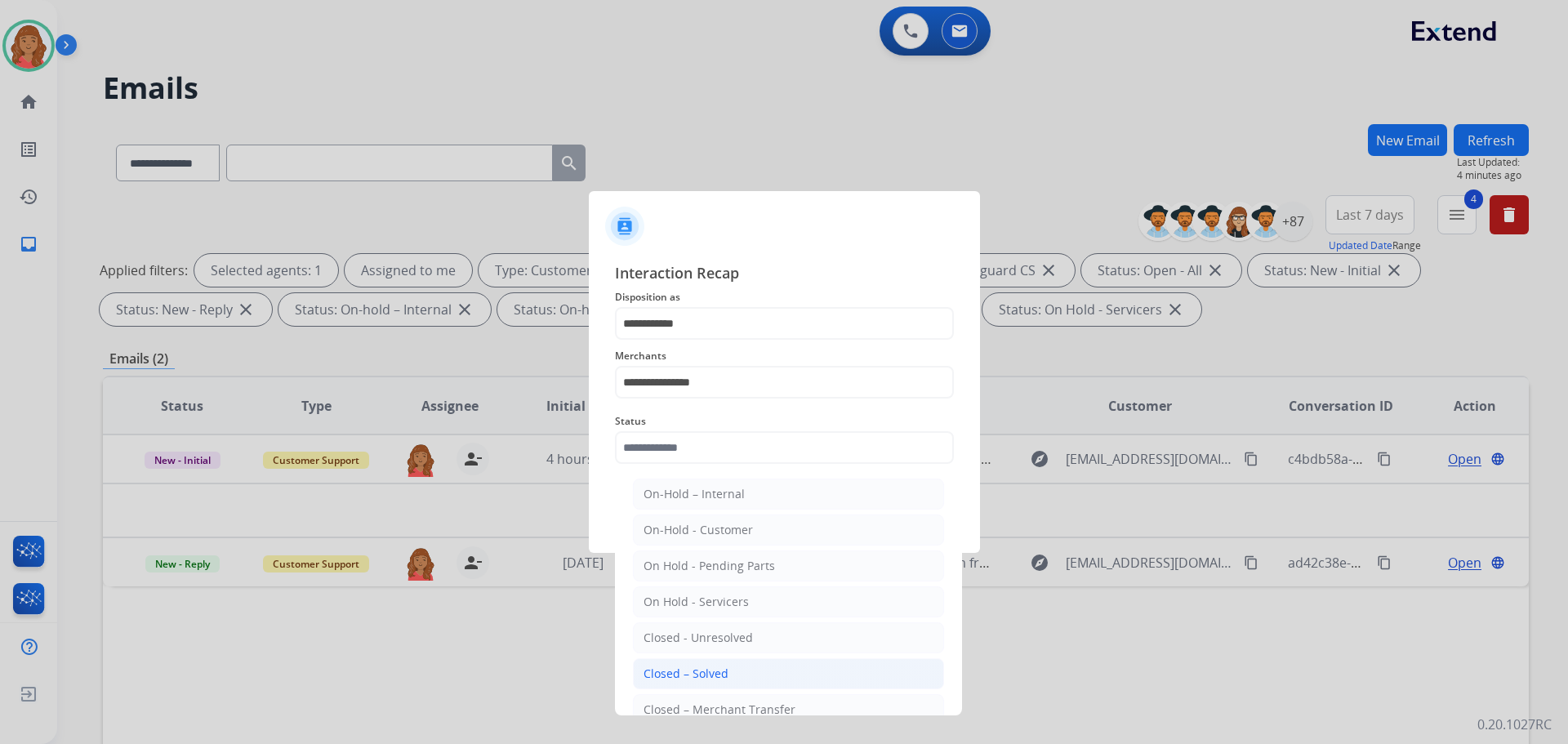
click at [695, 675] on div "Closed – Solved" at bounding box center [686, 673] width 85 height 16
type input "**********"
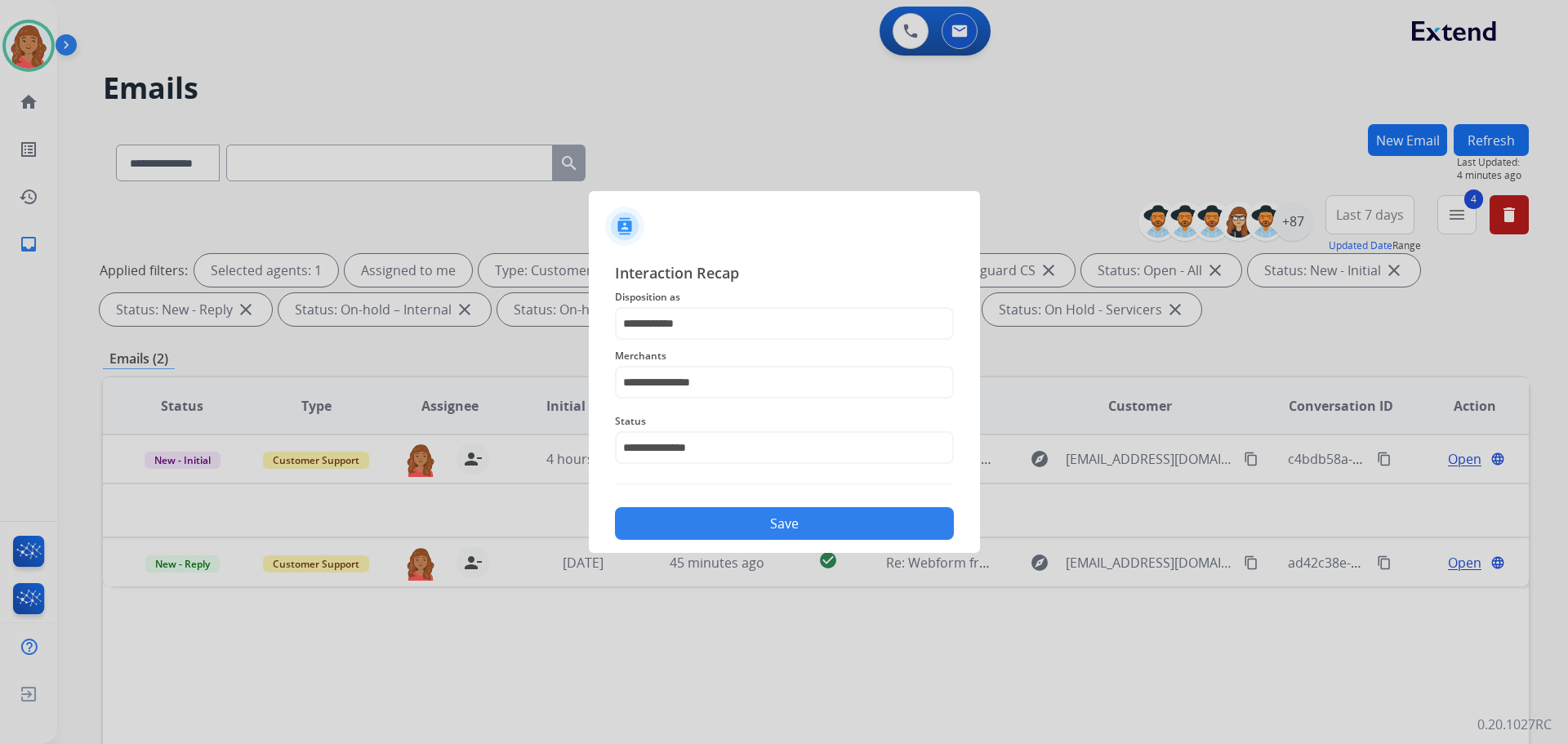
click at [706, 527] on button "Save" at bounding box center [784, 524] width 339 height 33
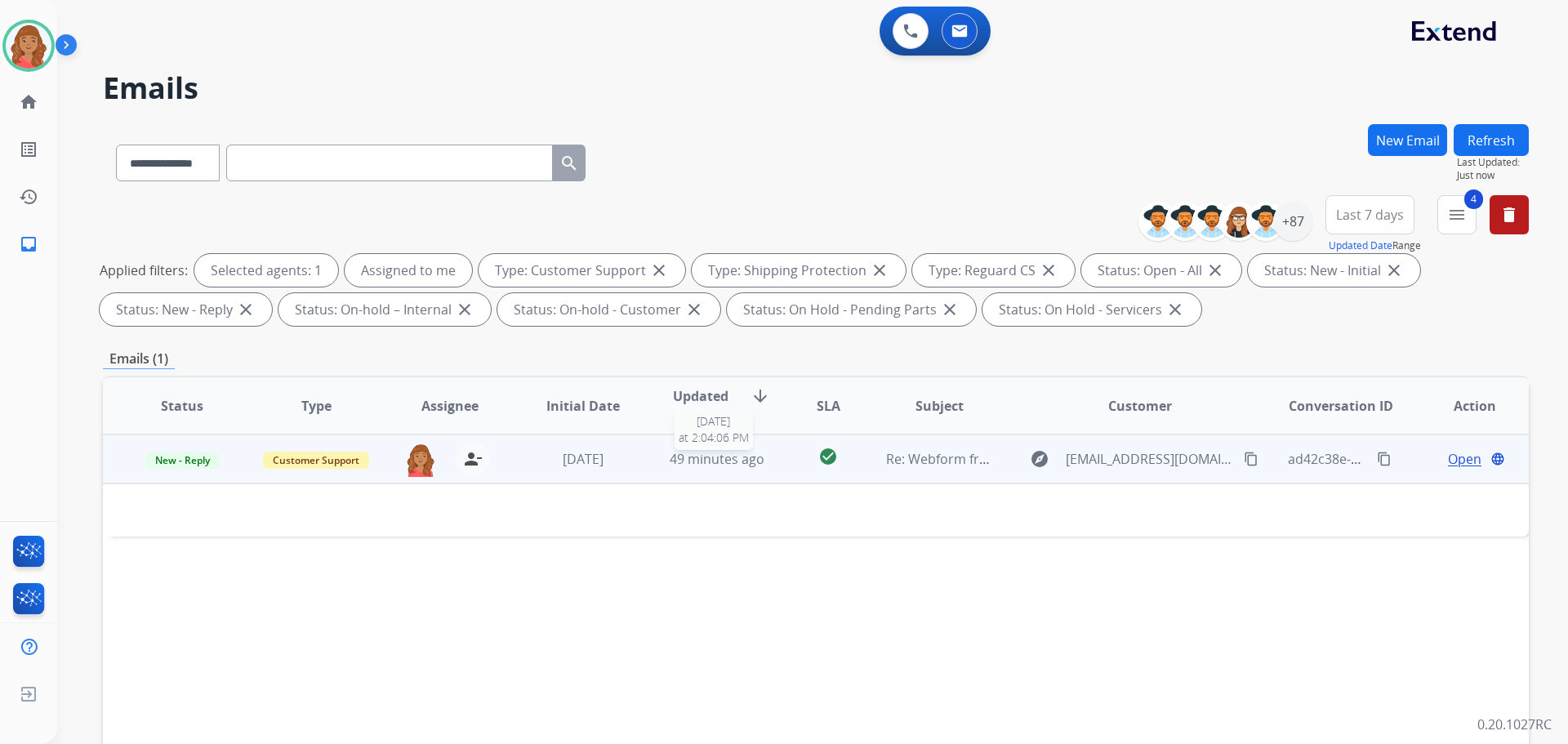
click at [703, 461] on span "49 minutes ago" at bounding box center [717, 458] width 95 height 18
click at [694, 464] on span "49 minutes ago" at bounding box center [717, 459] width 95 height 18
click at [889, 462] on span "Re: Webform from [EMAIL_ADDRESS][DOMAIN_NAME] on [DATE]" at bounding box center [1082, 458] width 392 height 18
click at [903, 454] on span "Re: Webform from [EMAIL_ADDRESS][DOMAIN_NAME] on [DATE]" at bounding box center [1082, 459] width 392 height 18
click at [1464, 456] on span "Open" at bounding box center [1465, 458] width 34 height 20
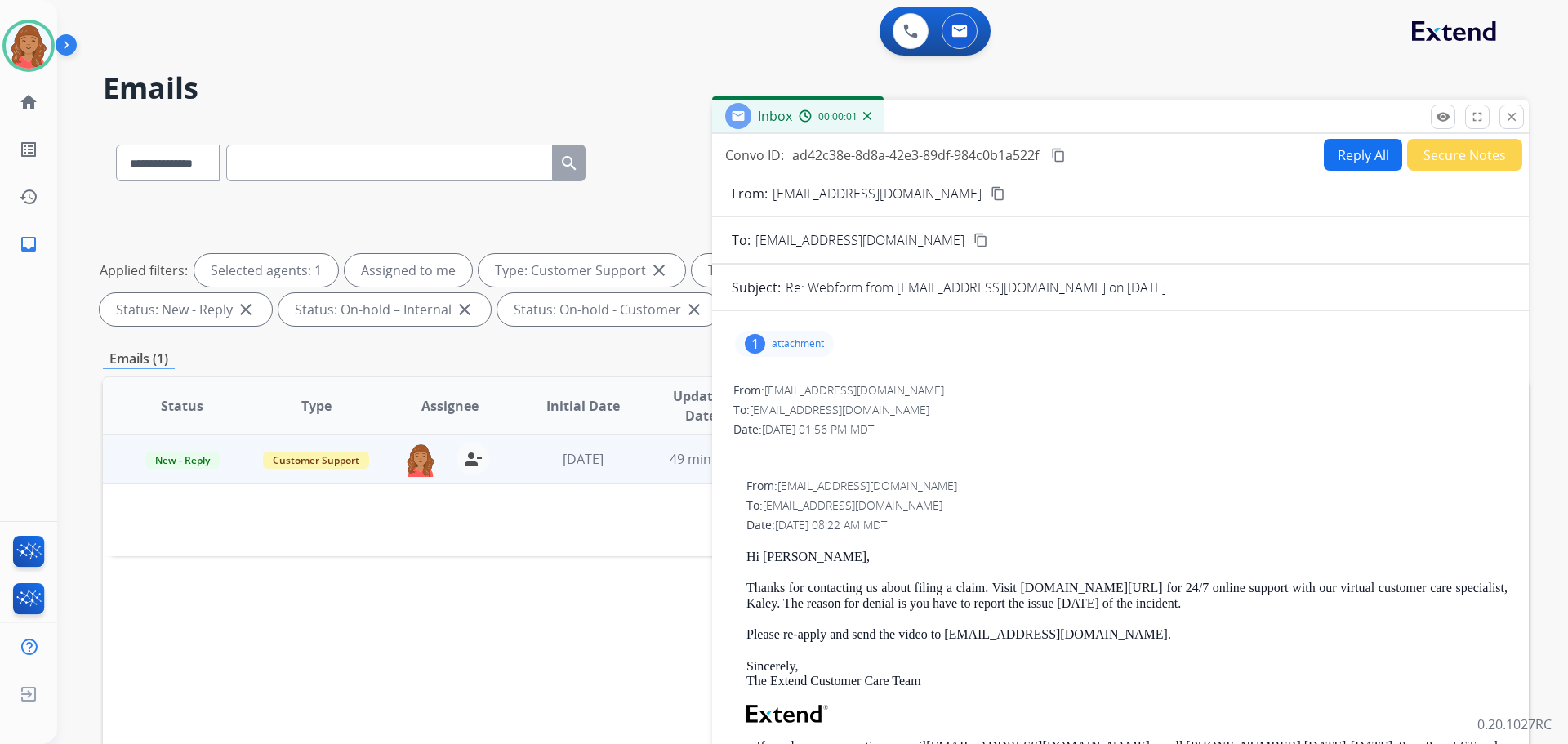
click at [796, 353] on div "1 attachment" at bounding box center [784, 344] width 99 height 26
click at [1073, 413] on div "To: [EMAIL_ADDRESS][DOMAIN_NAME]" at bounding box center [1120, 409] width 775 height 16
click at [780, 338] on p "attachment" at bounding box center [798, 344] width 53 height 13
click at [1440, 120] on mat-icon "remove_red_eye" at bounding box center [1443, 116] width 15 height 15
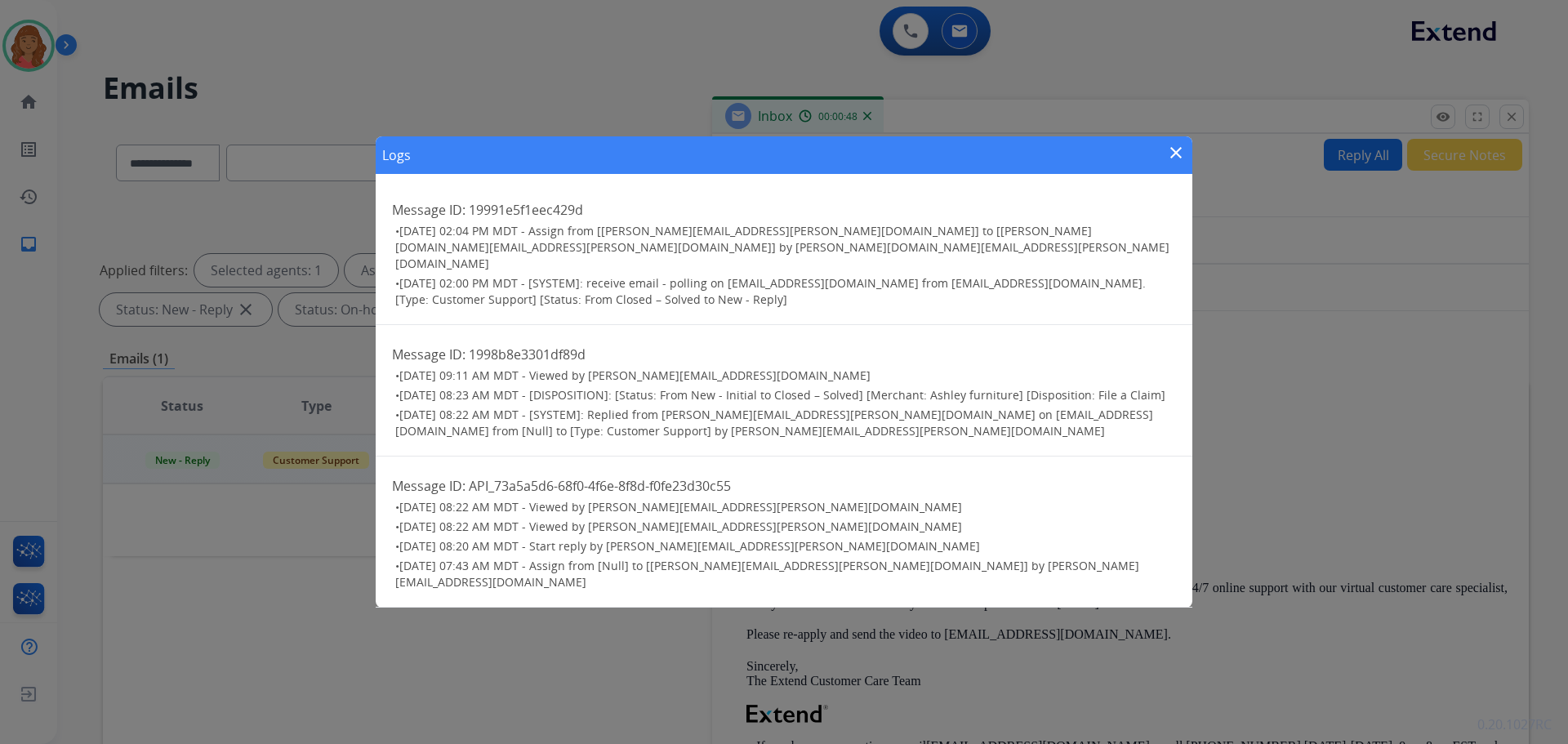
click at [1176, 163] on mat-icon "close" at bounding box center [1176, 152] width 20 height 20
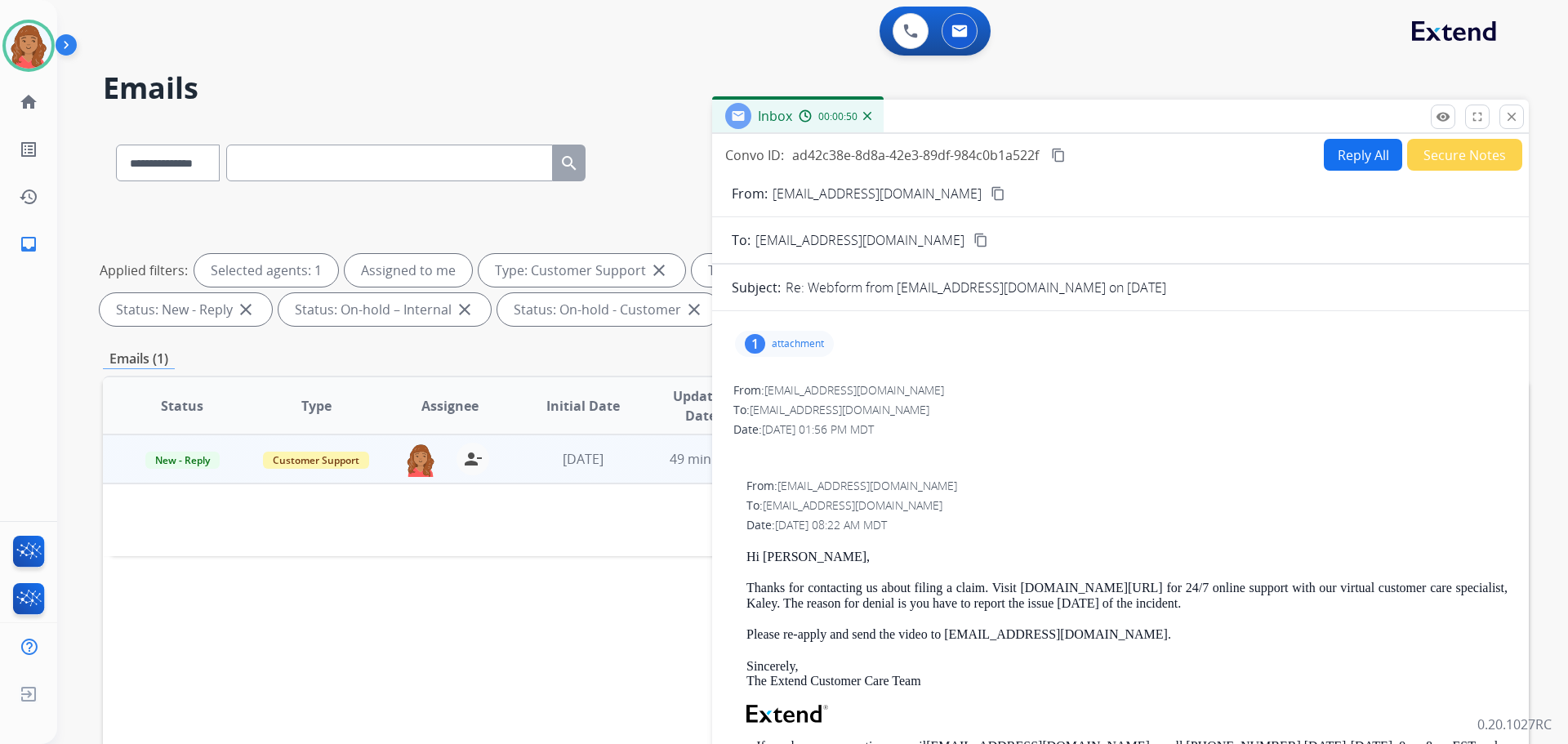
drag, startPoint x: 920, startPoint y: 192, endPoint x: 909, endPoint y: 204, distance: 16.3
click at [991, 194] on mat-icon "content_copy" at bounding box center [998, 193] width 15 height 15
click at [1513, 115] on mat-icon "close" at bounding box center [1511, 116] width 15 height 15
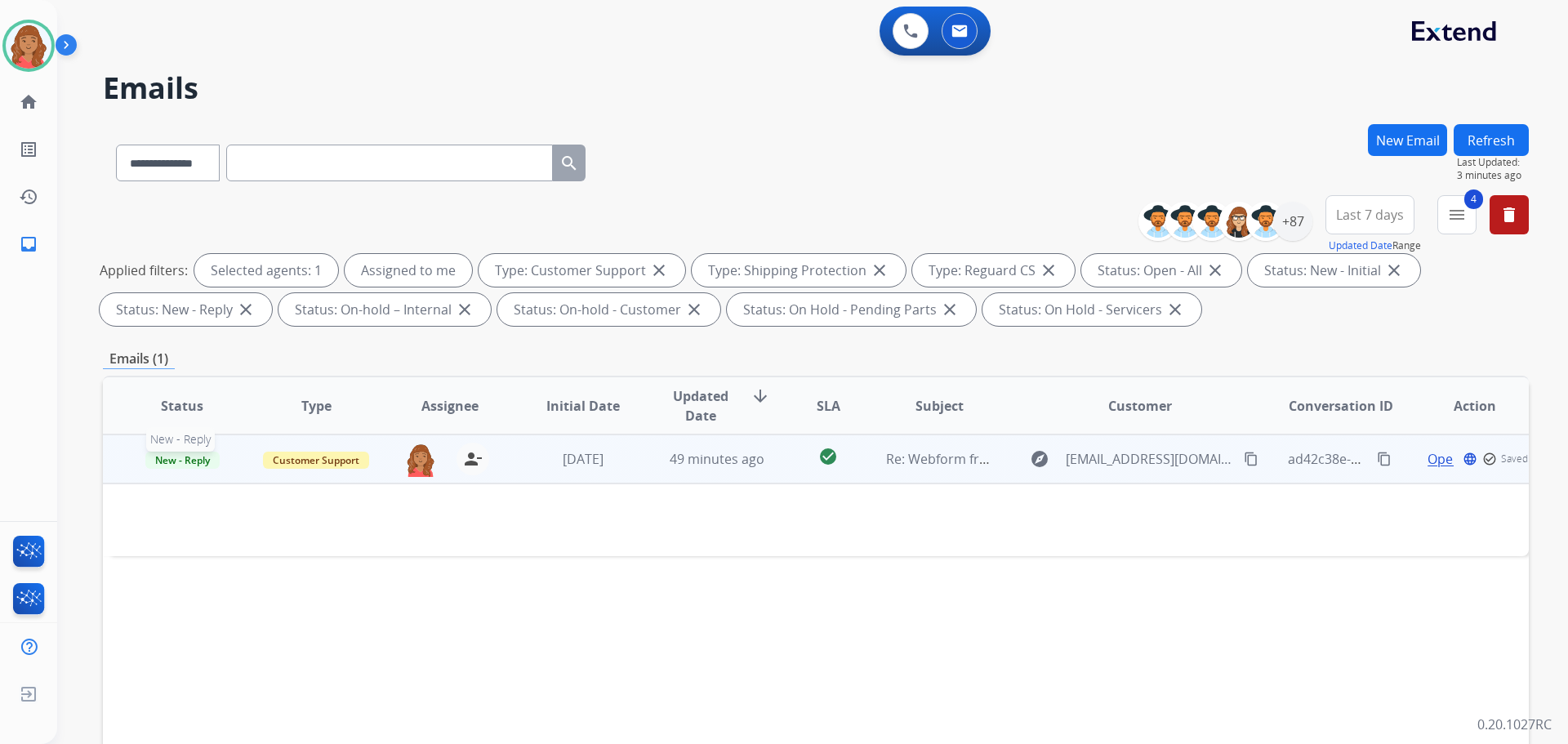
click at [181, 460] on span "New - Reply" at bounding box center [183, 460] width 74 height 17
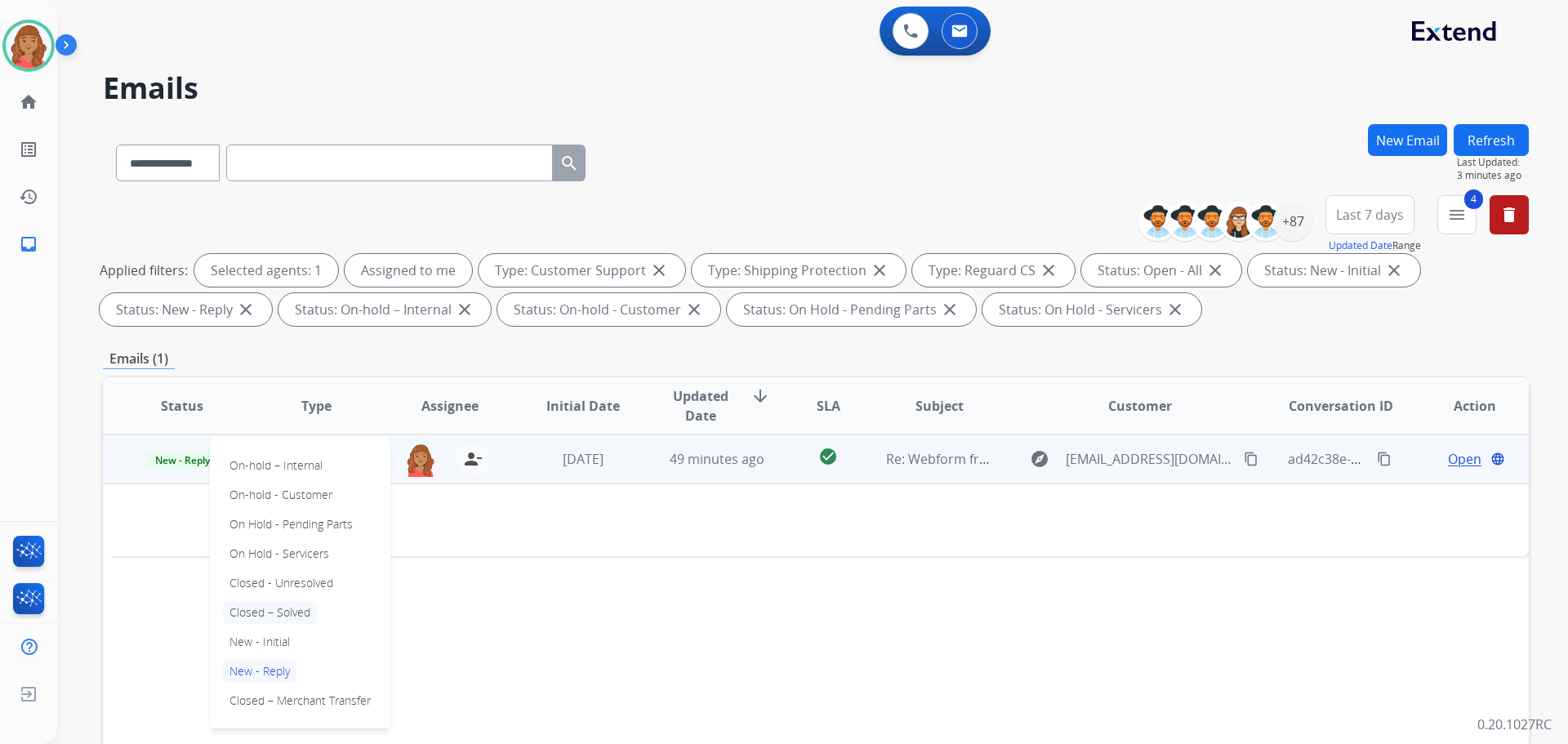
click at [258, 615] on p "Closed – Solved" at bounding box center [270, 612] width 94 height 23
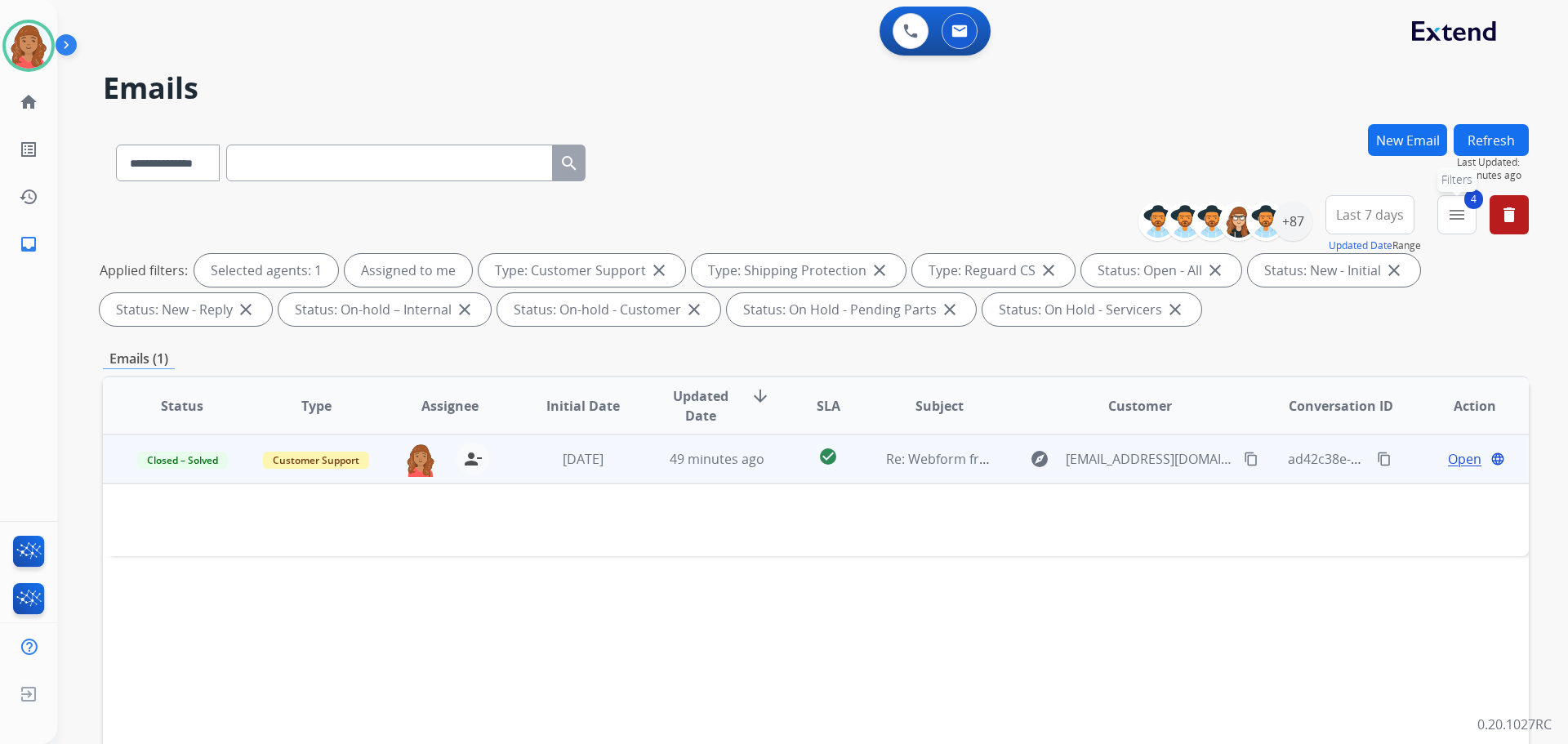
click at [1454, 226] on button "4 menu Filters" at bounding box center [1458, 215] width 40 height 40
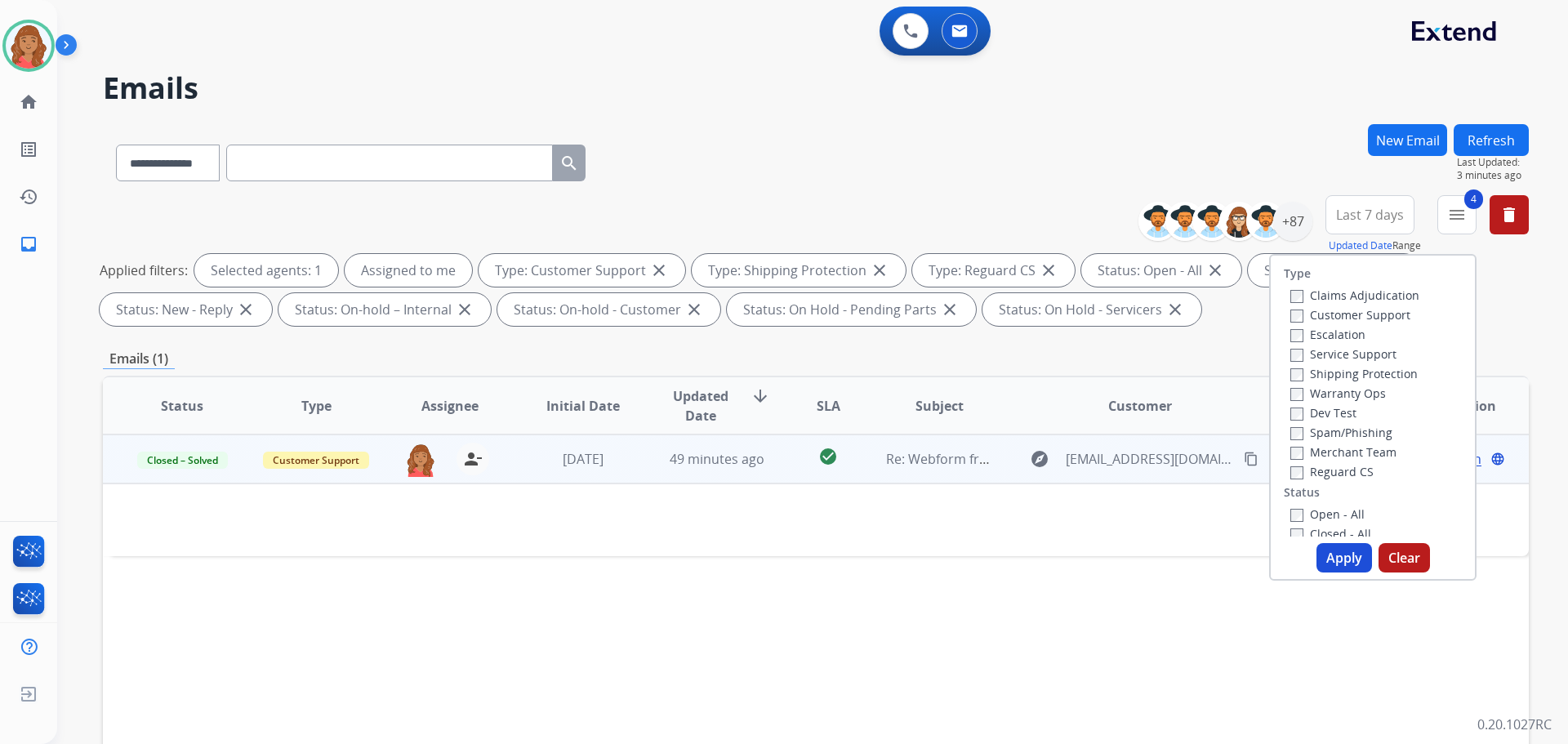
click at [1338, 554] on button "Apply" at bounding box center [1344, 557] width 55 height 29
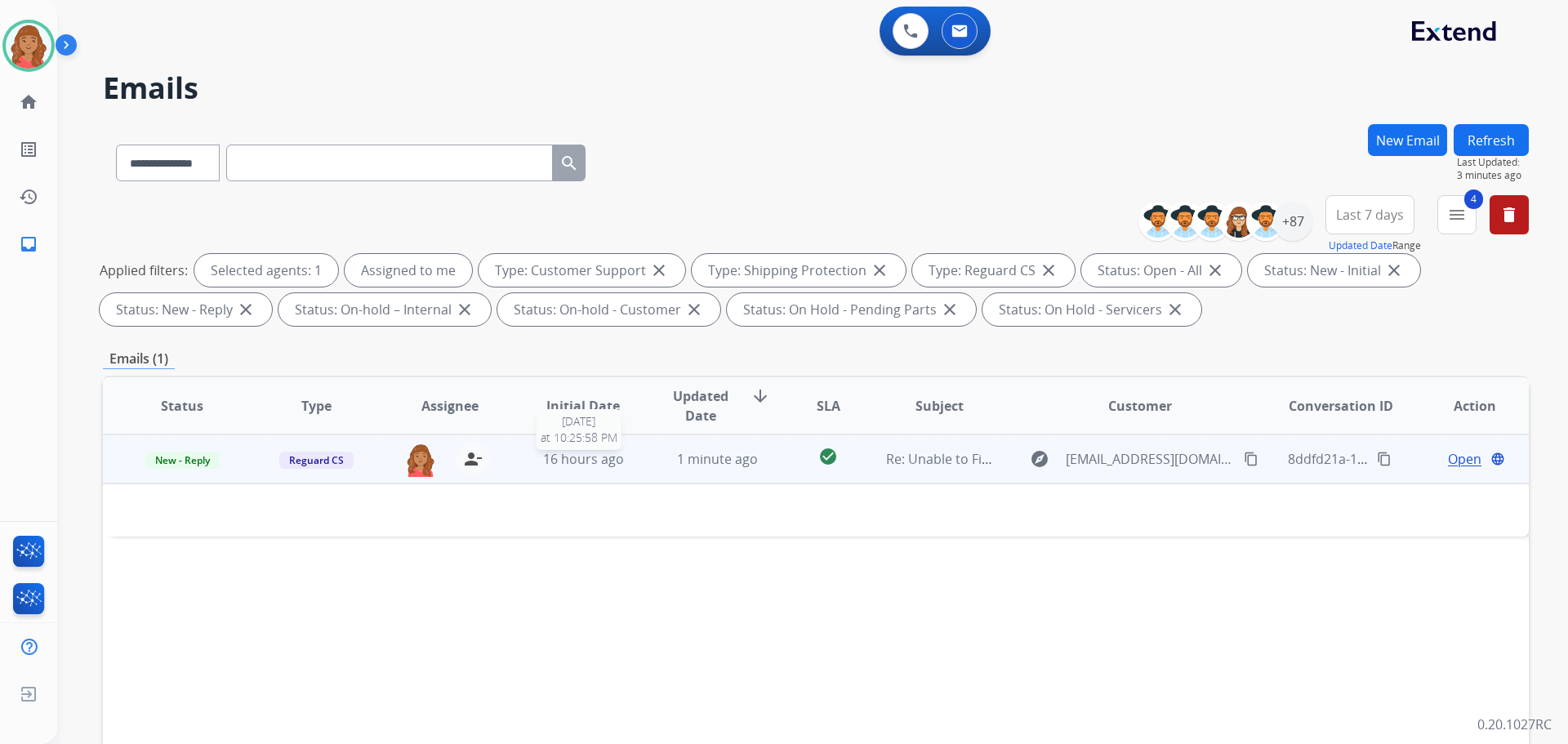
click at [631, 464] on div "16 hours ago" at bounding box center [583, 458] width 107 height 20
click at [654, 464] on td "1 minute ago" at bounding box center [704, 458] width 134 height 49
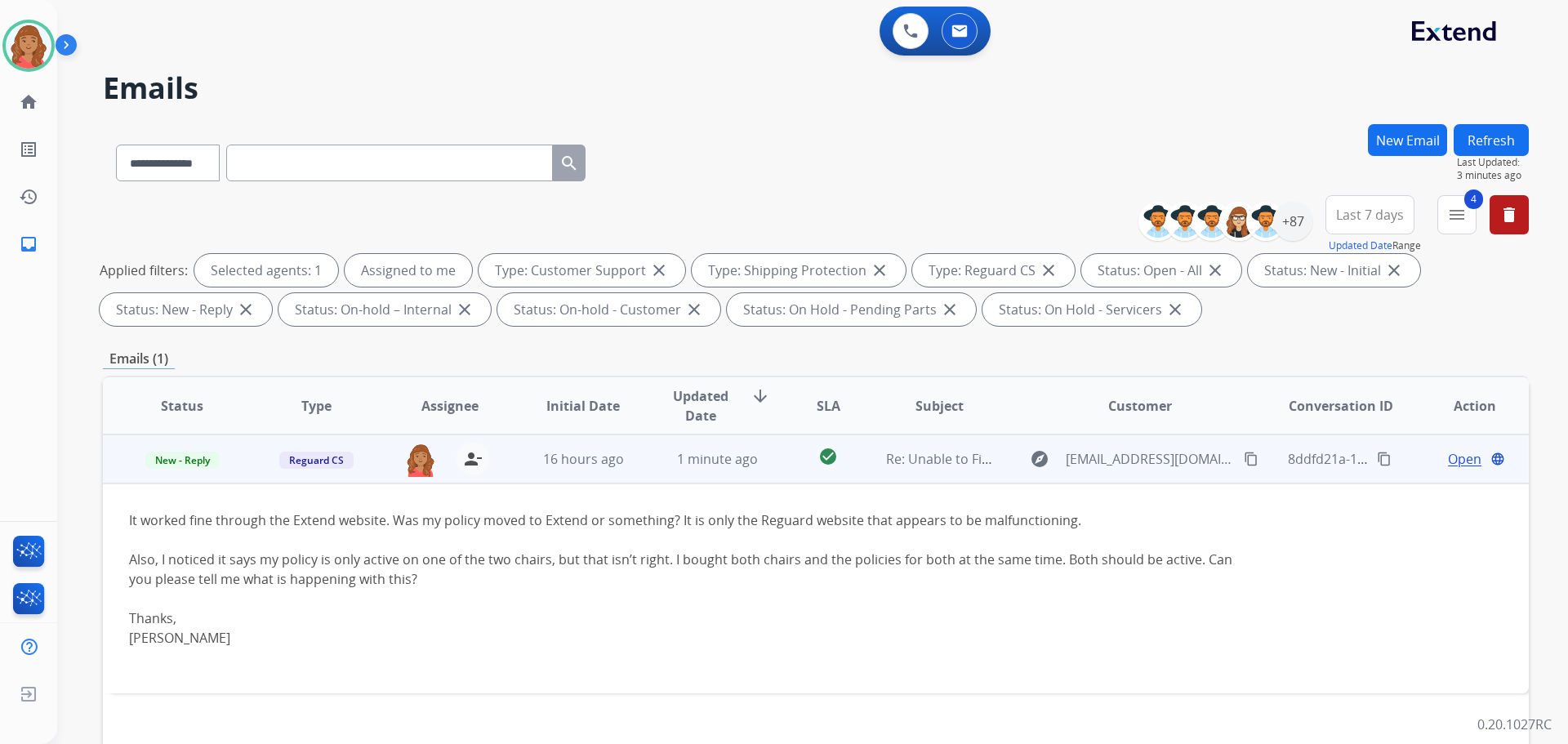
click at [1244, 462] on mat-icon "content_copy" at bounding box center [1251, 458] width 15 height 15
click at [1464, 456] on span "Open" at bounding box center [1465, 458] width 34 height 20
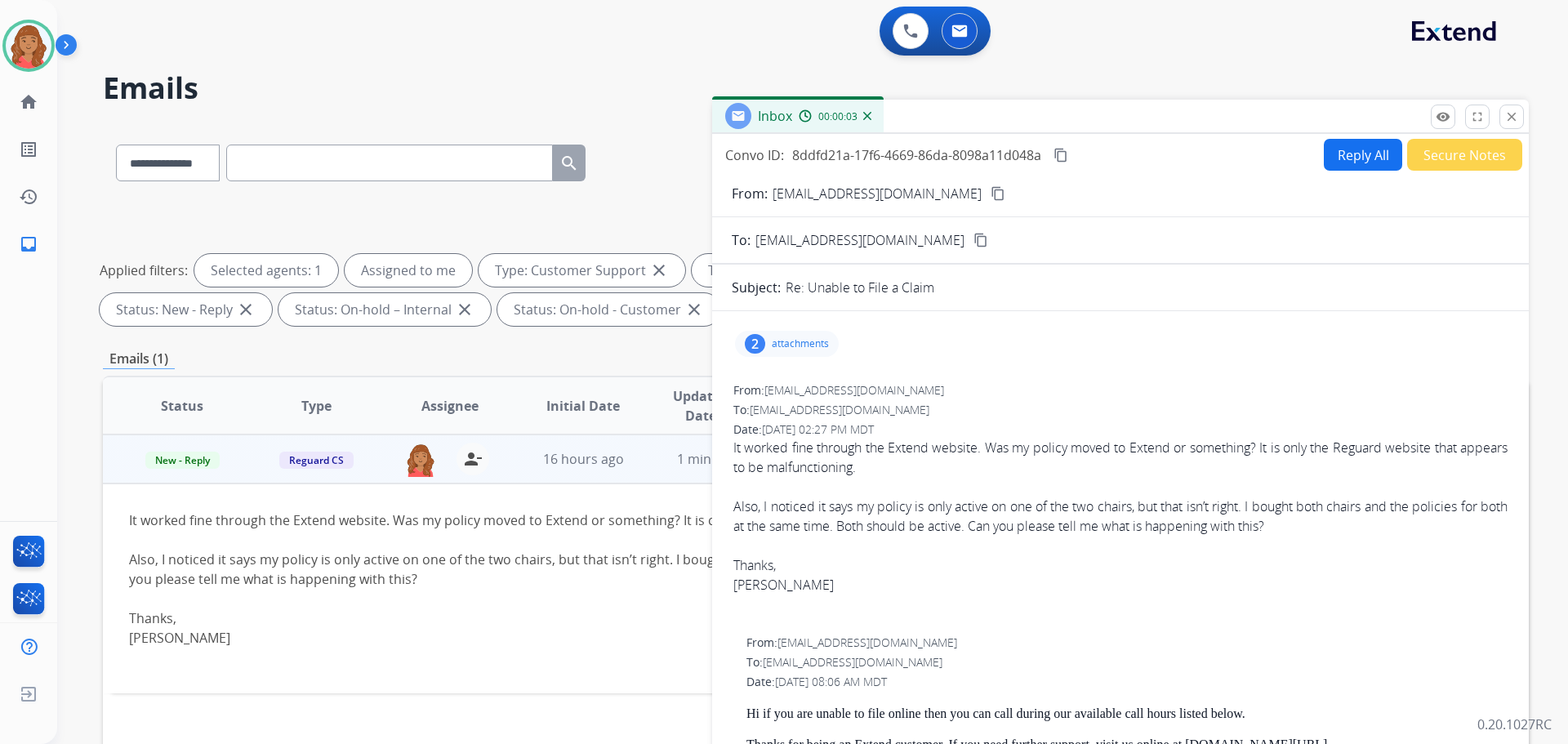
click at [1346, 154] on button "Reply All" at bounding box center [1363, 154] width 78 height 32
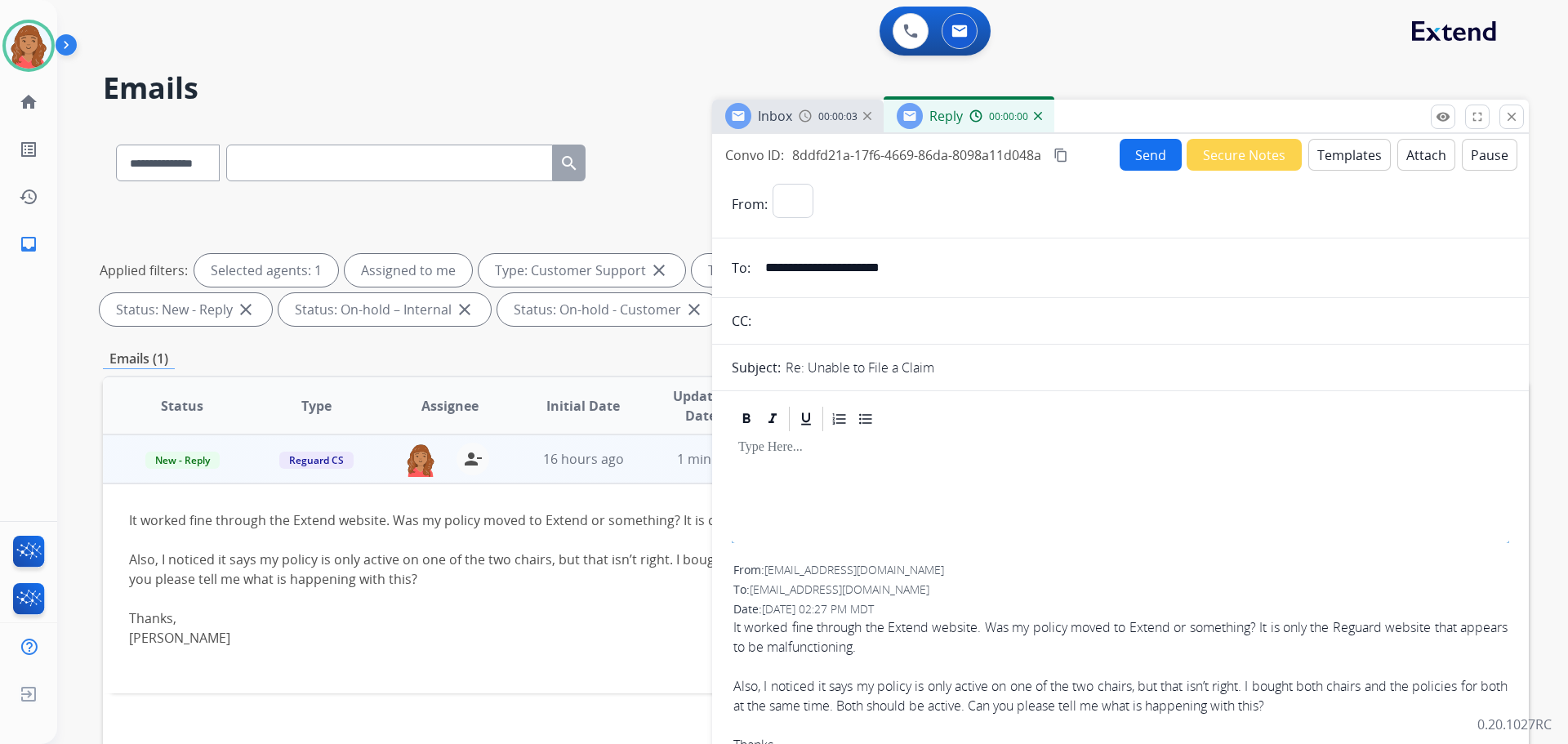
select select "**********"
click at [1330, 150] on button "Templates" at bounding box center [1350, 154] width 83 height 32
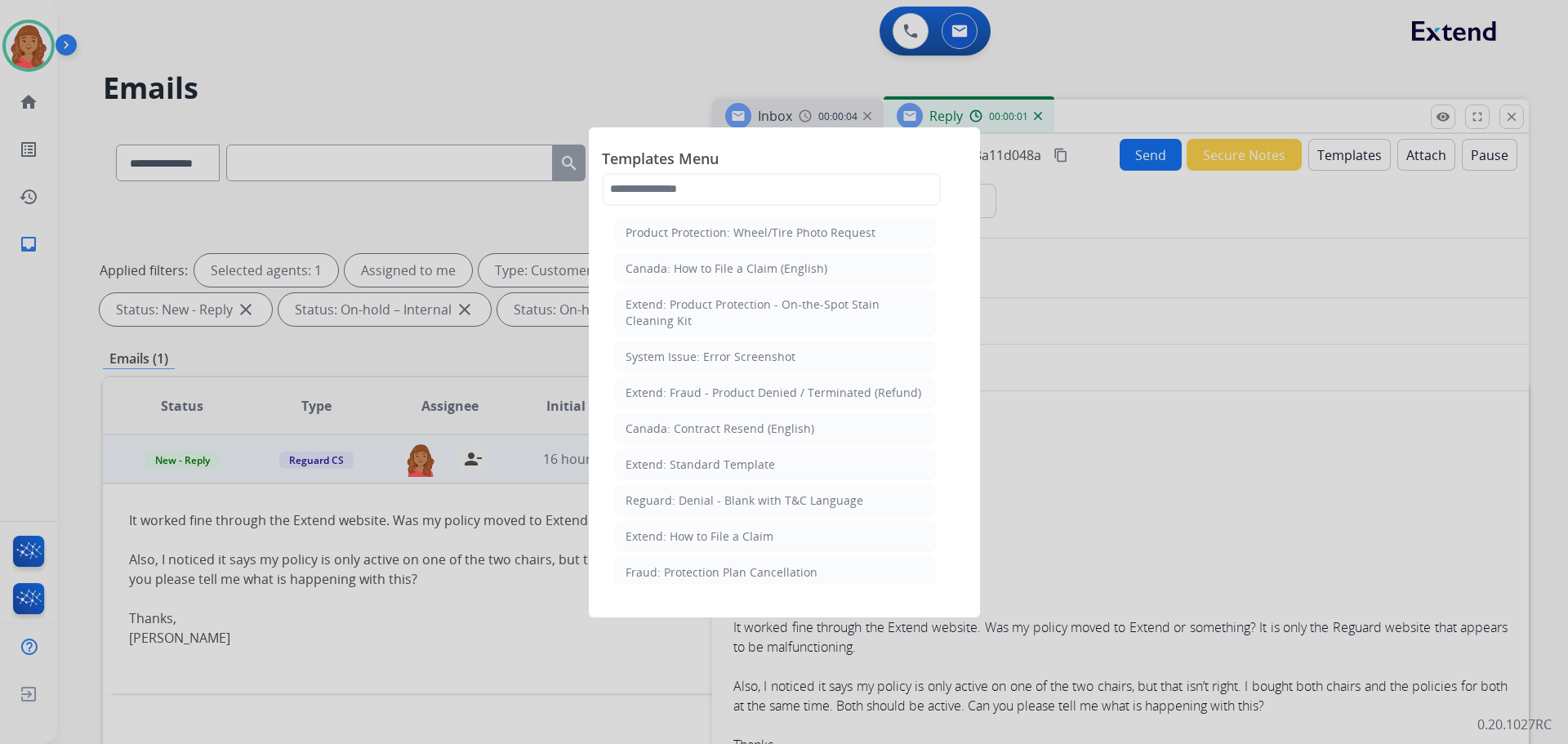
drag, startPoint x: 677, startPoint y: 468, endPoint x: 686, endPoint y: 477, distance: 12.7
click at [681, 468] on div "Extend: Standard Template" at bounding box center [700, 464] width 150 height 16
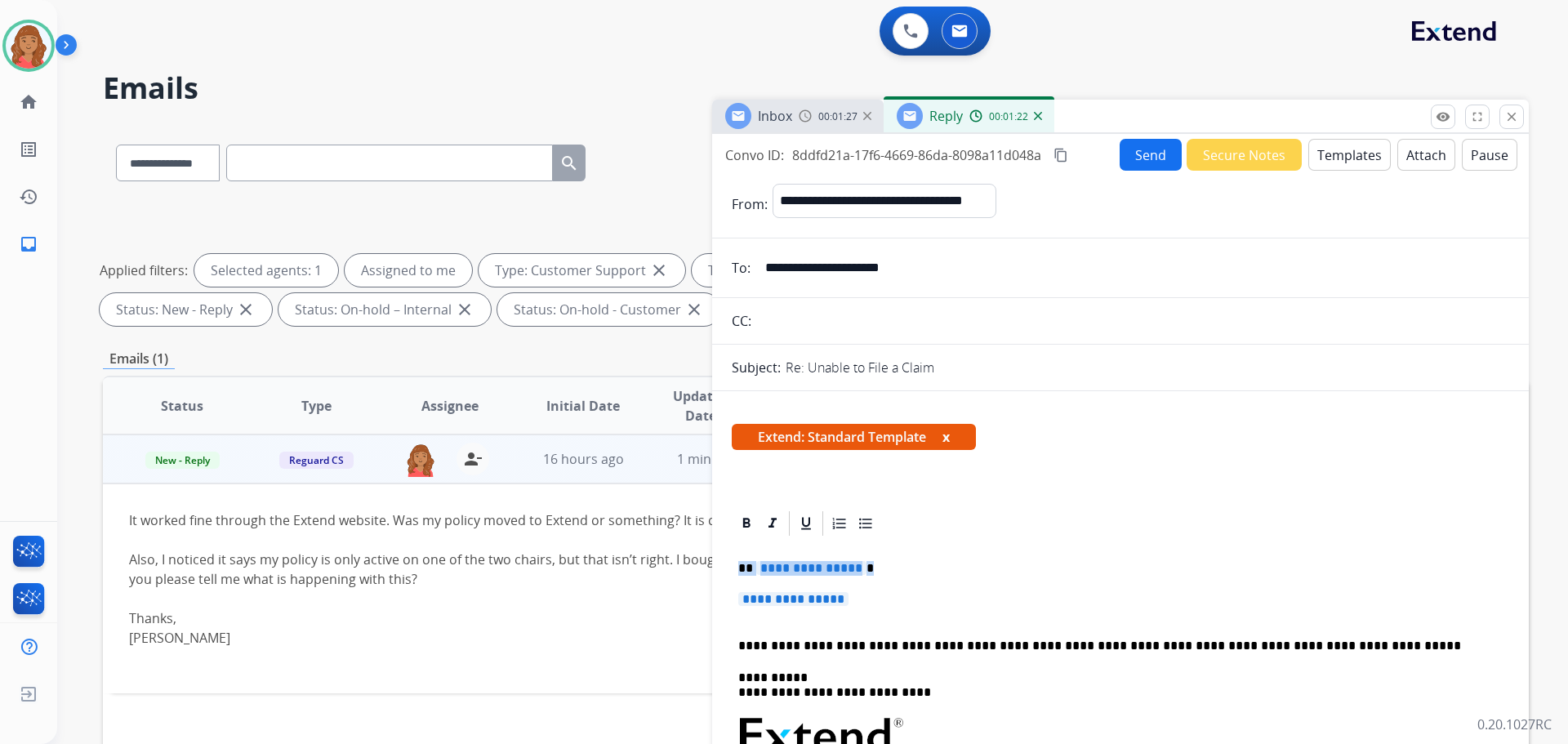
drag, startPoint x: 847, startPoint y: 602, endPoint x: 738, endPoint y: 572, distance: 113.1
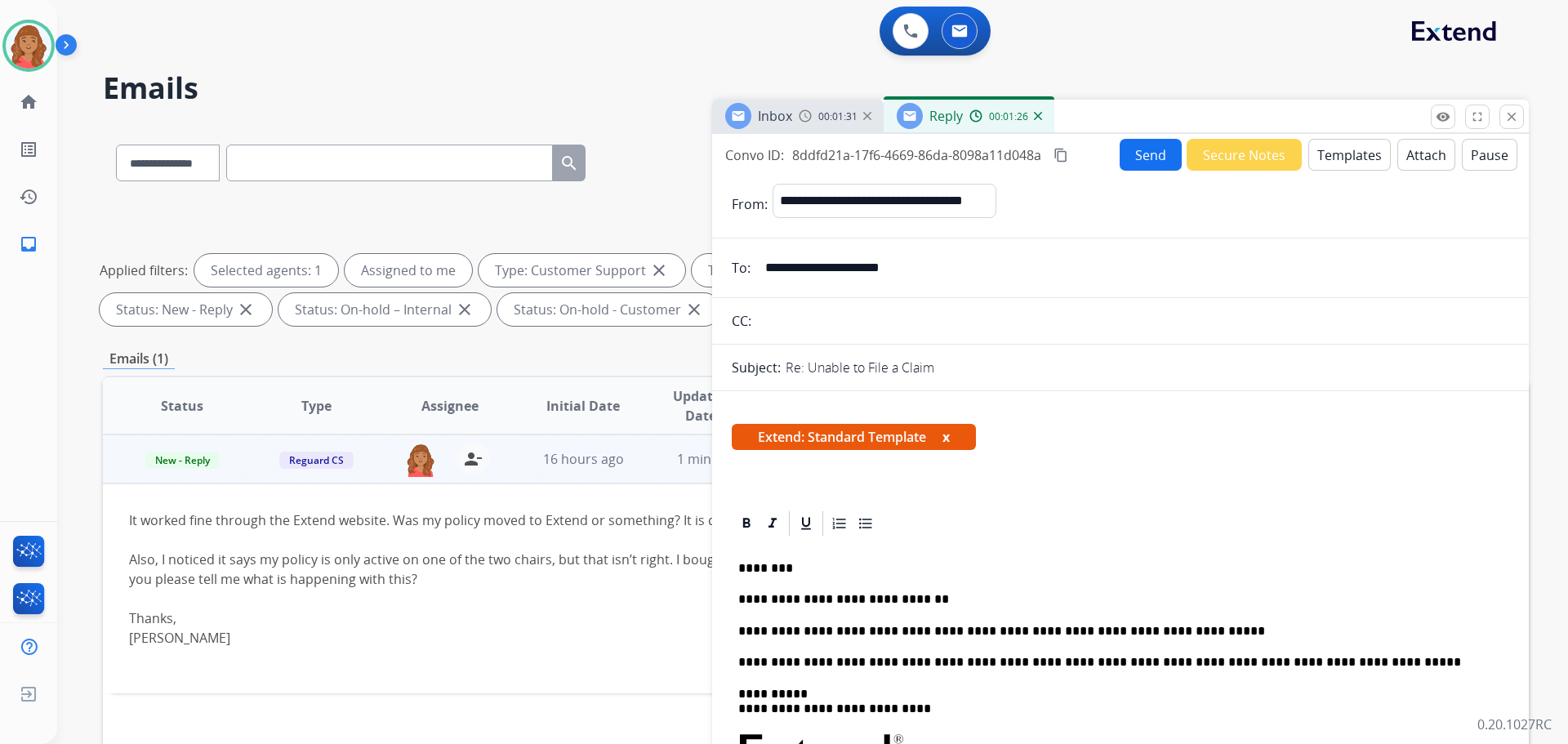
click at [1060, 154] on mat-icon "content_copy" at bounding box center [1061, 155] width 15 height 15
click at [1142, 164] on button "Send" at bounding box center [1151, 154] width 62 height 32
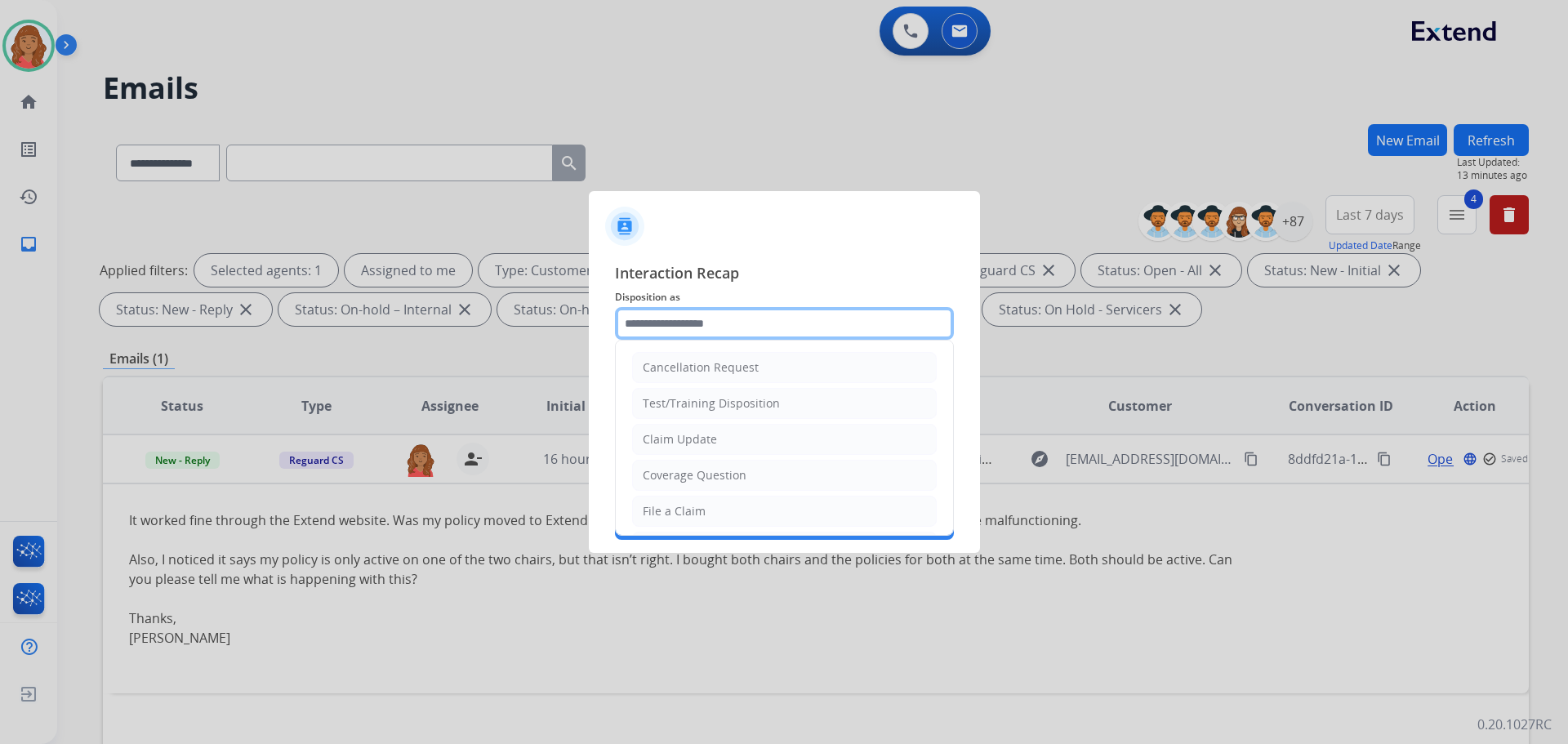
click at [712, 321] on input "text" at bounding box center [784, 323] width 339 height 33
click at [711, 446] on div "Claim Update" at bounding box center [680, 439] width 74 height 16
type input "**********"
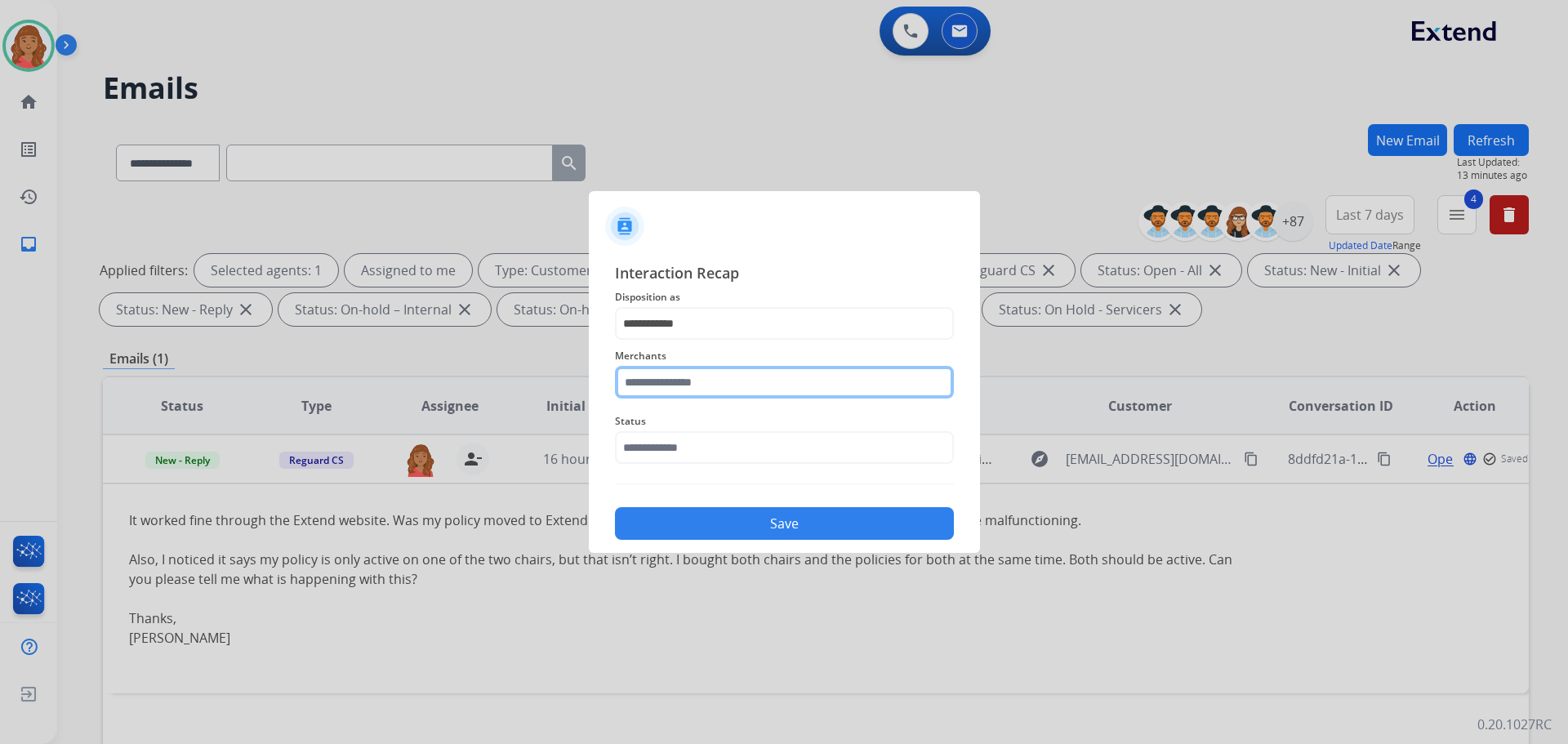
click at [691, 383] on input "text" at bounding box center [784, 382] width 339 height 33
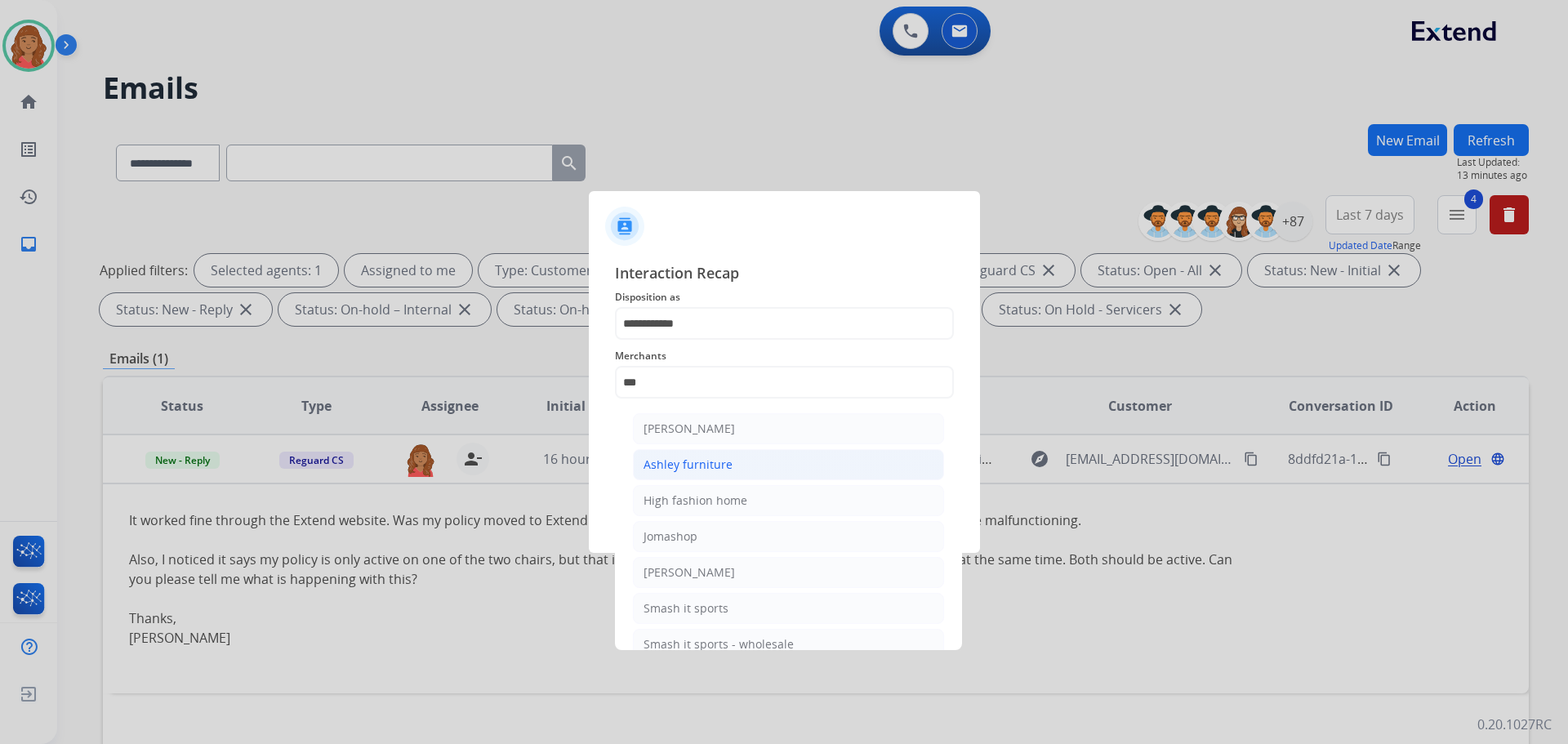
click at [675, 466] on div "Ashley furniture" at bounding box center [688, 464] width 89 height 16
type input "**********"
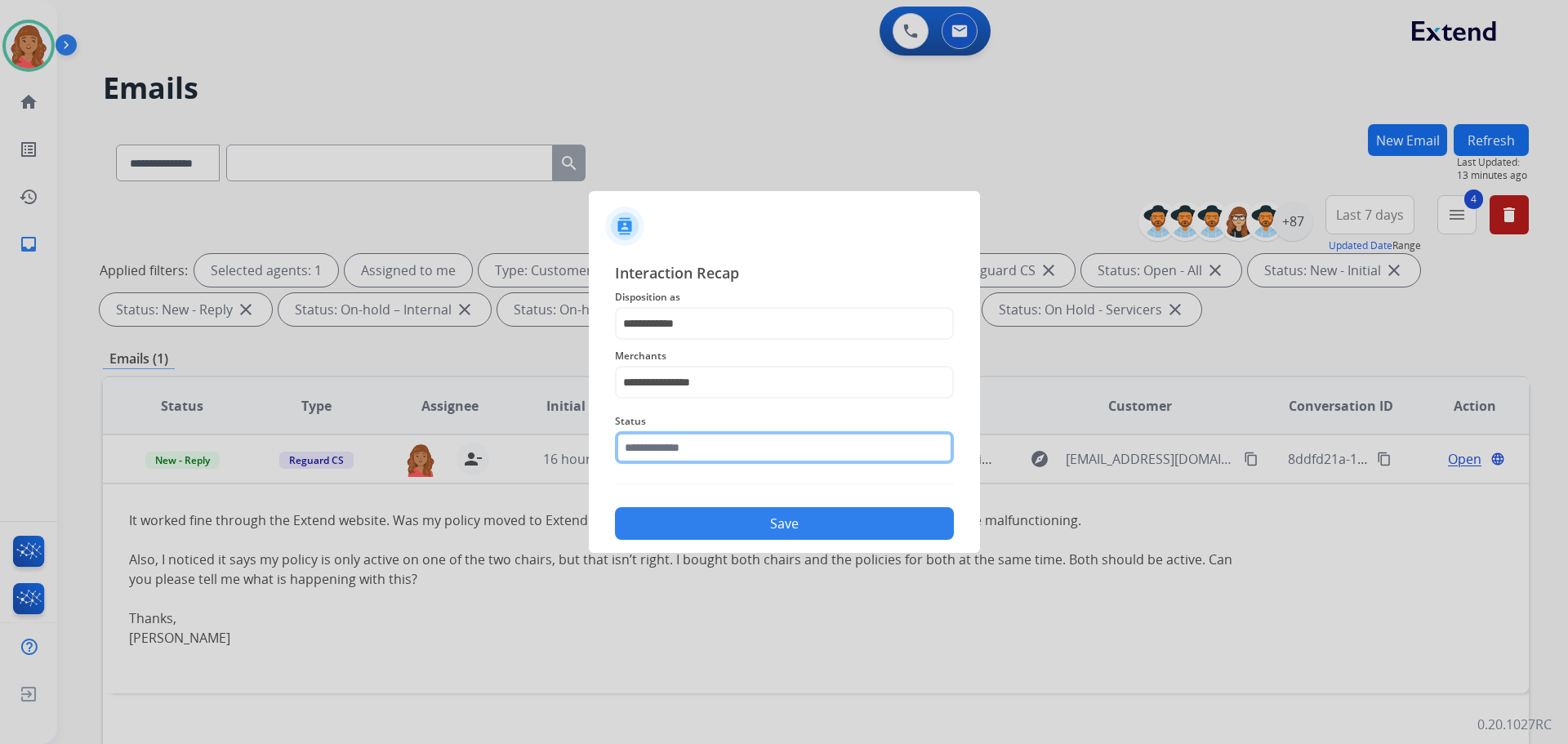
click at [658, 461] on input "text" at bounding box center [784, 448] width 339 height 33
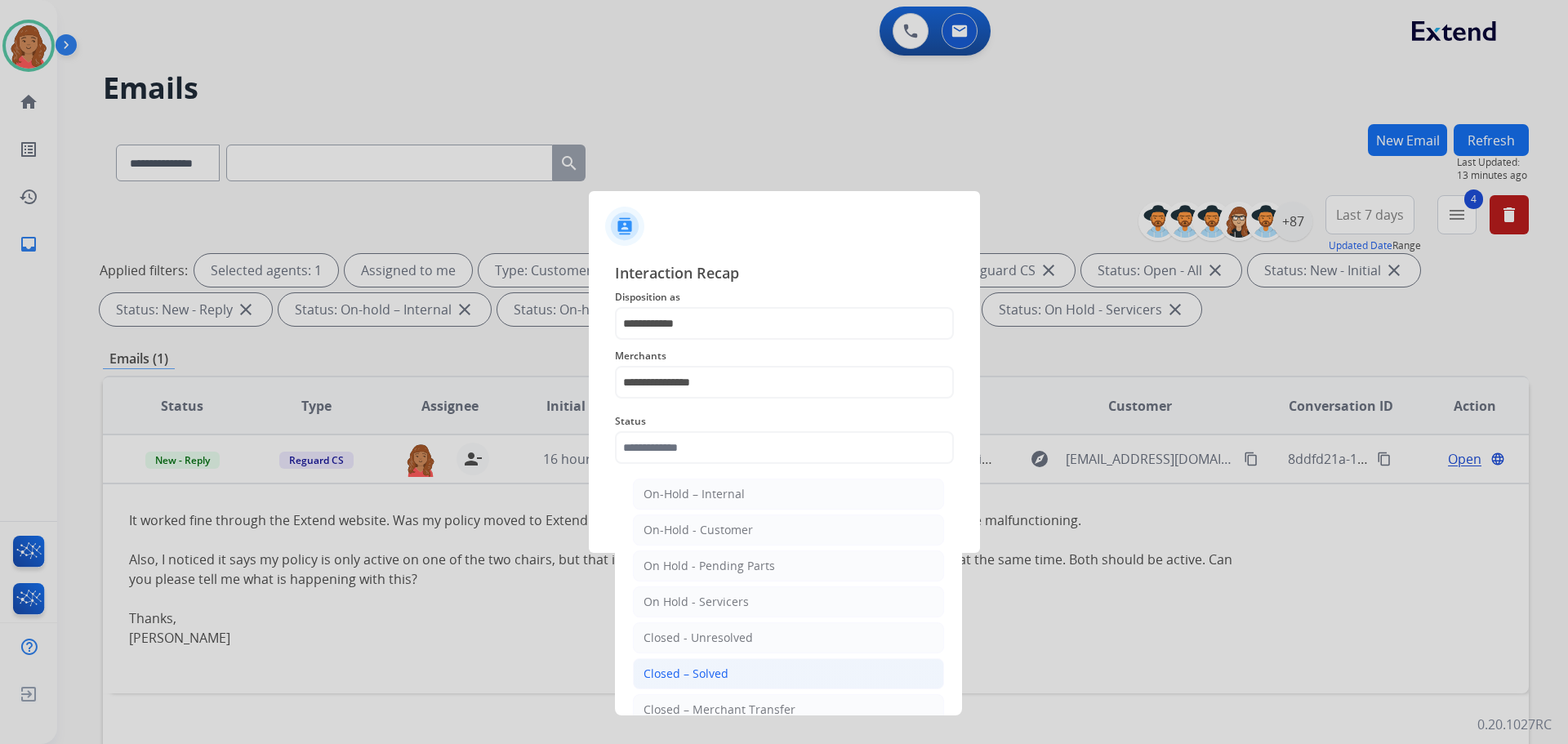
click at [662, 666] on div "Closed – Solved" at bounding box center [686, 673] width 85 height 16
type input "**********"
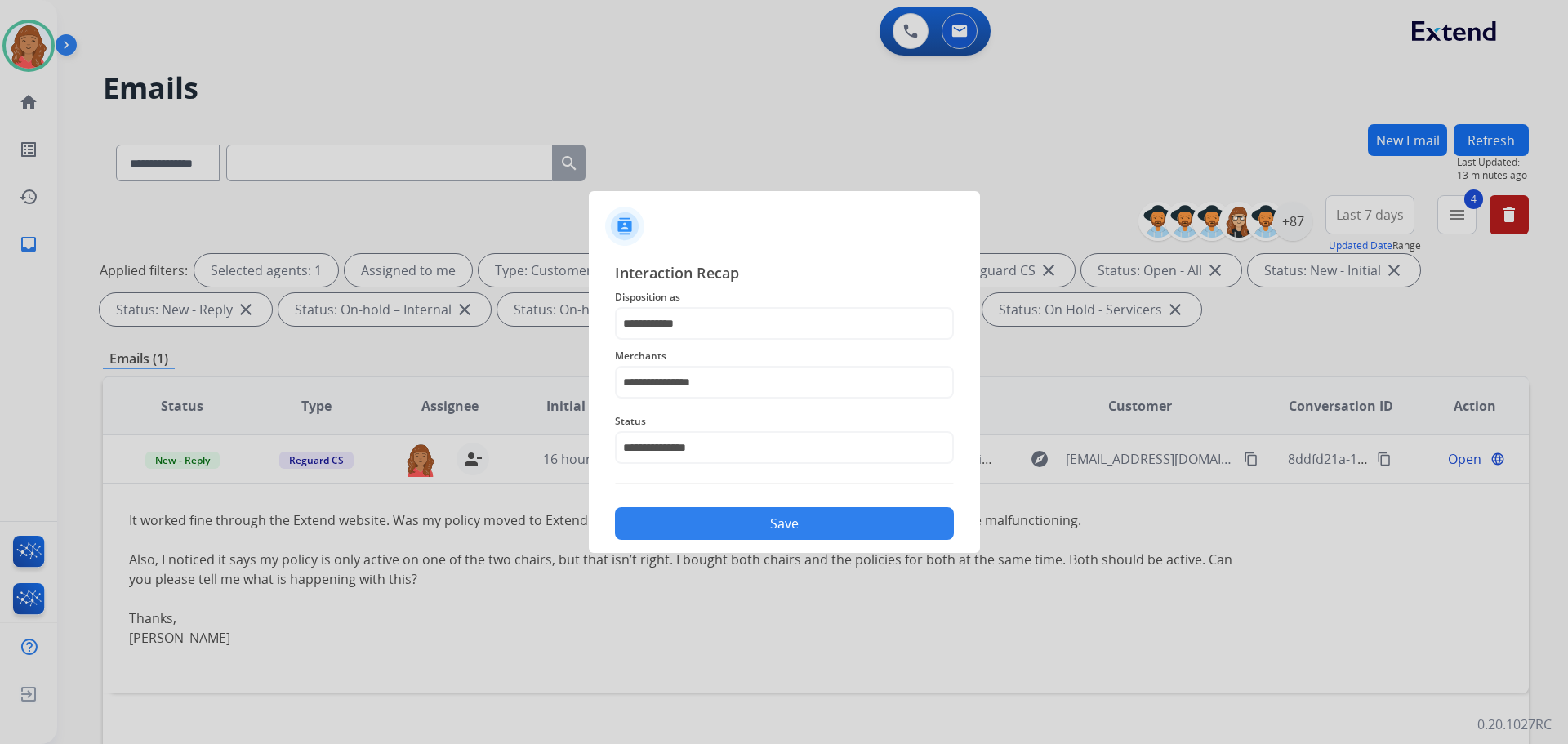
click at [686, 529] on button "Save" at bounding box center [784, 524] width 339 height 33
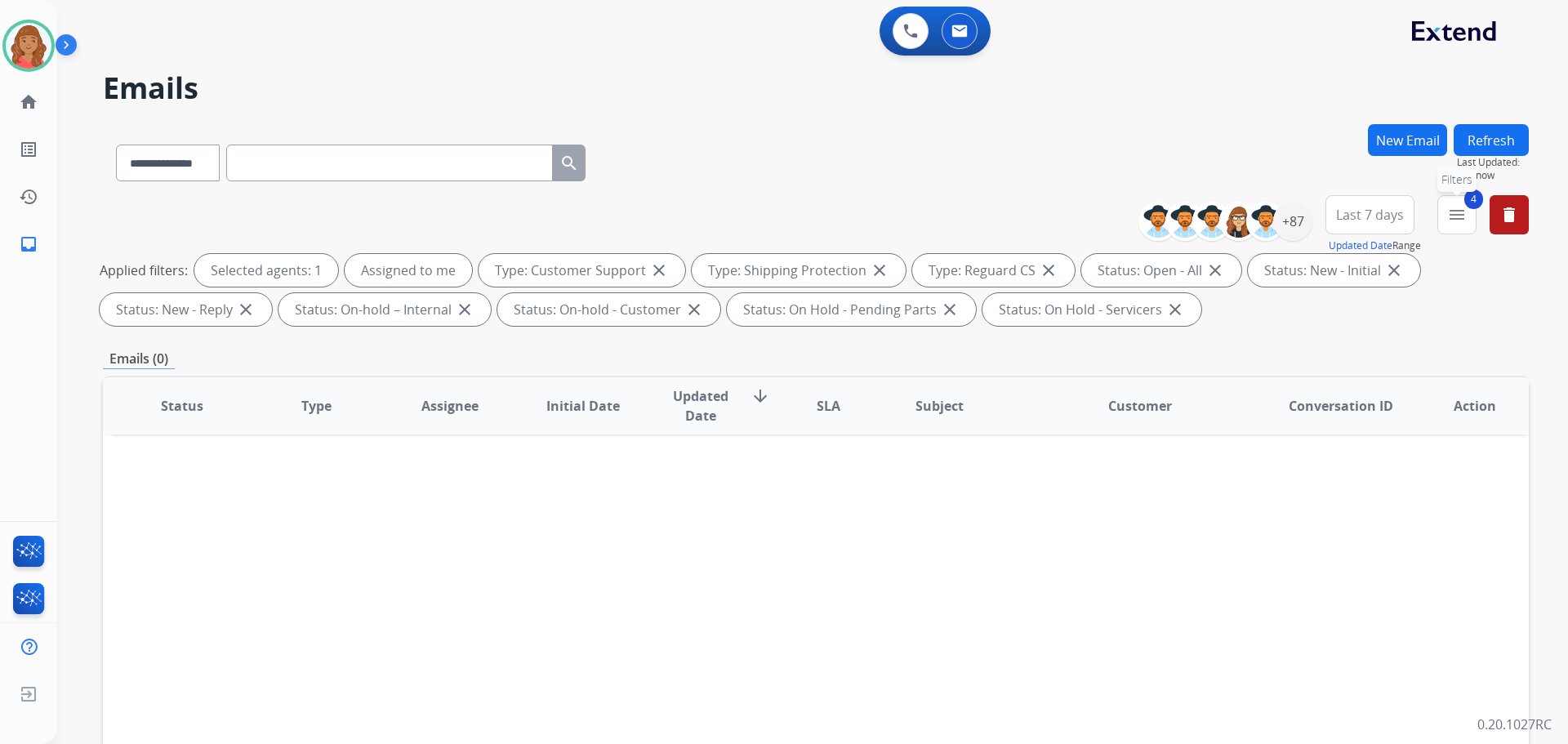
click at [1467, 226] on button "4 menu Filters" at bounding box center [1458, 215] width 40 height 40
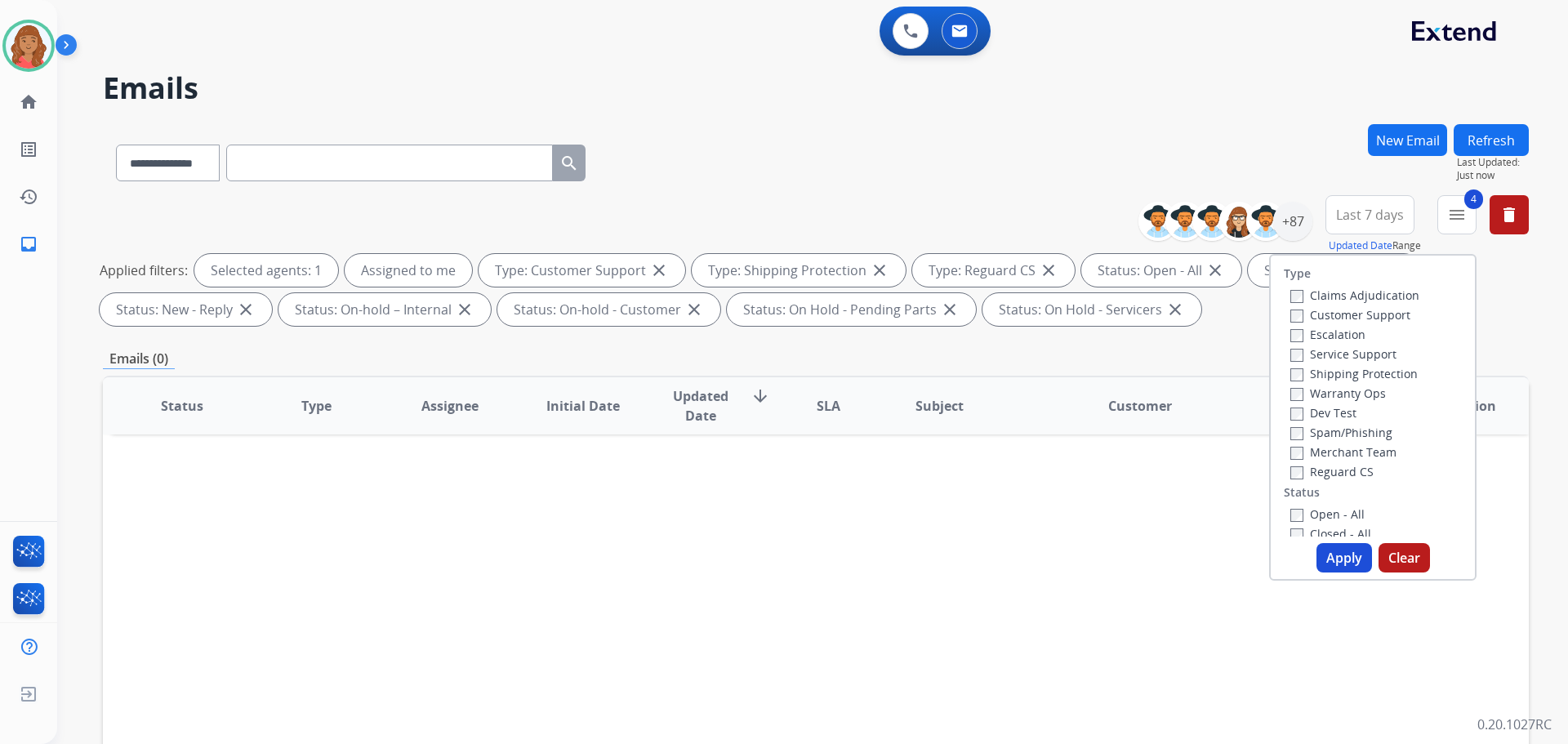
click at [1319, 558] on button "Apply" at bounding box center [1344, 557] width 55 height 29
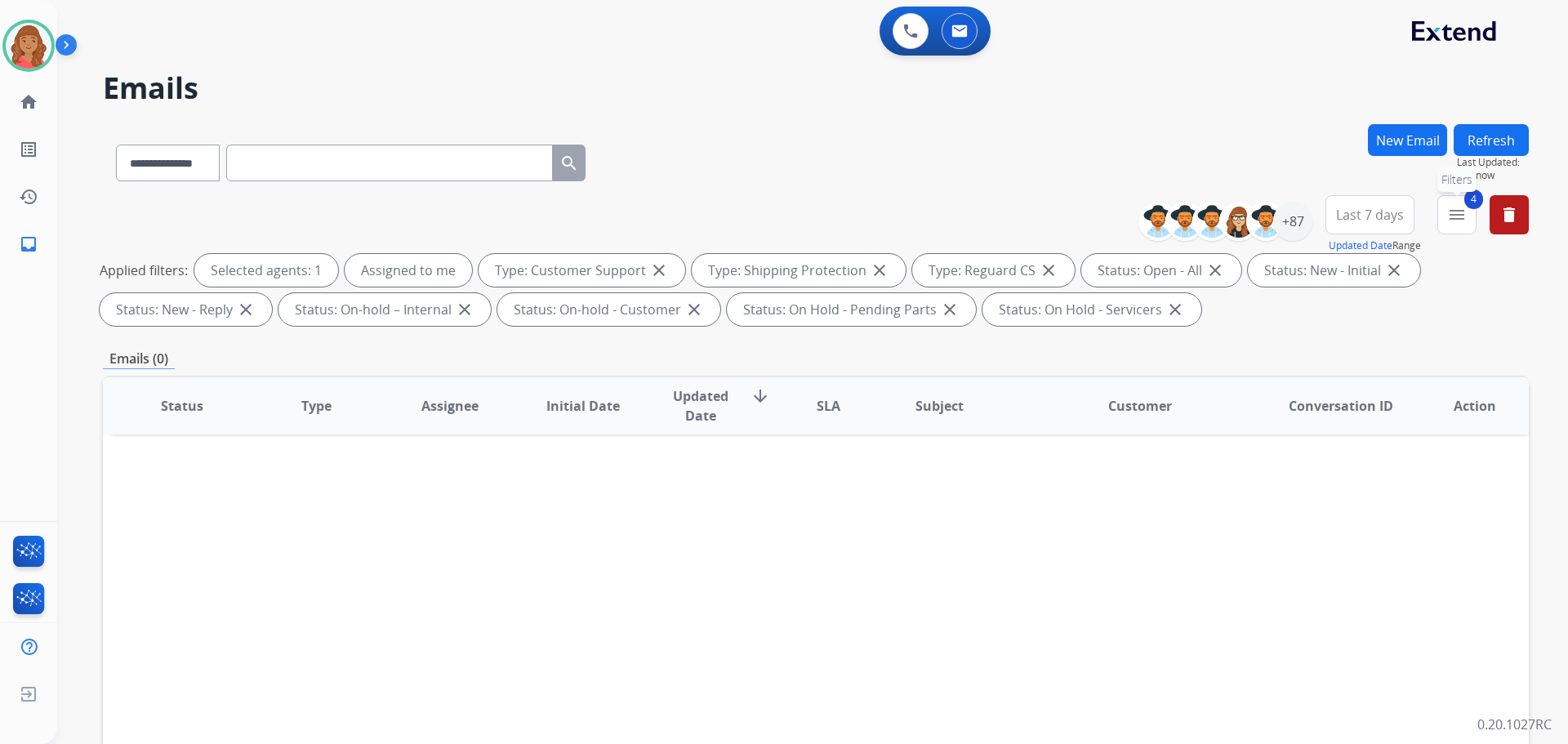
click at [1453, 220] on mat-icon "menu" at bounding box center [1457, 214] width 20 height 20
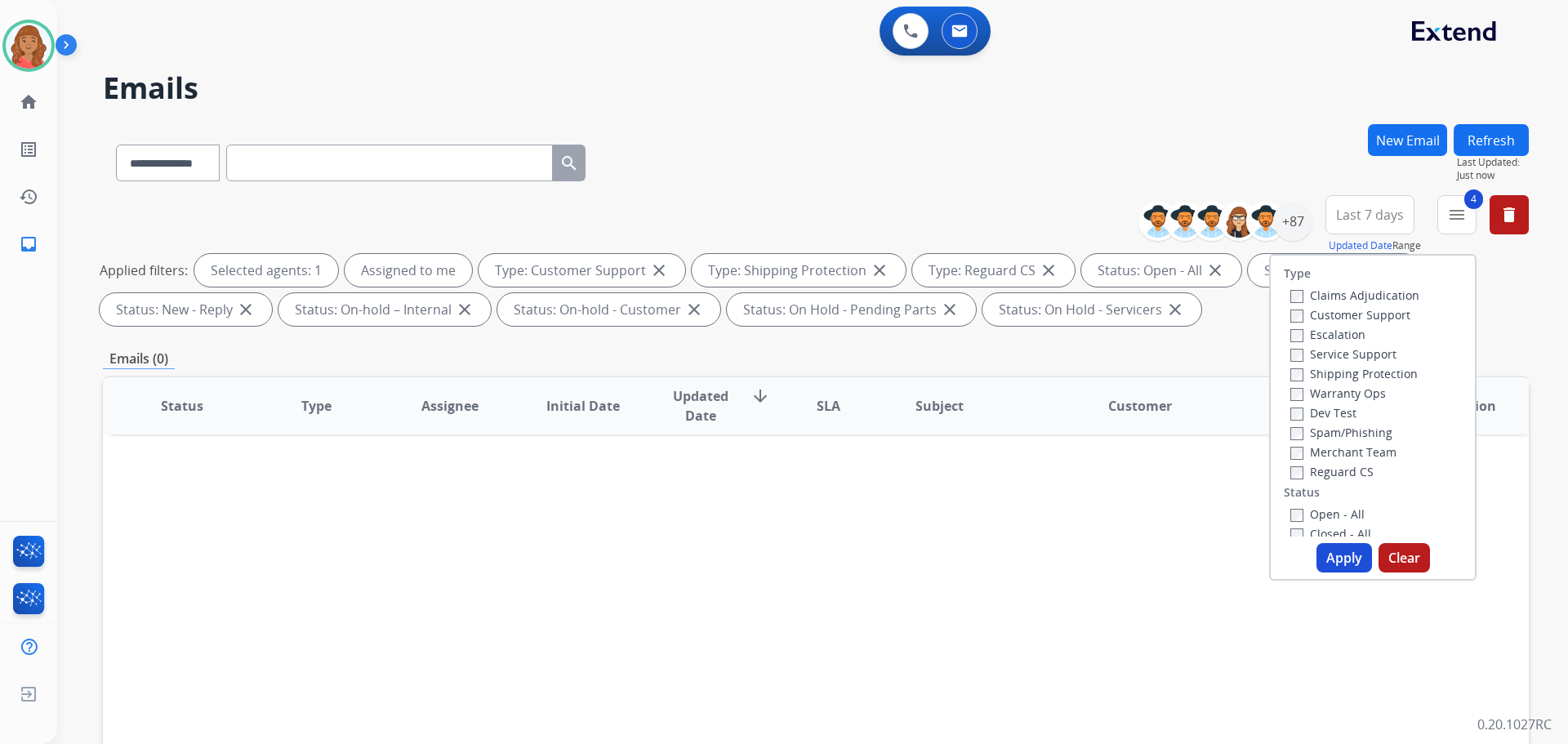
click at [937, 542] on div "Status Type Assignee Initial Date Updated Date arrow_downward SLA Subject Custo…" at bounding box center [815, 648] width 1426 height 547
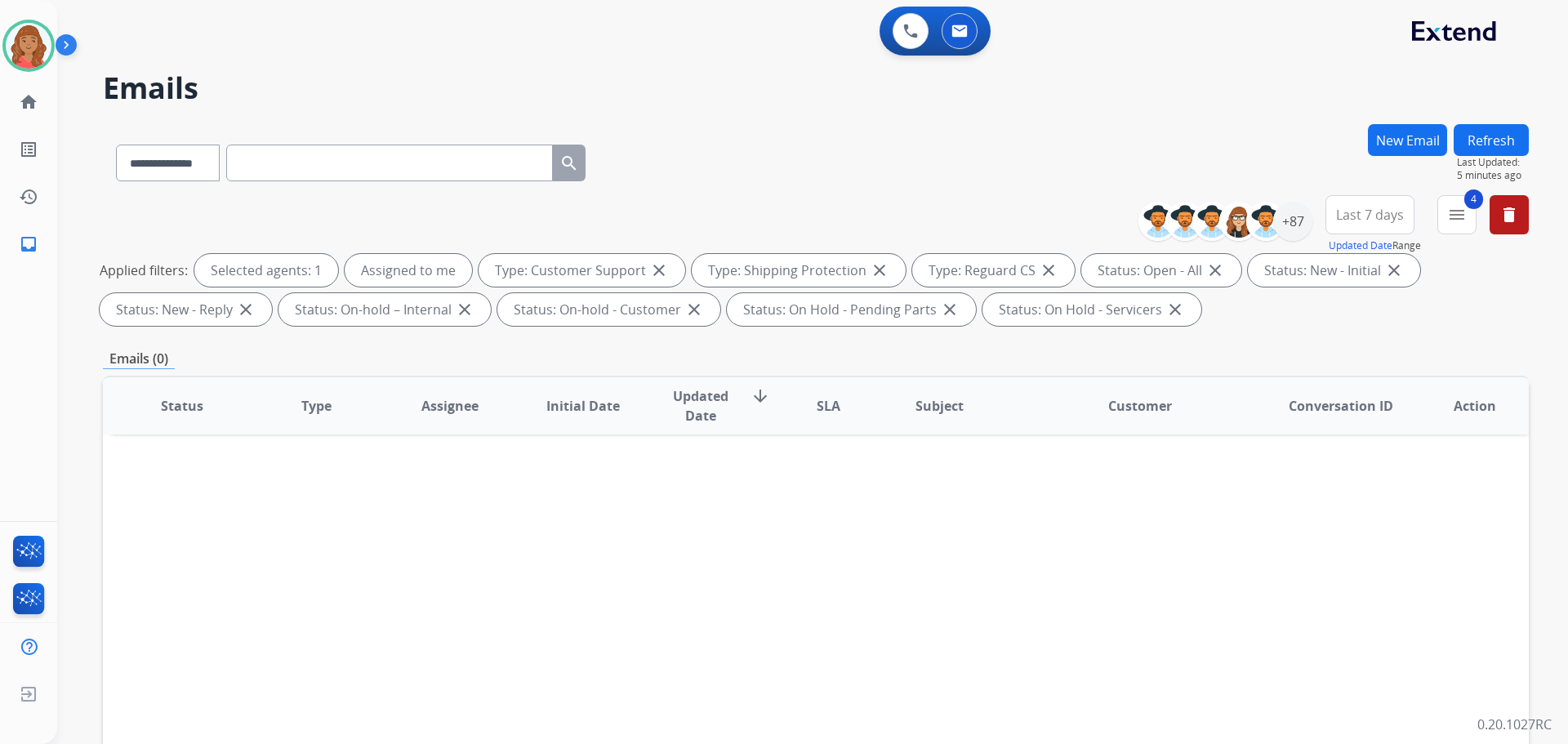
drag, startPoint x: 1460, startPoint y: 198, endPoint x: 1447, endPoint y: 240, distance: 44.0
click at [1465, 200] on button "4 menu" at bounding box center [1458, 215] width 40 height 40
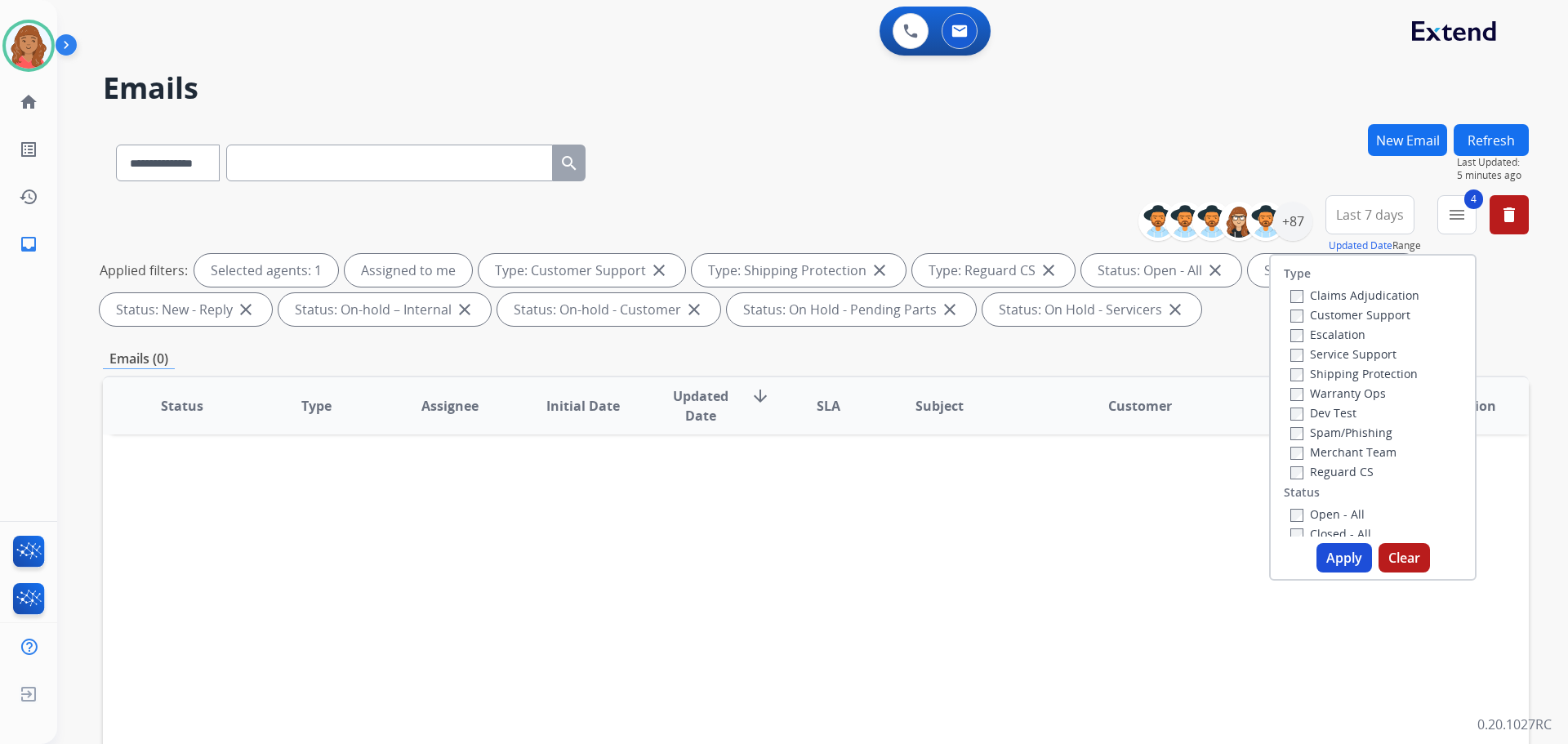
click at [1331, 555] on button "Apply" at bounding box center [1344, 557] width 55 height 29
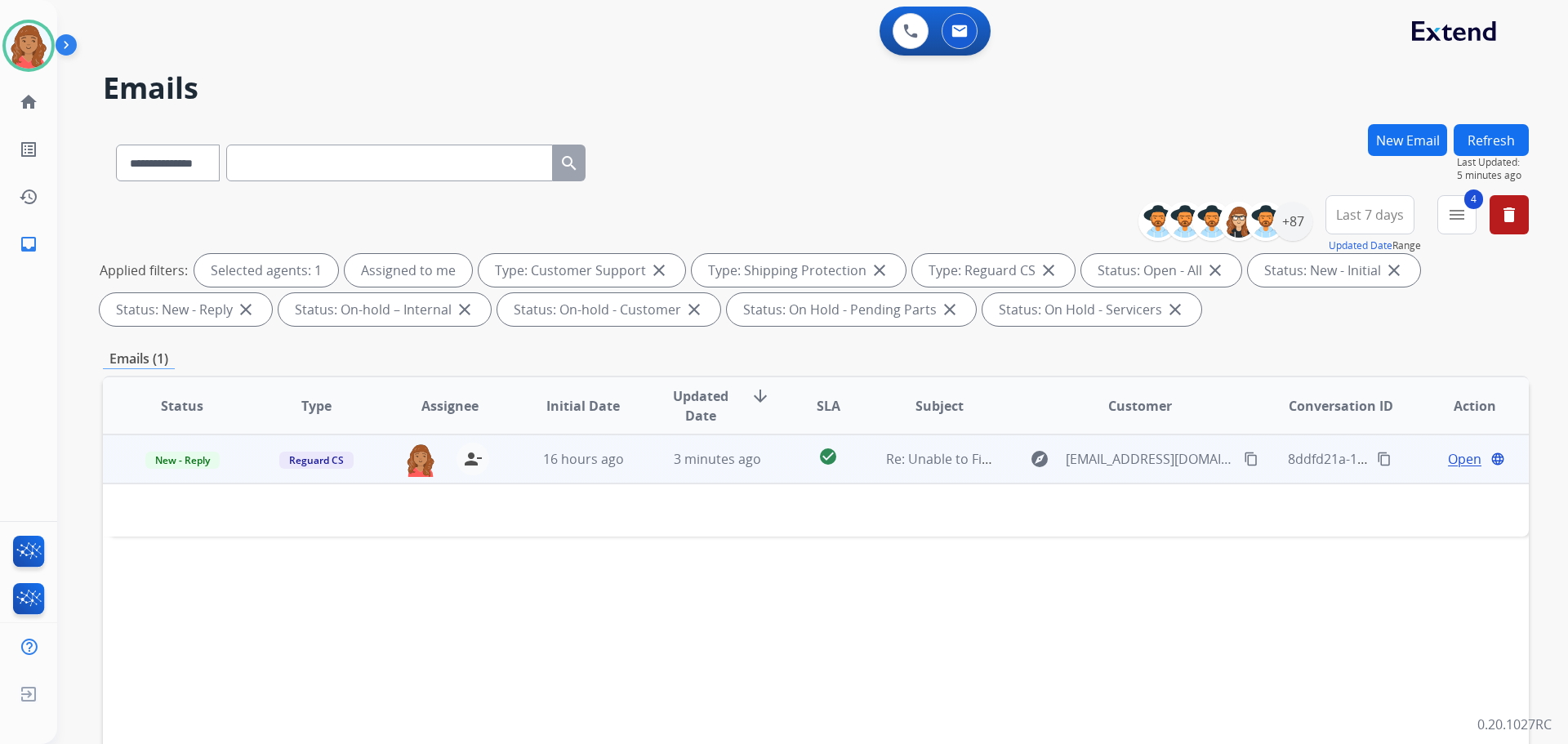
click at [651, 463] on td "3 minutes ago" at bounding box center [704, 458] width 134 height 49
click at [675, 468] on div "3 minutes ago" at bounding box center [718, 459] width 107 height 20
click at [178, 462] on span "New - Reply" at bounding box center [183, 460] width 74 height 17
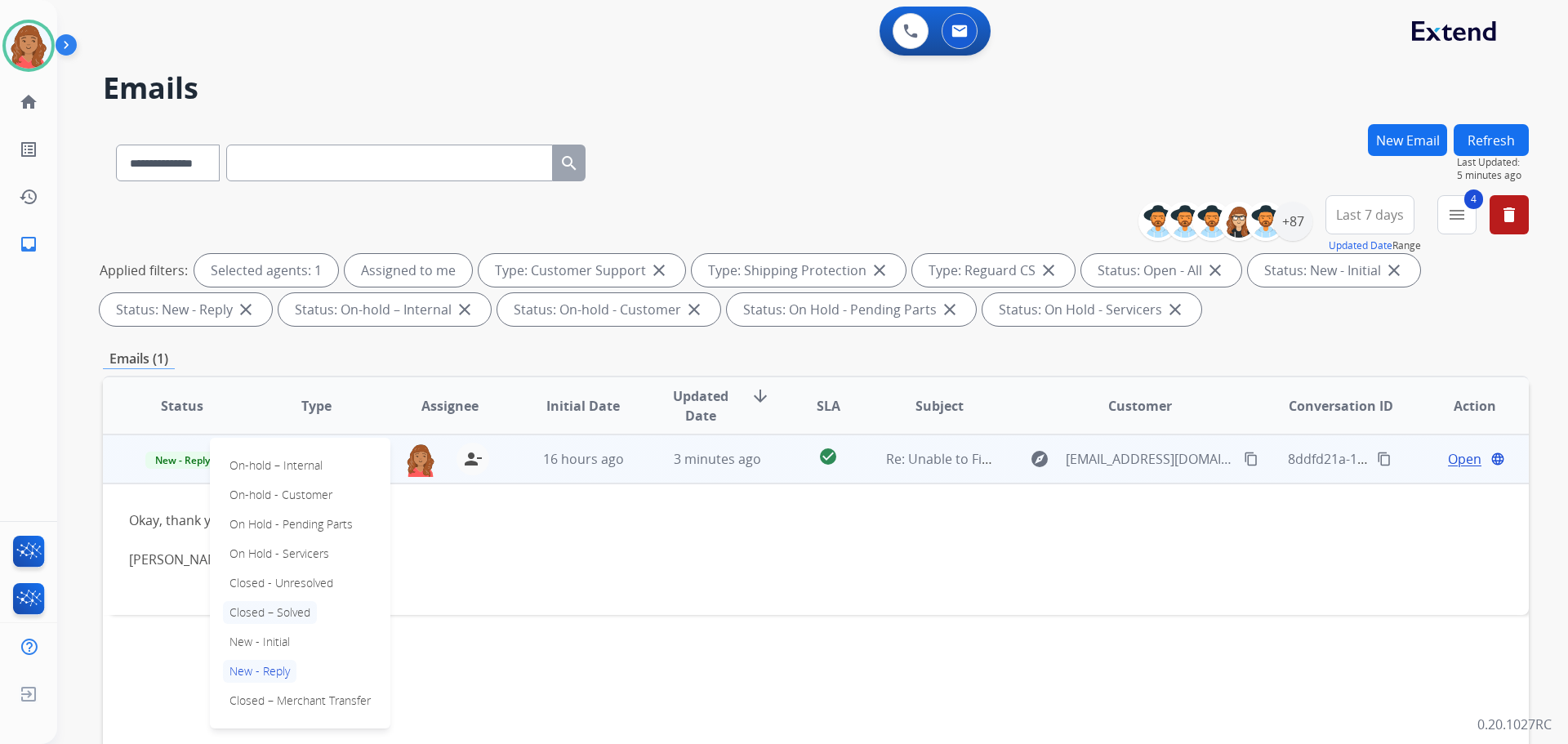
click at [266, 610] on p "Closed – Solved" at bounding box center [270, 612] width 94 height 23
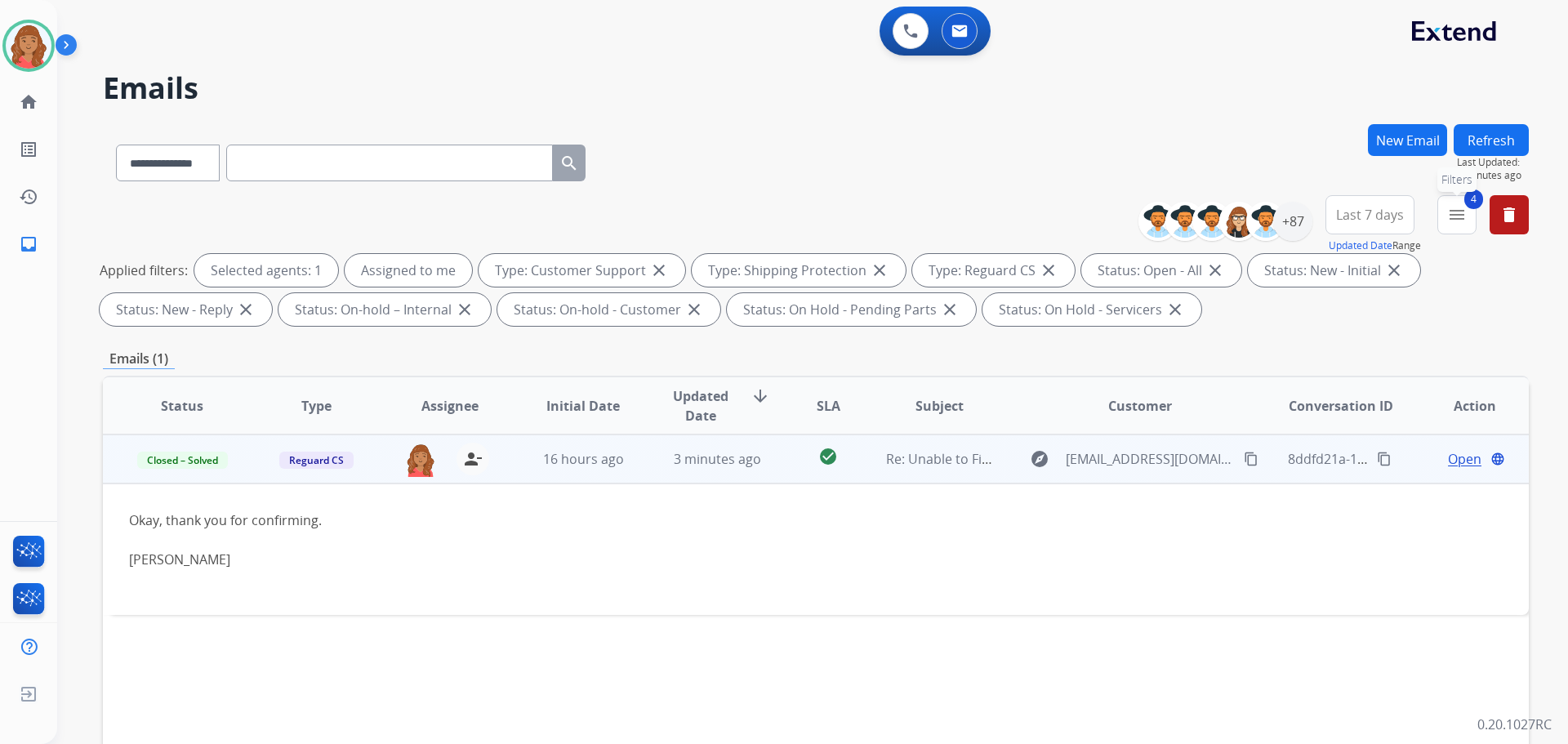
drag, startPoint x: 1467, startPoint y: 222, endPoint x: 1419, endPoint y: 260, distance: 61.2
click at [1465, 222] on button "4 menu Filters" at bounding box center [1458, 215] width 40 height 40
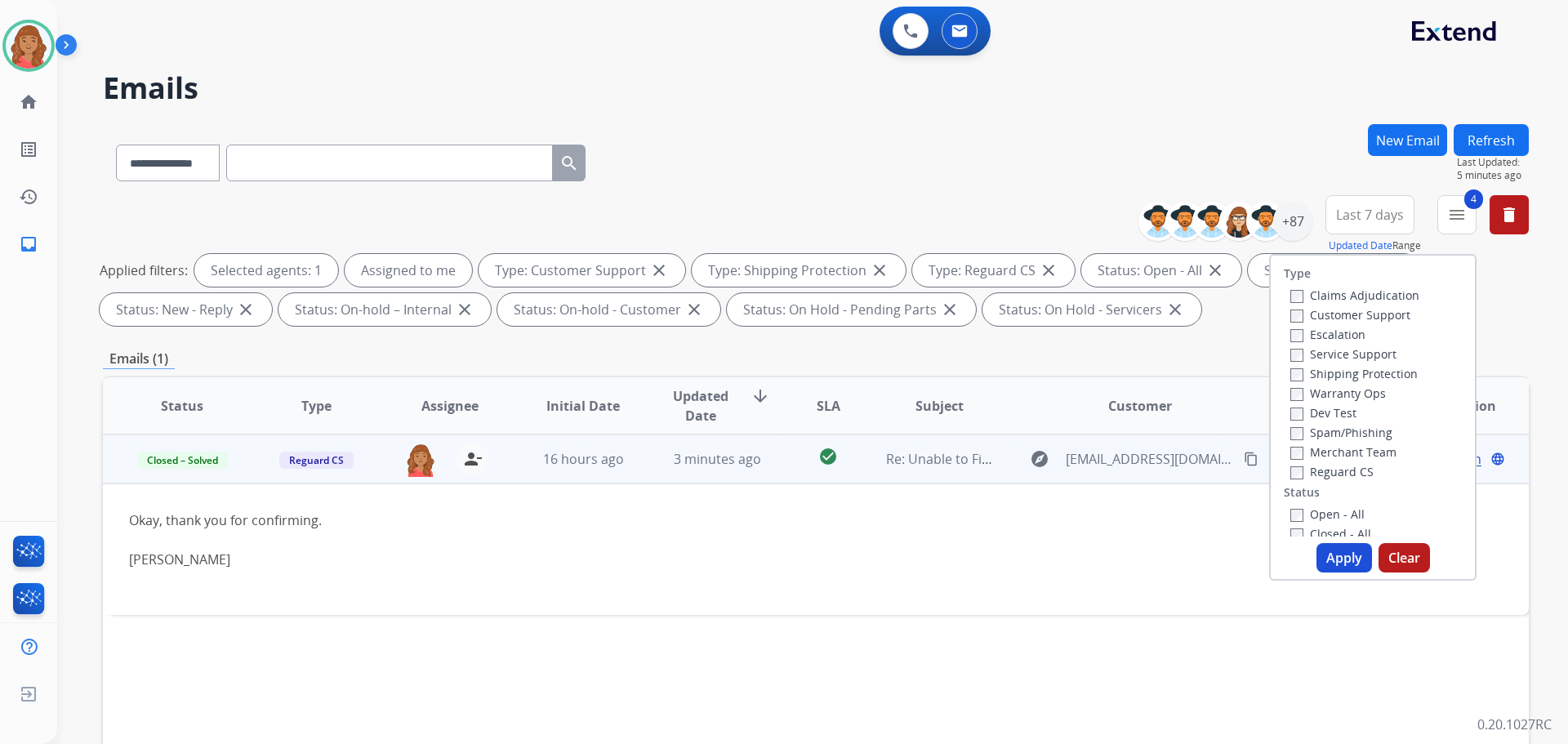
click at [1325, 554] on button "Apply" at bounding box center [1344, 557] width 55 height 29
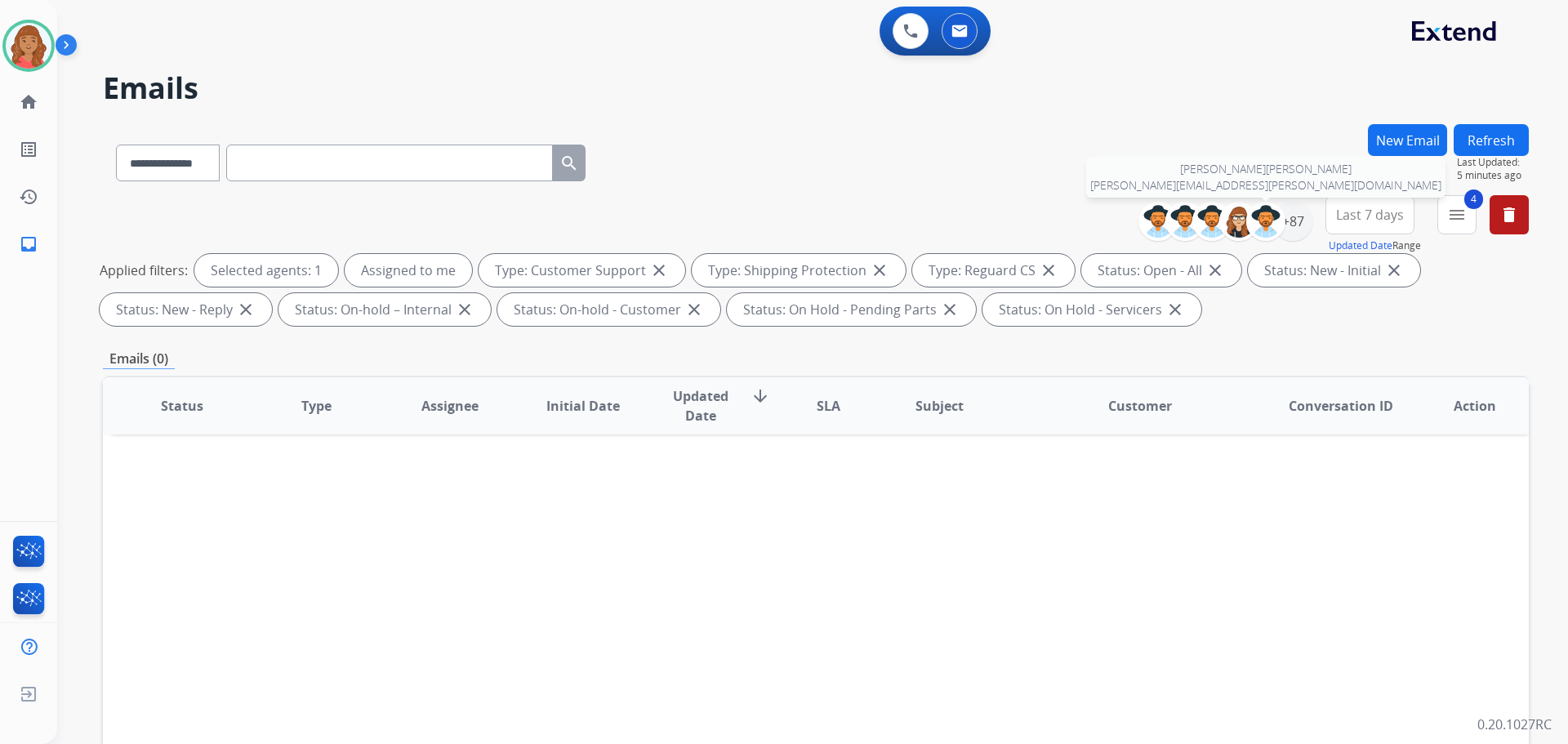
click at [1281, 227] on div at bounding box center [1266, 221] width 40 height 40
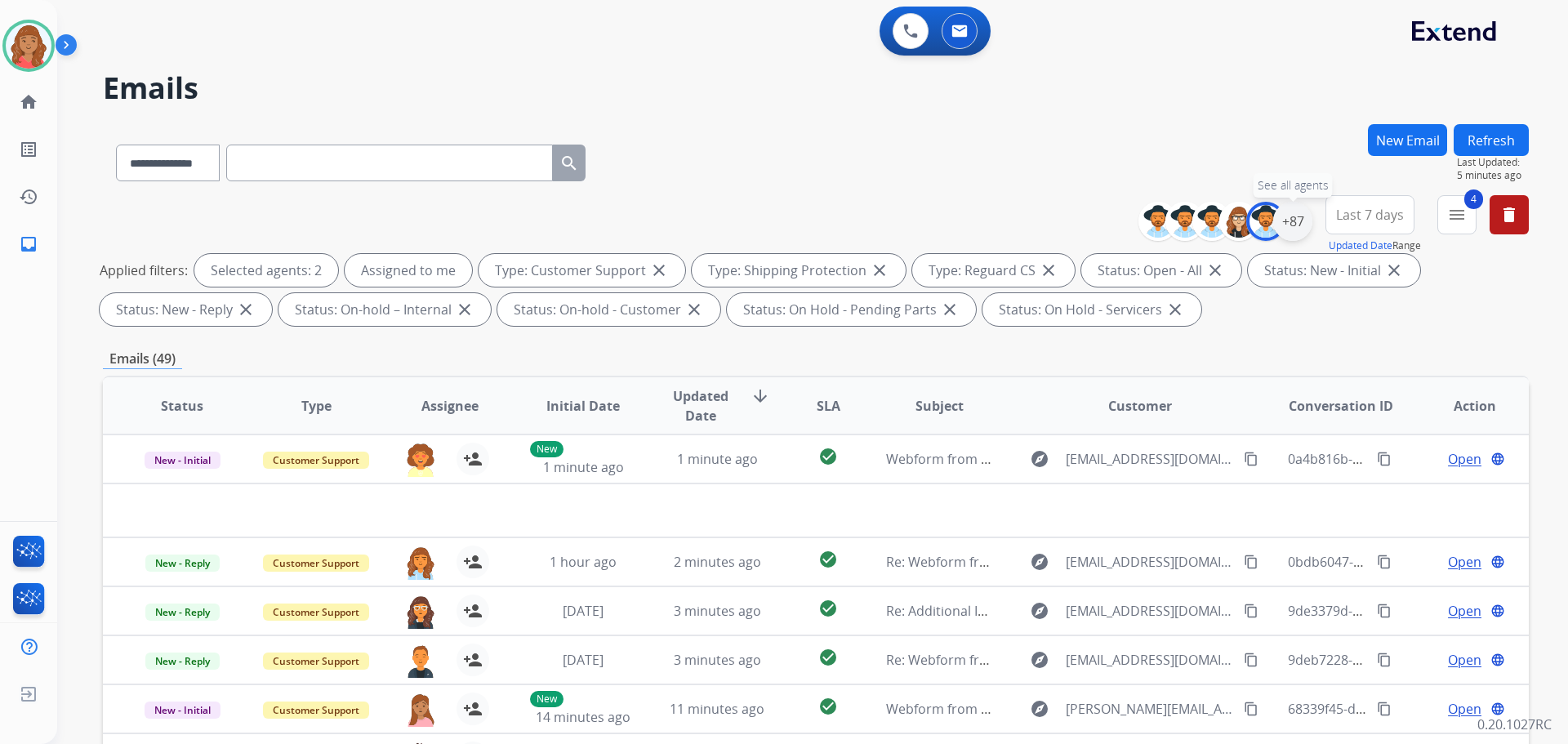
click at [1289, 225] on div "+87" at bounding box center [1293, 221] width 40 height 40
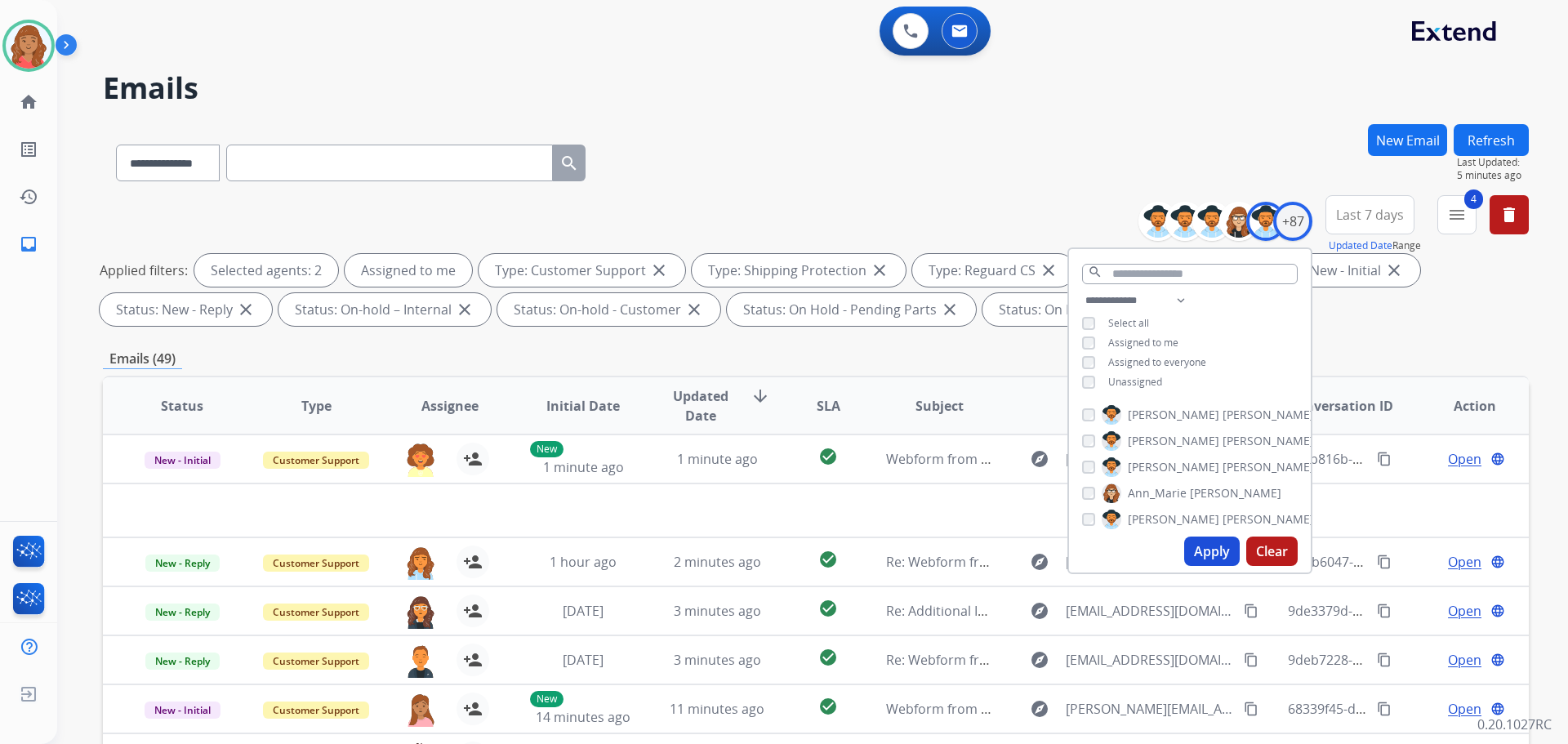
click at [1080, 518] on div "[PERSON_NAME] [PERSON_NAME] [PERSON_NAME] [PERSON_NAME] [PERSON_NAME] [PERSON_N…" at bounding box center [1190, 464] width 242 height 132
click at [1200, 555] on button "Apply" at bounding box center [1212, 551] width 55 height 29
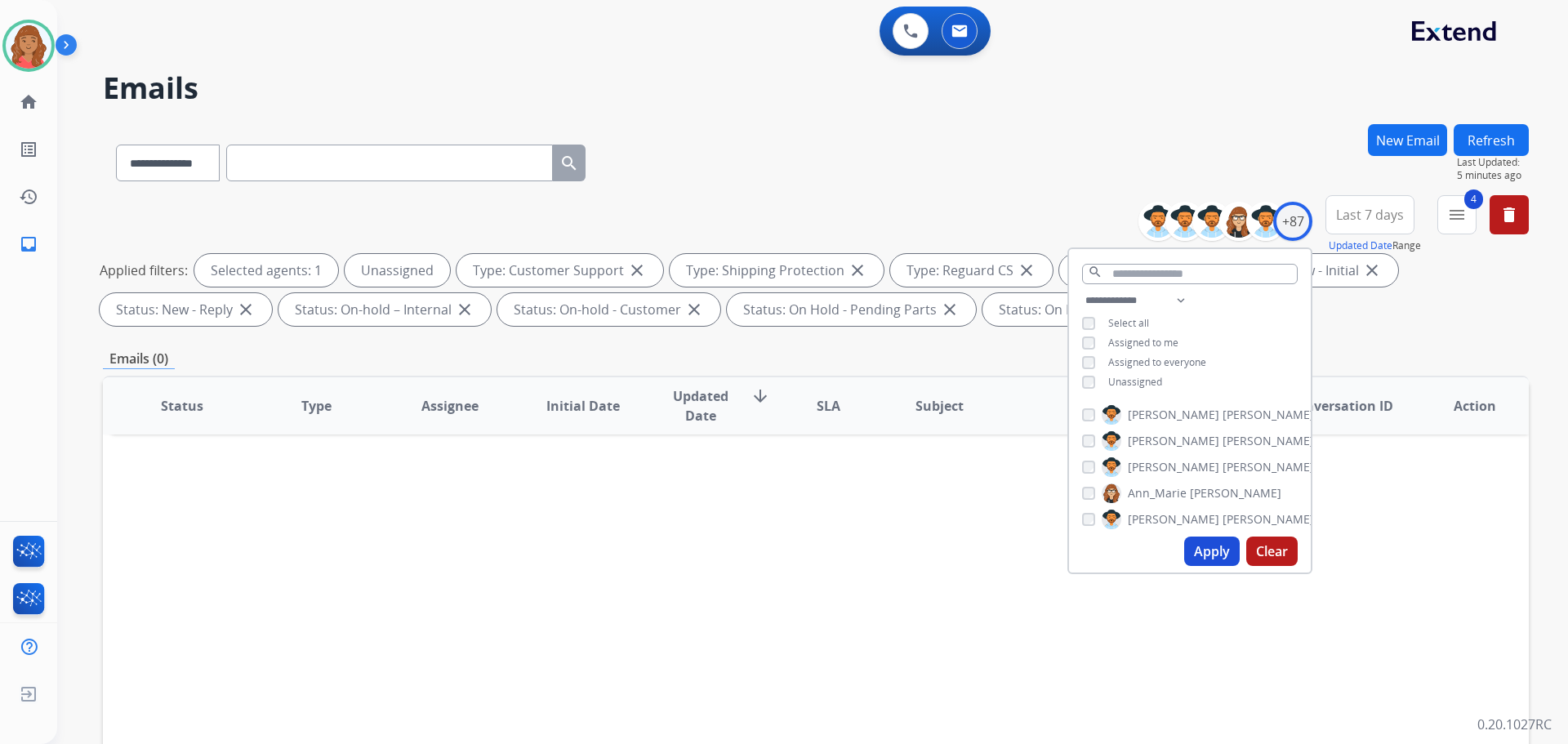
click at [1215, 555] on button "Apply" at bounding box center [1212, 551] width 55 height 29
click at [1200, 546] on button "Apply" at bounding box center [1212, 551] width 55 height 29
click at [1189, 547] on button "Apply" at bounding box center [1212, 551] width 55 height 29
